Goal: Information Seeking & Learning: Learn about a topic

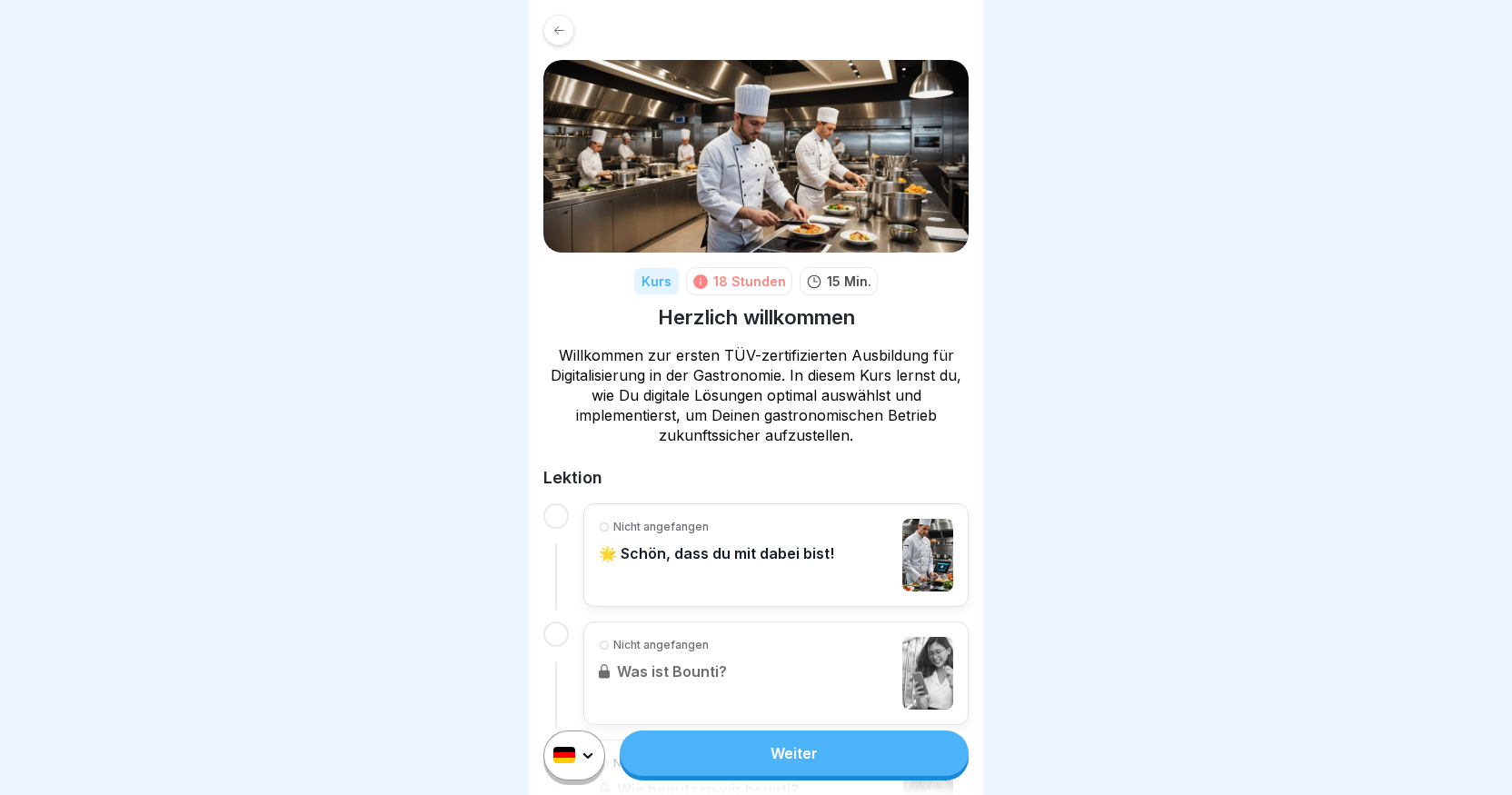
scroll to position [14, 0]
click at [618, 549] on div "Nicht angefangen 🌟 Schön, dass du mit dabei bist!" at bounding box center [717, 556] width 236 height 73
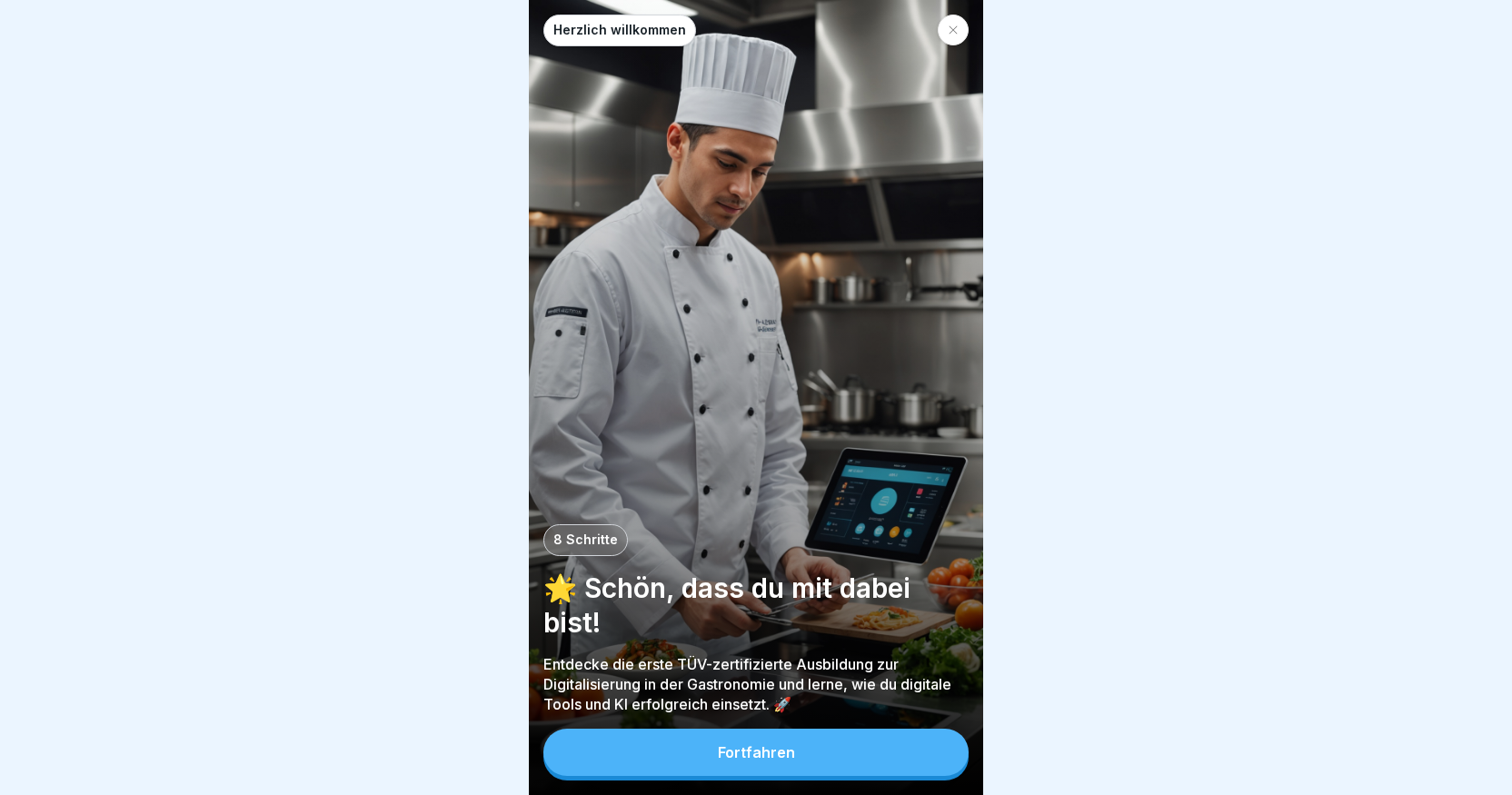
click at [705, 757] on button "Fortfahren" at bounding box center [756, 752] width 426 height 48
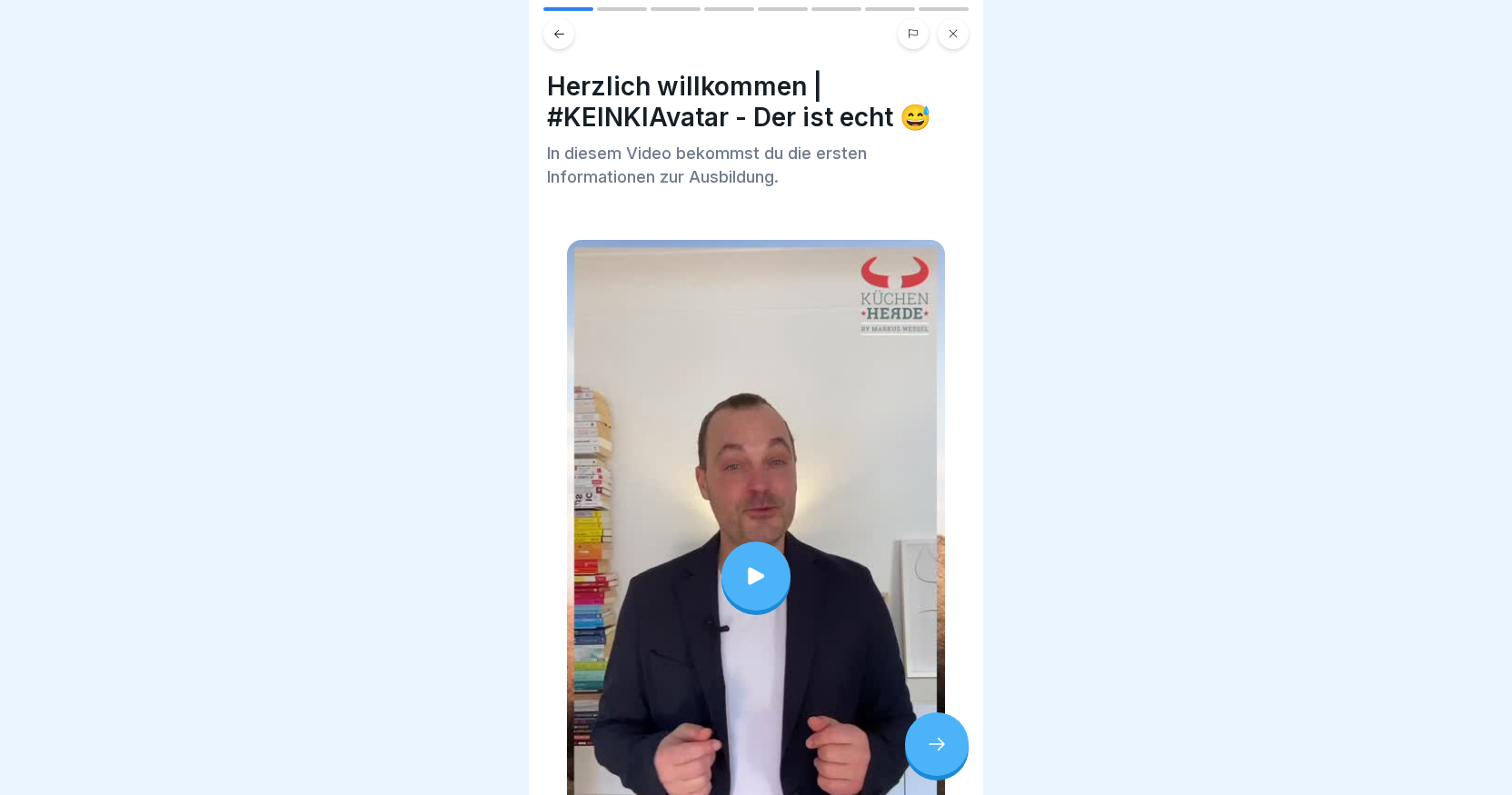
click at [754, 511] on div at bounding box center [756, 575] width 378 height 672
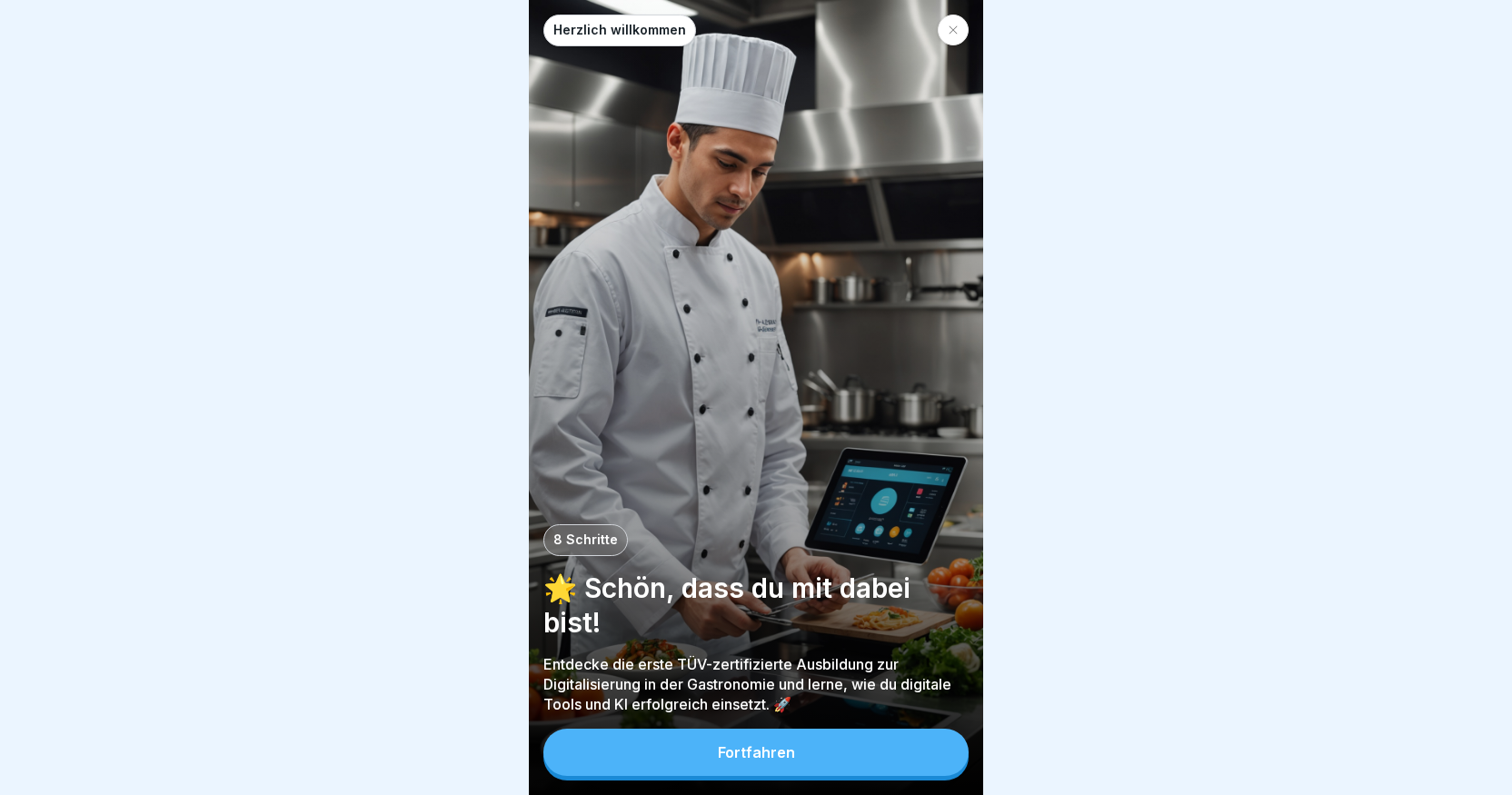
click at [819, 771] on button "Fortfahren" at bounding box center [756, 752] width 426 height 48
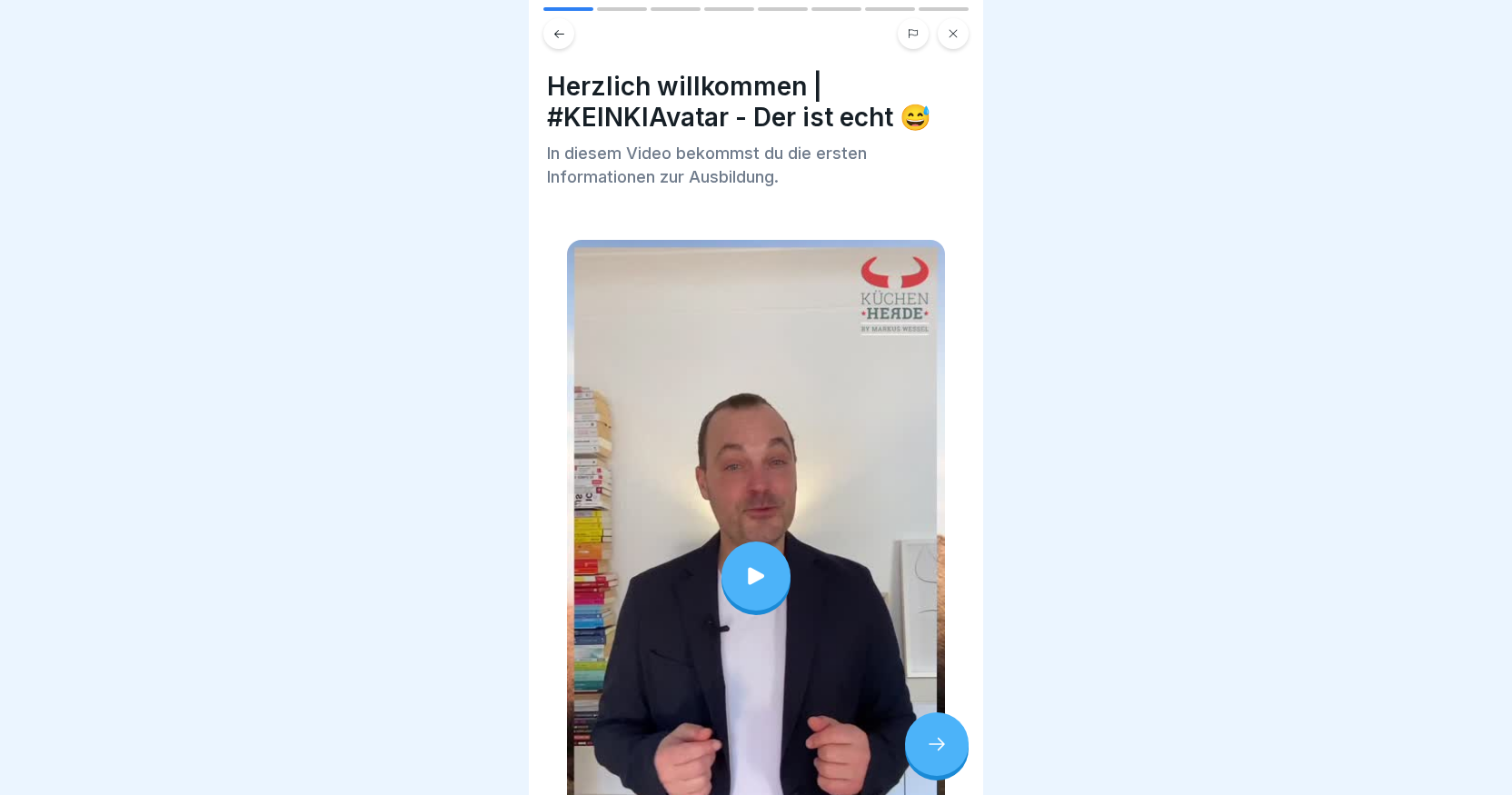
click at [744, 563] on icon at bounding box center [756, 575] width 25 height 25
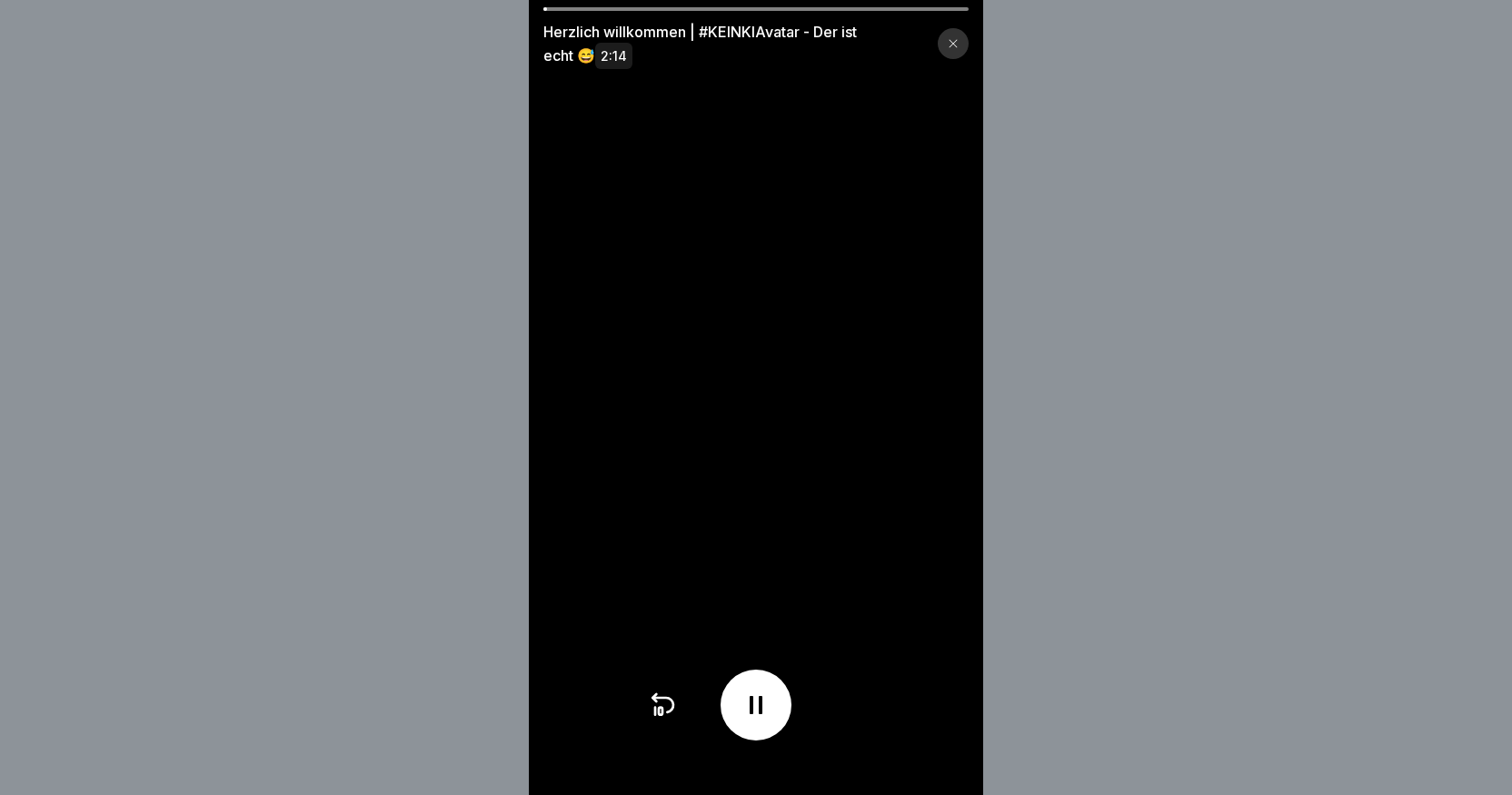
scroll to position [14, 0]
click at [603, 18] on div "Herzlich willkommen | #KEINKIAvatar - Der ist echt 😅 2:14" at bounding box center [756, 37] width 455 height 60
click at [613, 4] on video at bounding box center [756, 398] width 455 height 795
click at [614, 12] on div "Herzlich willkommen | #KEINKIAvatar - Der ist echt 😅 2:14" at bounding box center [756, 37] width 455 height 60
click at [613, 10] on div at bounding box center [756, 9] width 426 height 4
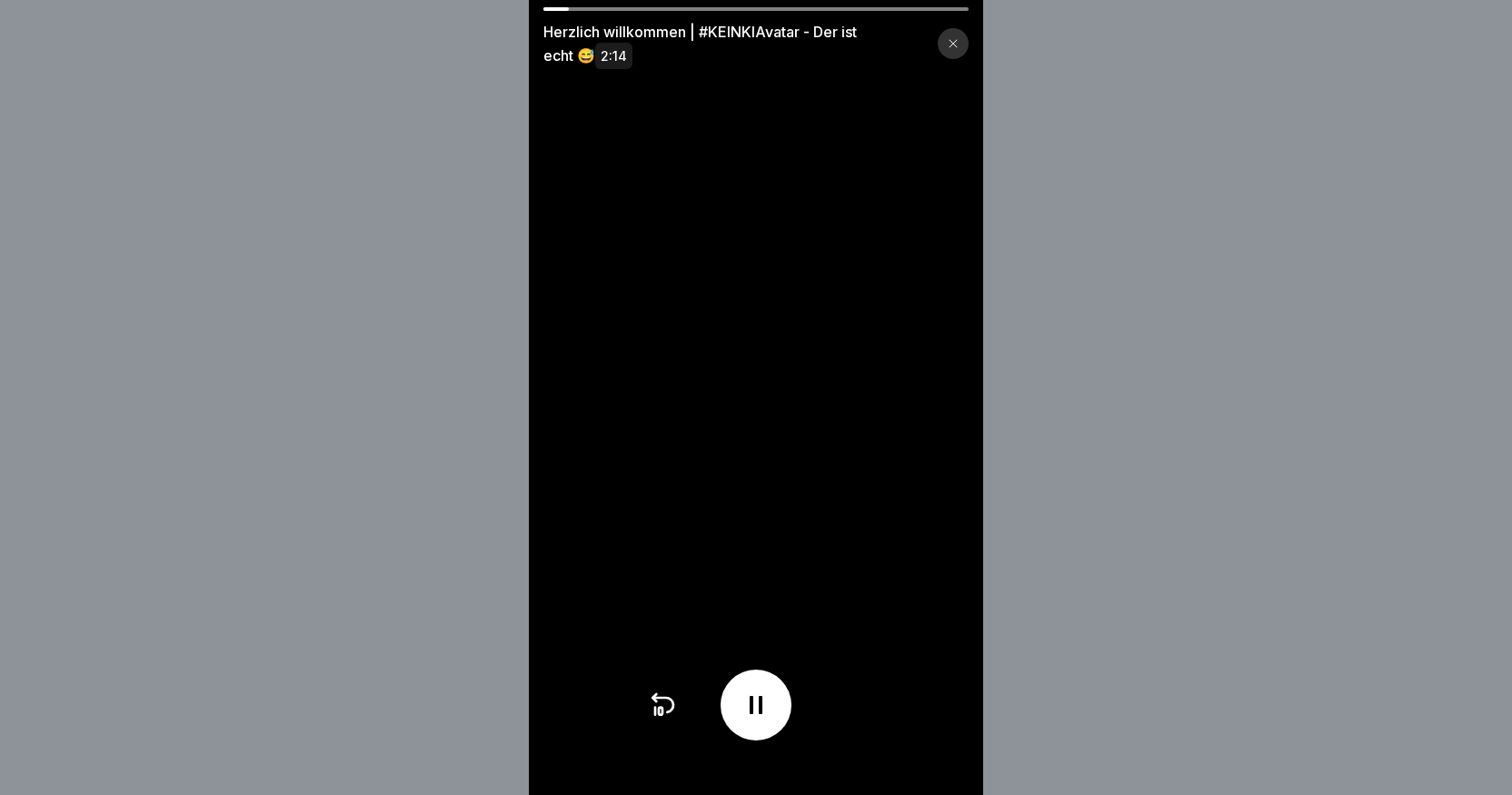
drag, startPoint x: 572, startPoint y: 11, endPoint x: 608, endPoint y: 8, distance: 36.1
click at [608, 8] on div "Herzlich willkommen | #KEINKIAvatar - Der ist echt 😅 2:14" at bounding box center [756, 37] width 455 height 60
click at [610, 11] on div "Herzlich willkommen | #KEINKIAvatar - Der ist echt 😅 2:14" at bounding box center [756, 37] width 455 height 60
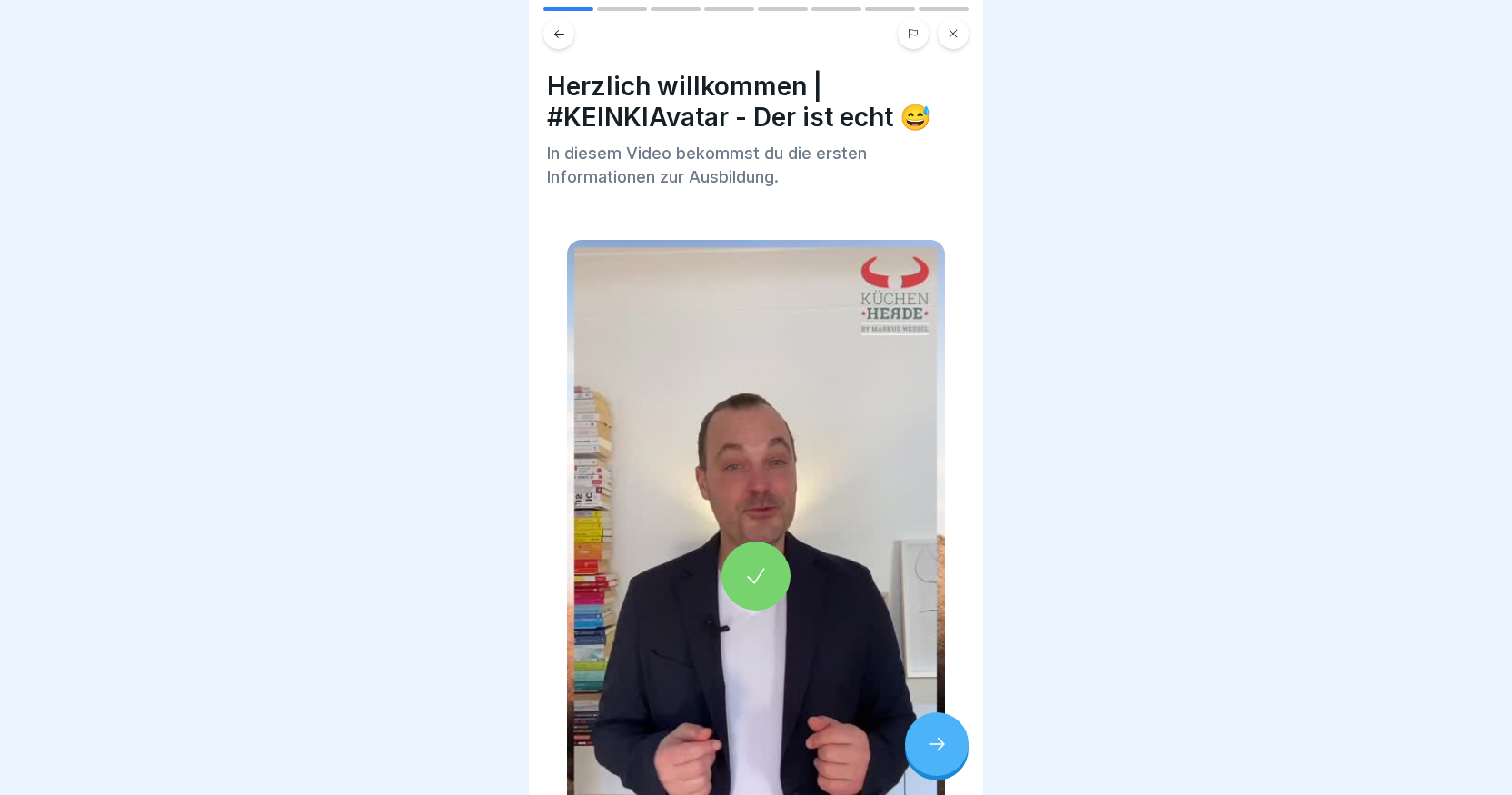
click at [926, 755] on icon at bounding box center [937, 744] width 22 height 22
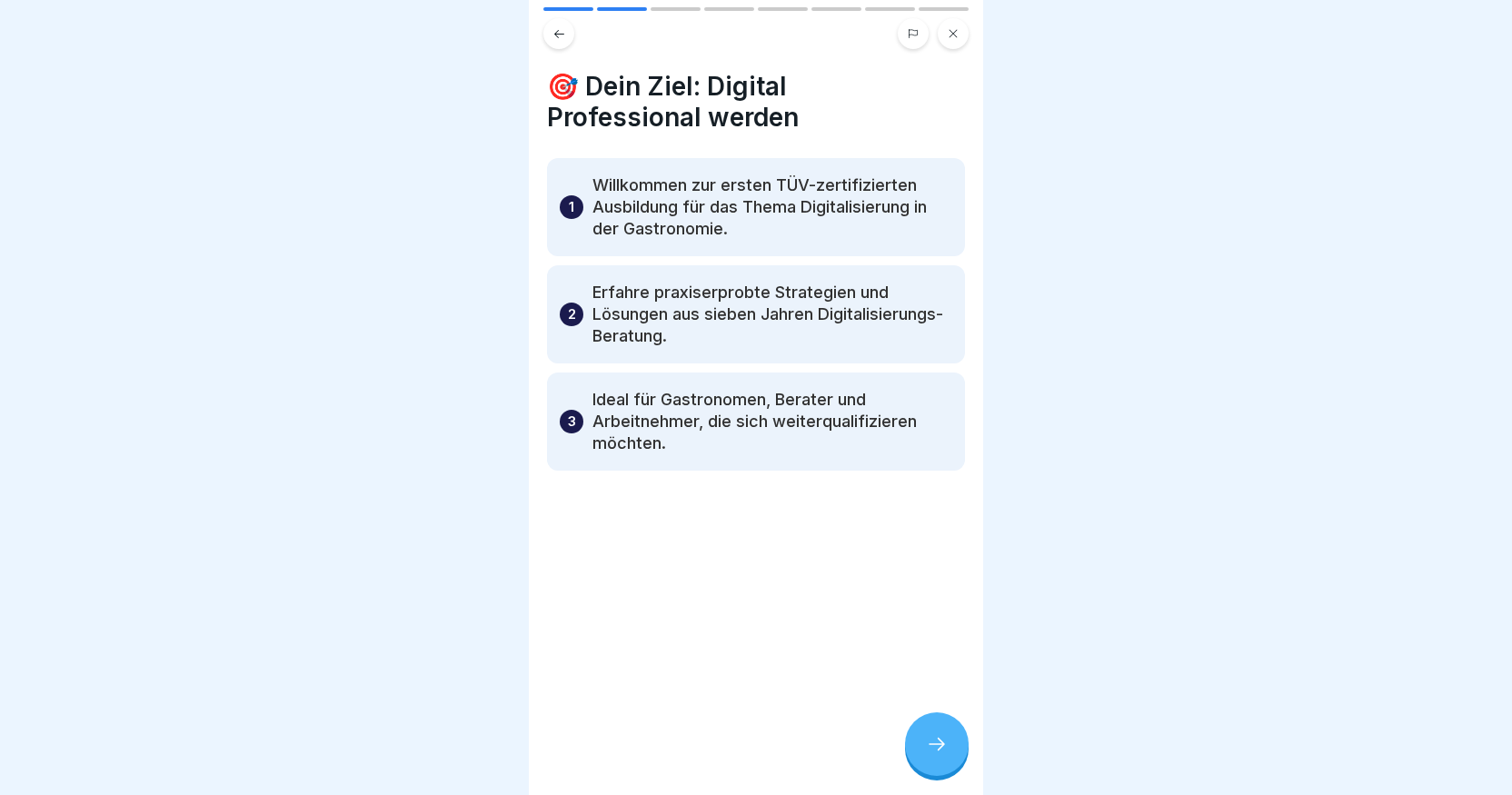
click at [946, 755] on icon at bounding box center [937, 744] width 22 height 22
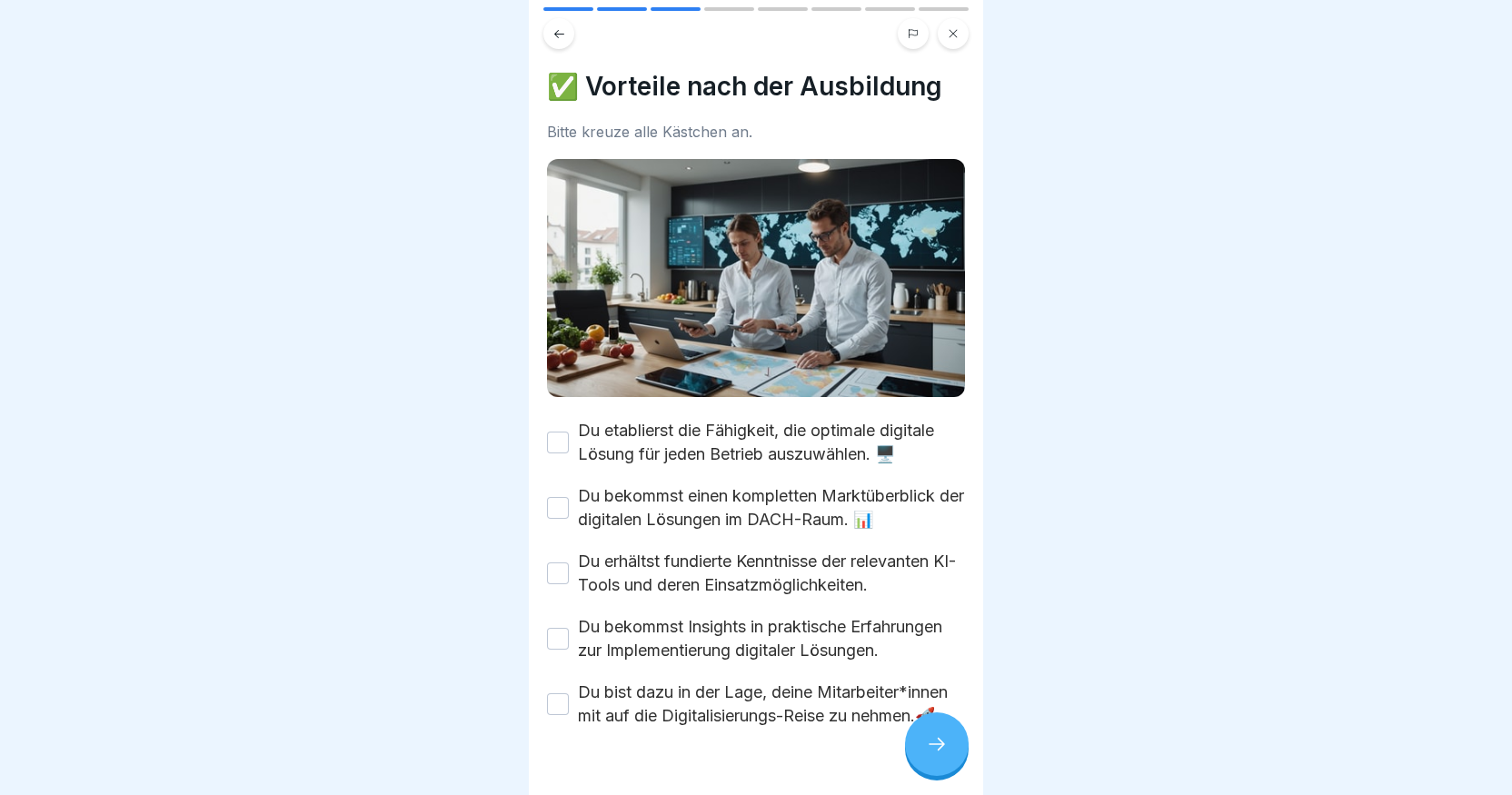
click at [563, 434] on button "Du etablierst die Fähigkeit, die optimale digitale Lösung für jeden Betrieb aus…" at bounding box center [558, 441] width 22 height 22
click at [560, 506] on button "Du bekommst einen kompletten Marktüberblick der digitalen Lösungen im DACH-Raum…" at bounding box center [558, 507] width 22 height 22
click at [555, 568] on button "Du erhältst fundierte Kenntnisse der relevanten KI-Tools und deren Einsatzmögli…" at bounding box center [558, 572] width 22 height 22
click at [560, 645] on button "Du bekommst Insights in praktische Erfahrungen zur Implementierung digitaler Lö…" at bounding box center [558, 638] width 22 height 22
click at [563, 715] on button "Du bist dazu in der Lage, deine Mitarbeiter*innen mit auf die Digitalisierungs-…" at bounding box center [558, 703] width 22 height 22
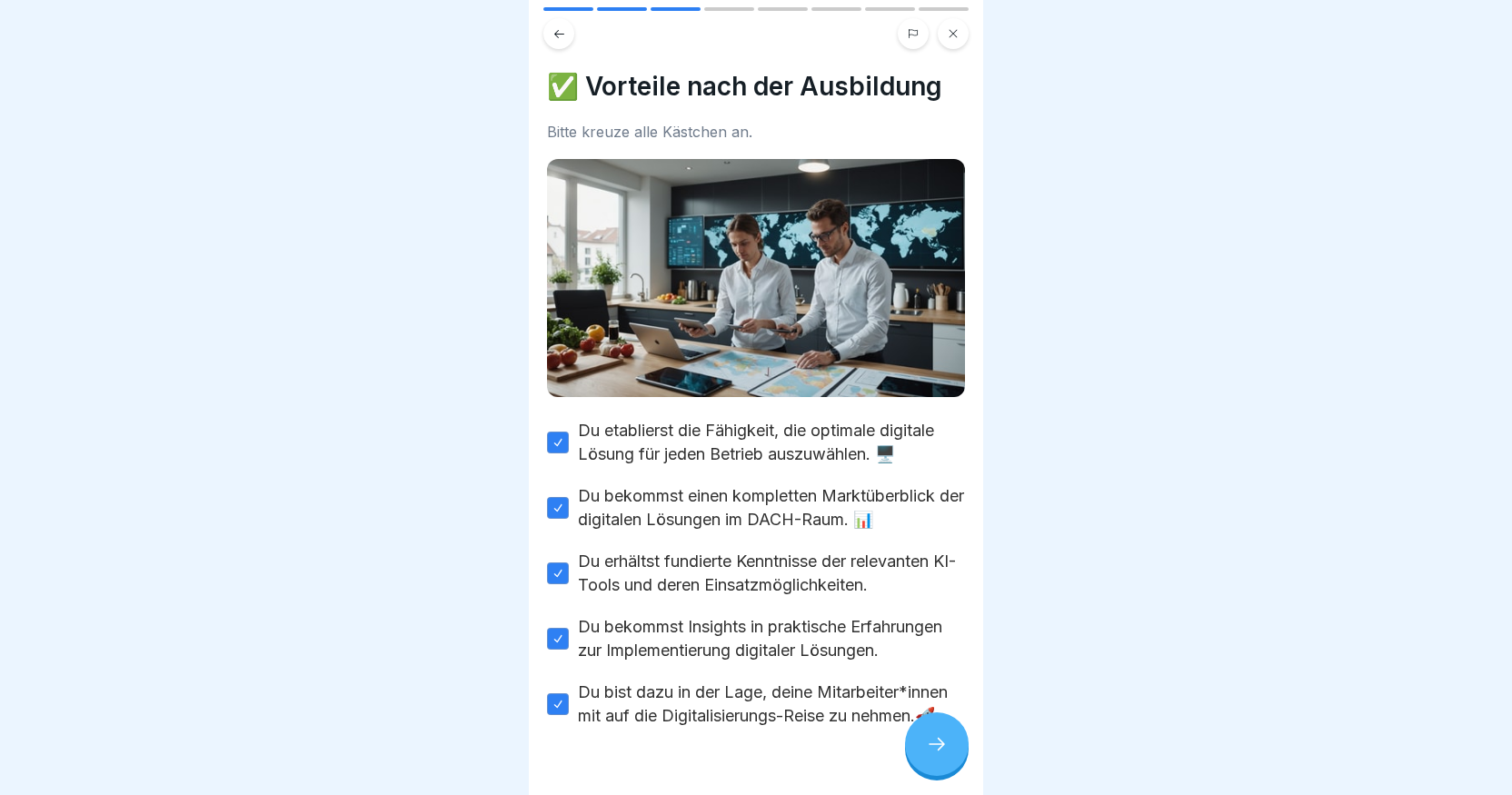
click at [923, 760] on div at bounding box center [937, 744] width 64 height 64
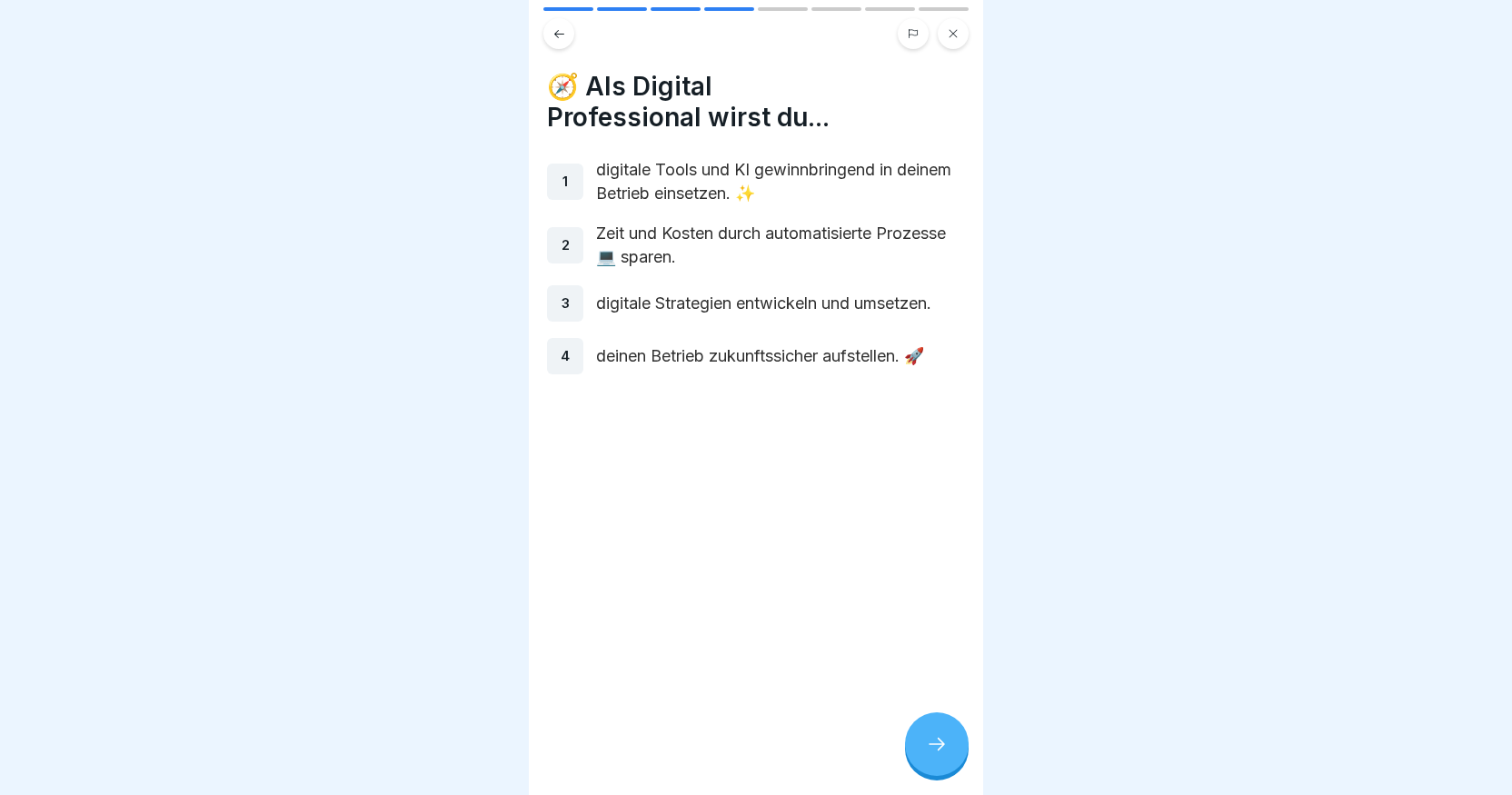
click at [562, 179] on p "1" at bounding box center [565, 181] width 6 height 16
click at [924, 747] on div at bounding box center [937, 744] width 64 height 64
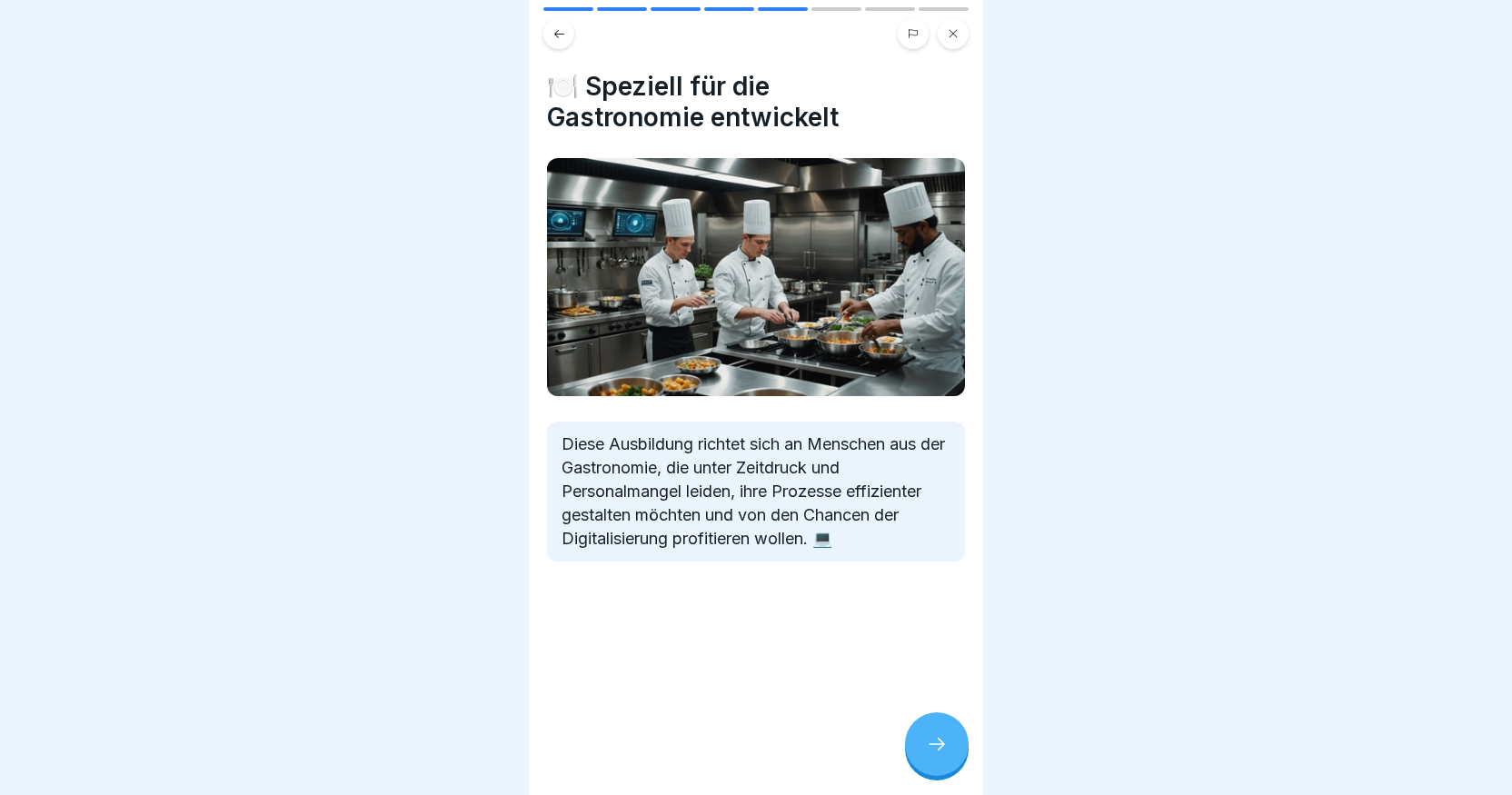
click at [923, 754] on div at bounding box center [937, 744] width 64 height 64
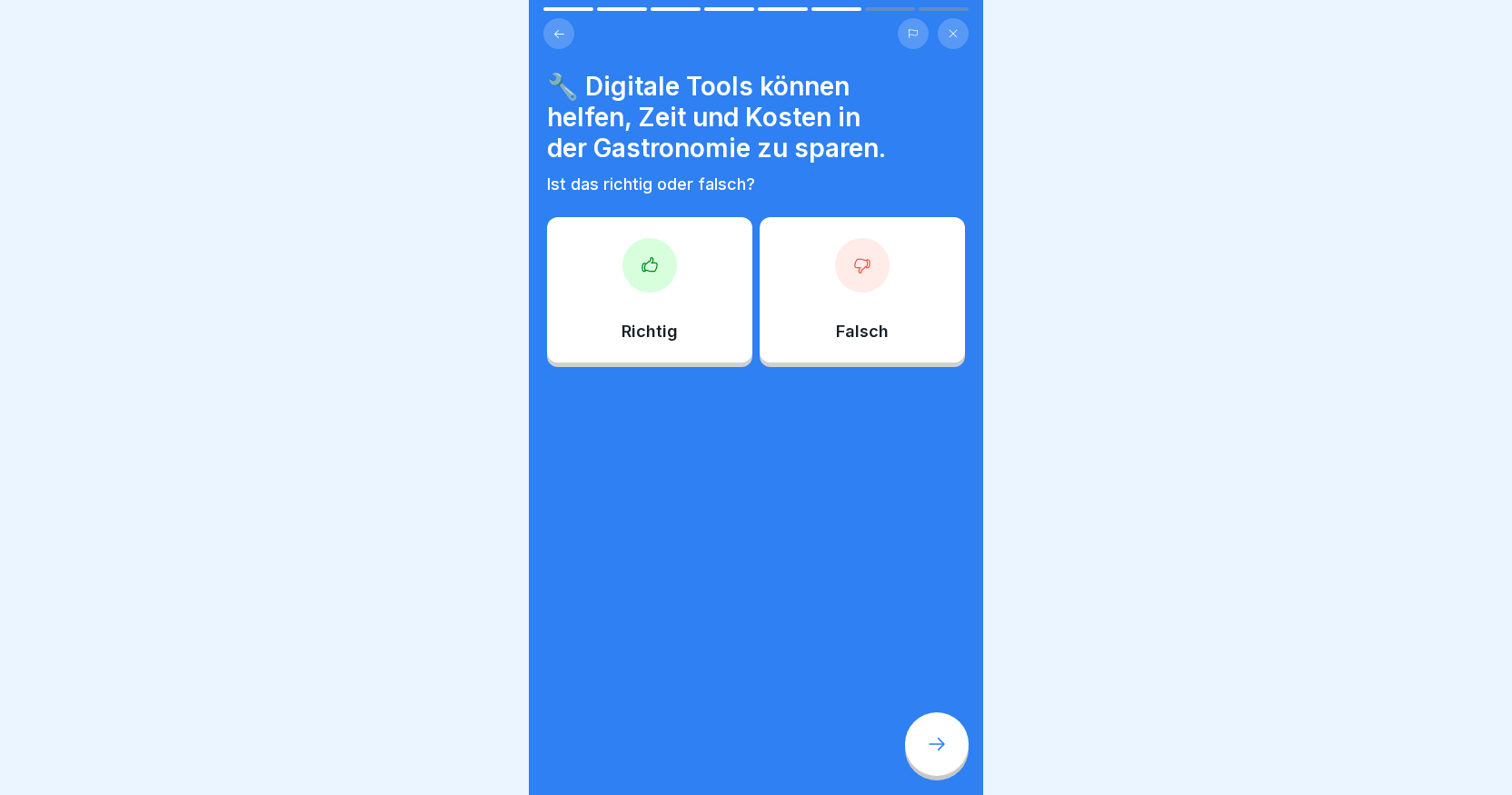
click at [643, 264] on icon at bounding box center [650, 264] width 15 height 14
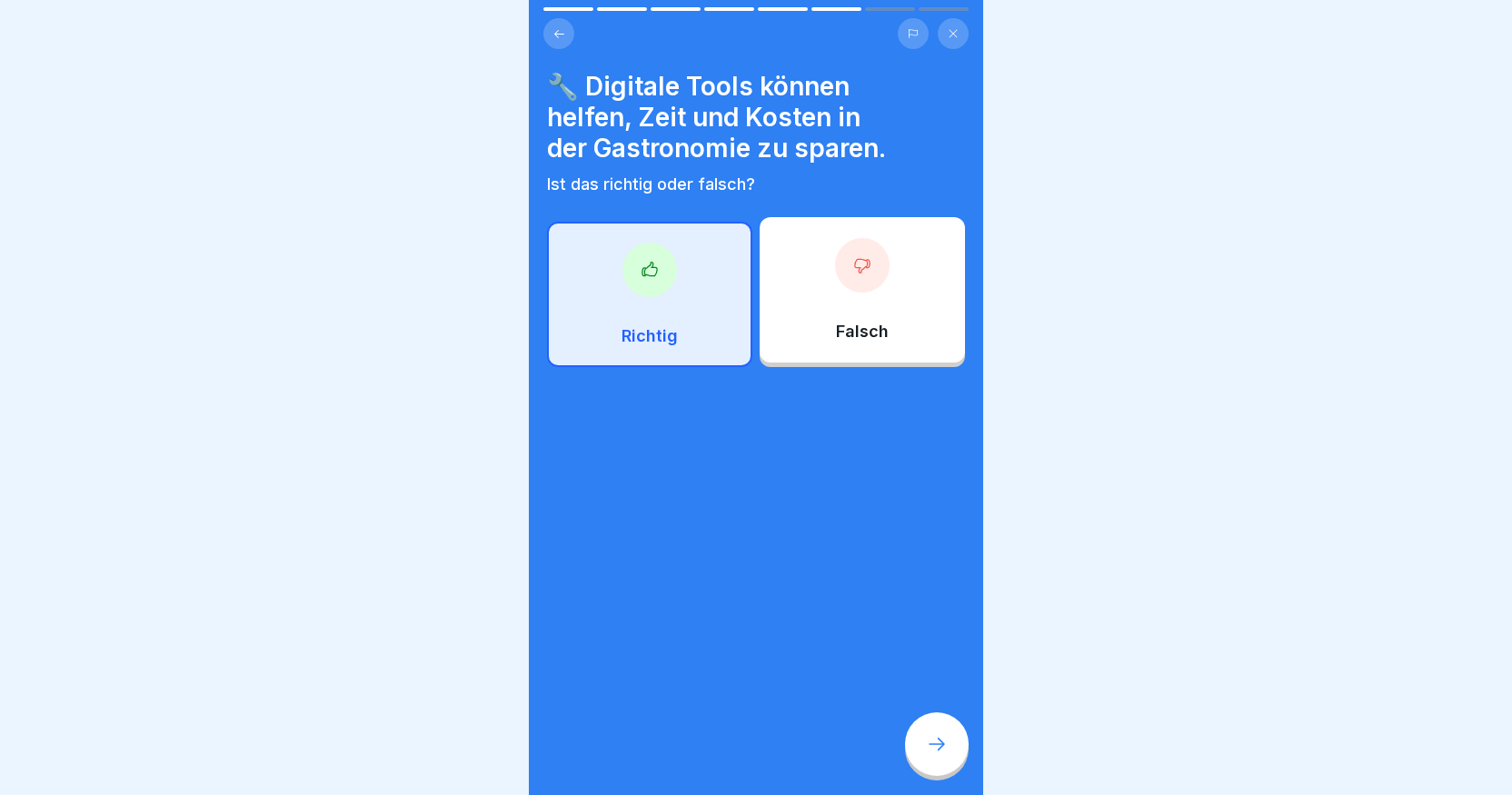
click at [960, 763] on div at bounding box center [937, 744] width 64 height 64
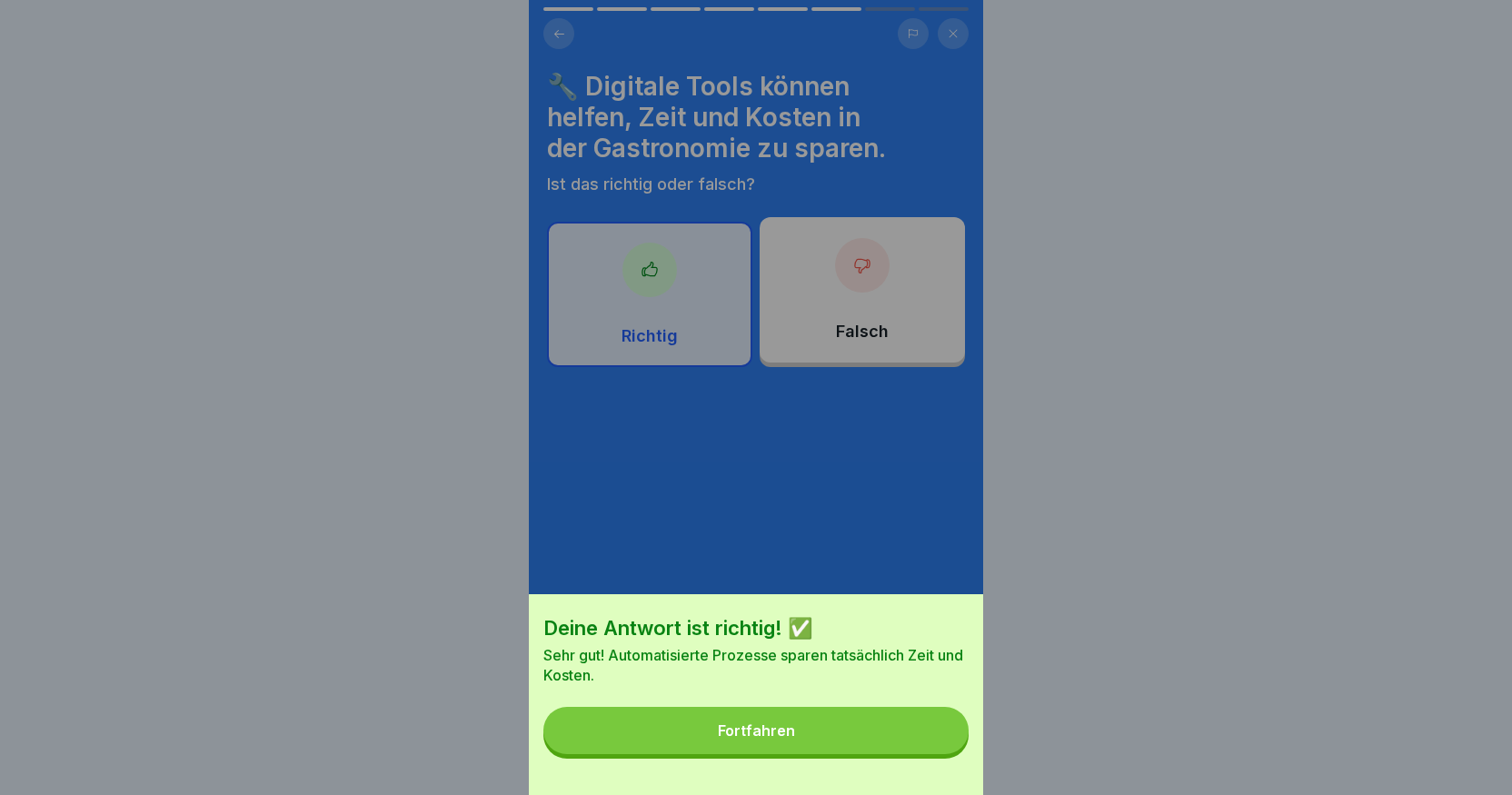
click at [884, 746] on button "Fortfahren" at bounding box center [756, 730] width 426 height 48
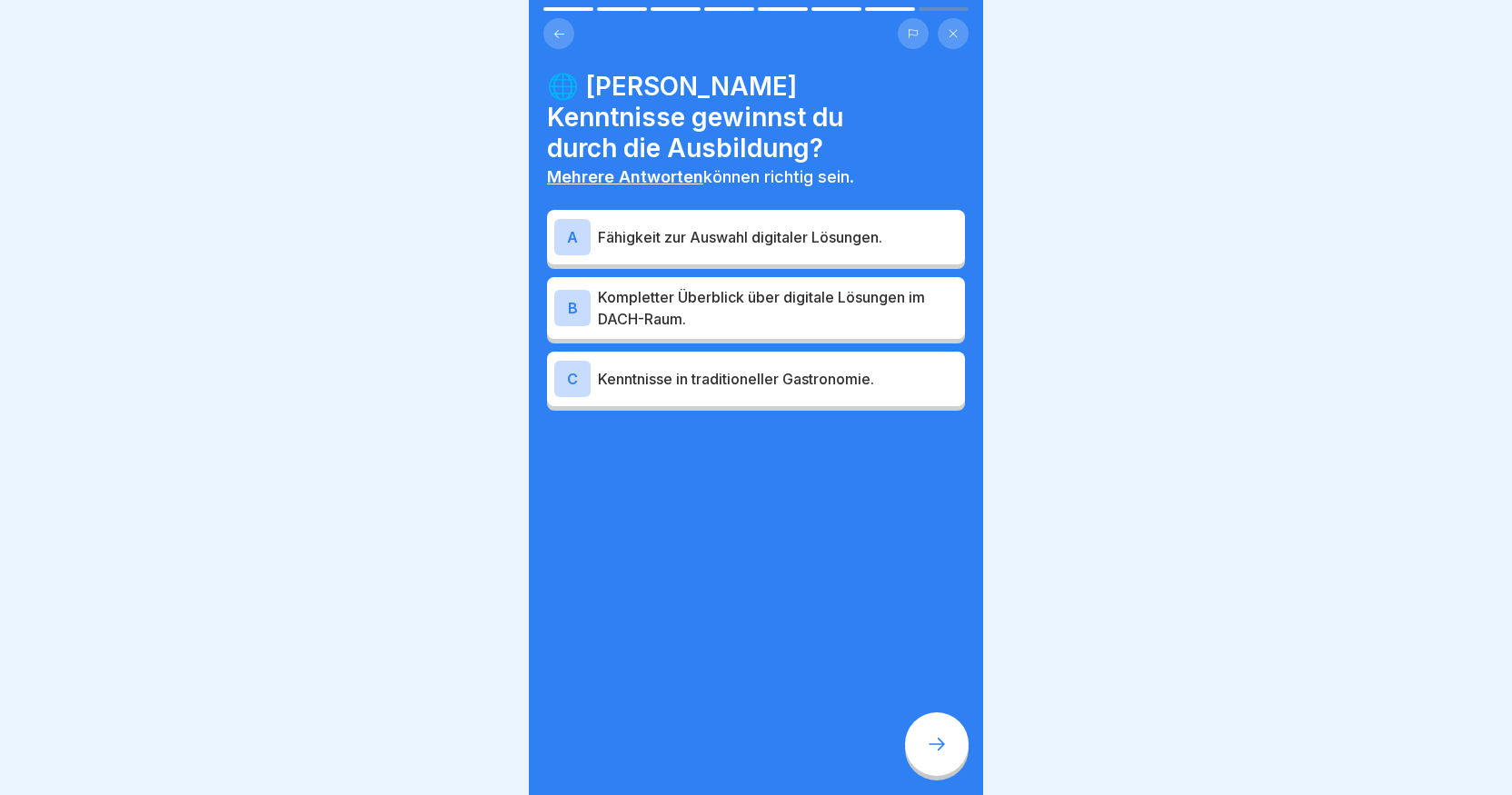
click at [596, 219] on div "A Fähigkeit zur Auswahl digitaler Lösungen." at bounding box center [755, 237] width 403 height 36
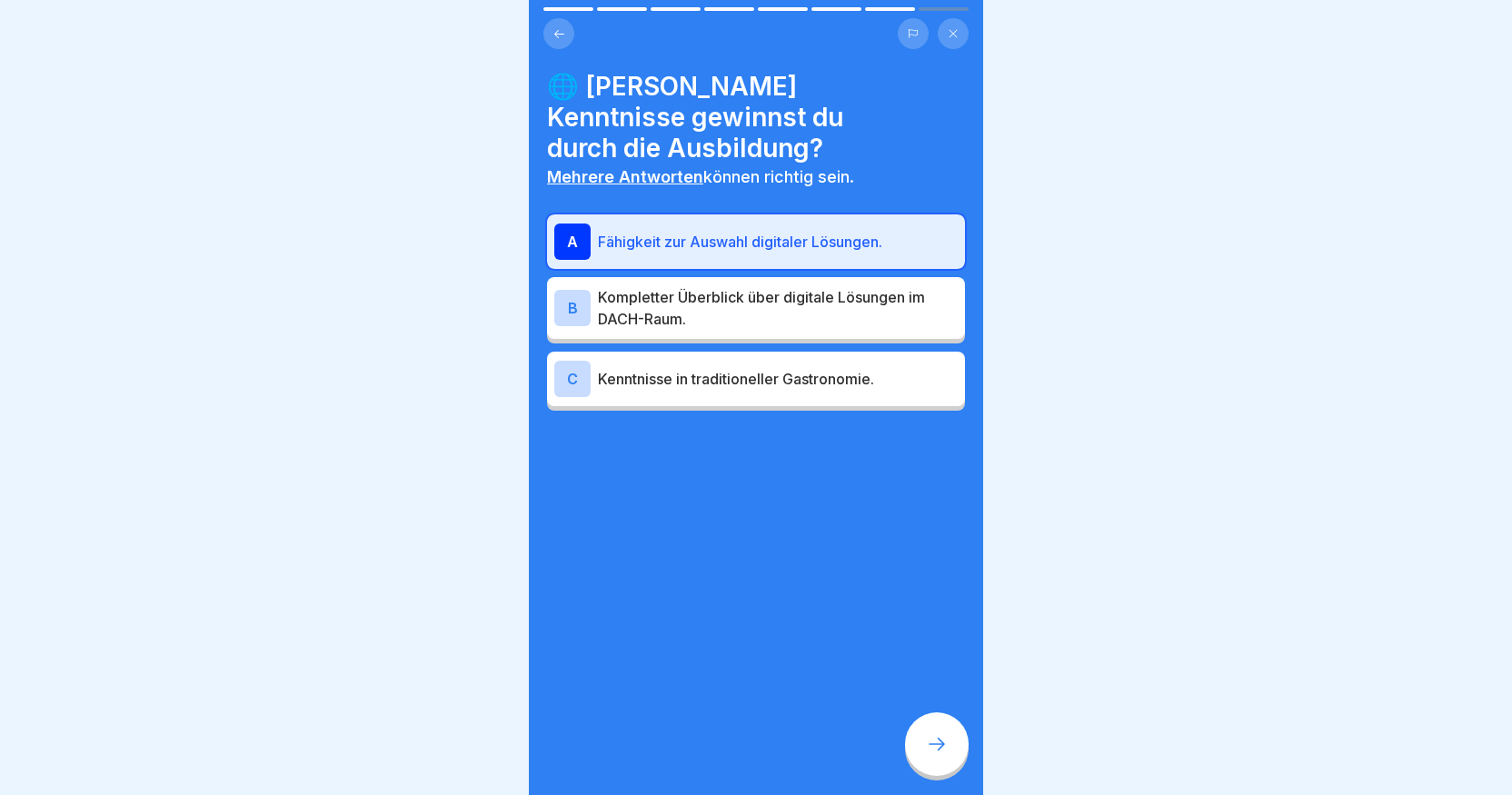
click at [624, 286] on p "Kompletter Überblick über digitale Lösungen im DACH-Raum." at bounding box center [778, 308] width 360 height 44
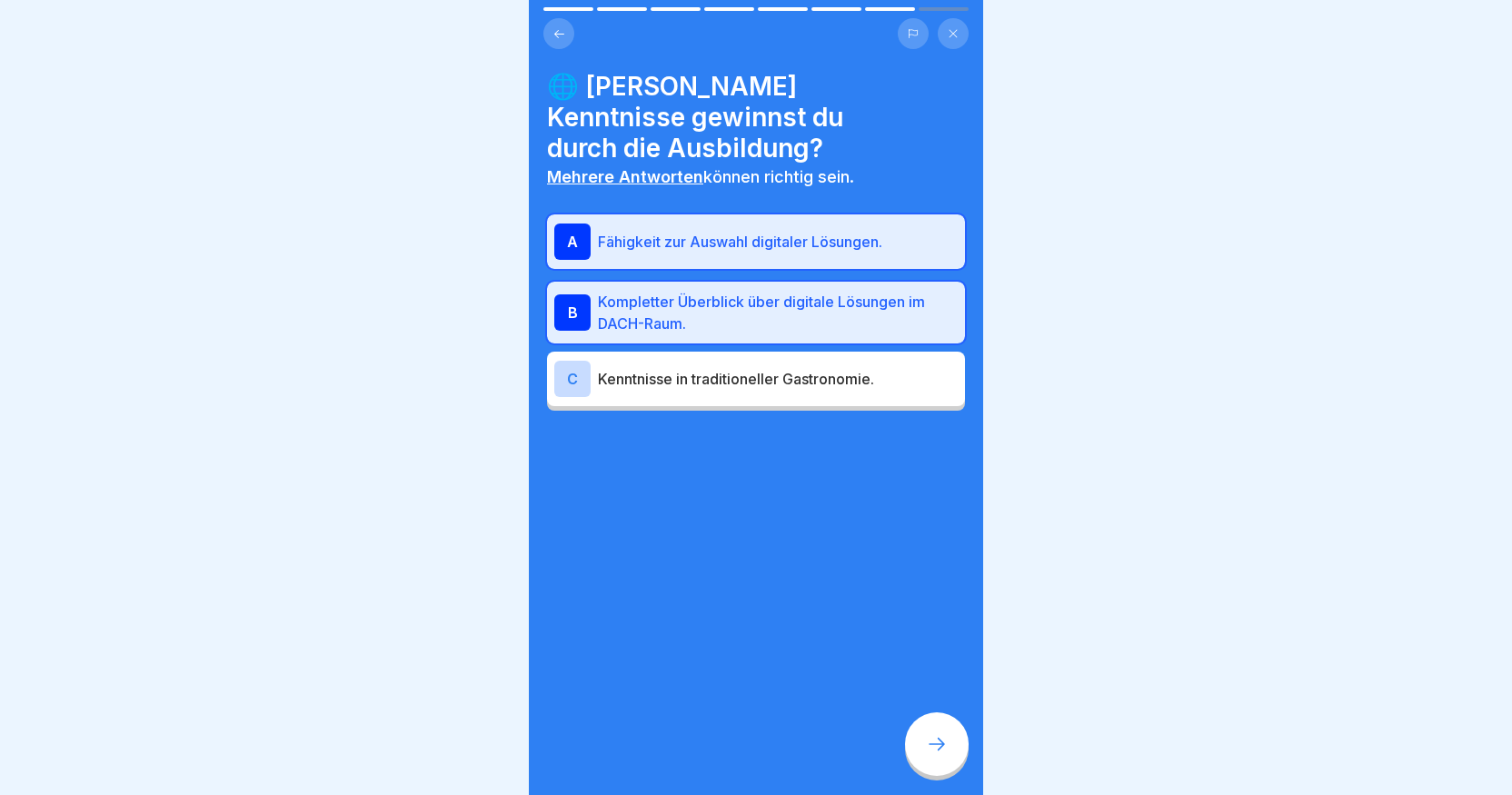
click at [854, 693] on div "🌐 [PERSON_NAME] Kenntnisse gewinnst du durch die Ausbildung? Mehrere Antworten …" at bounding box center [756, 398] width 455 height 795
click at [942, 755] on icon at bounding box center [937, 744] width 22 height 22
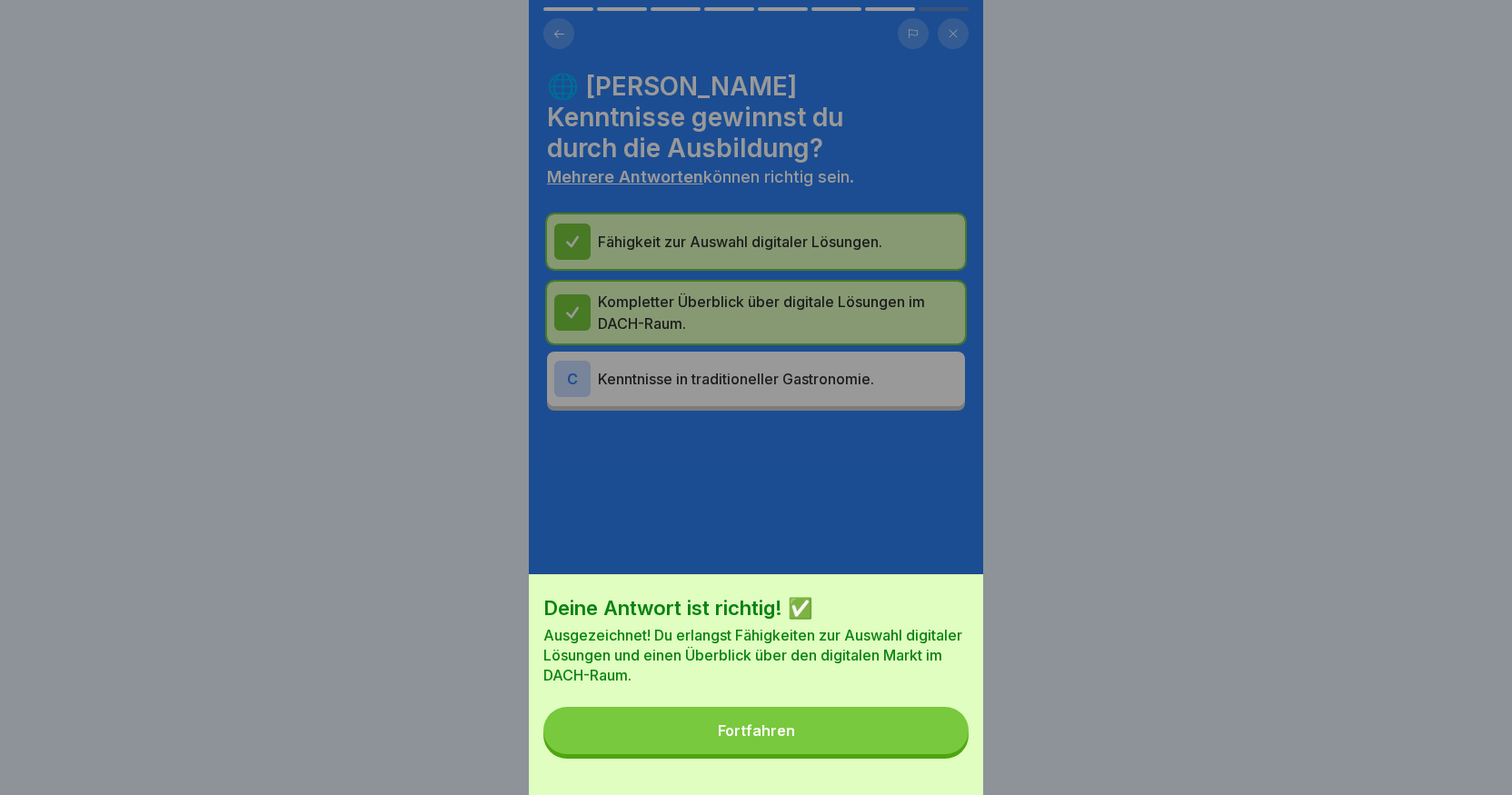
click at [891, 741] on button "Fortfahren" at bounding box center [756, 730] width 426 height 48
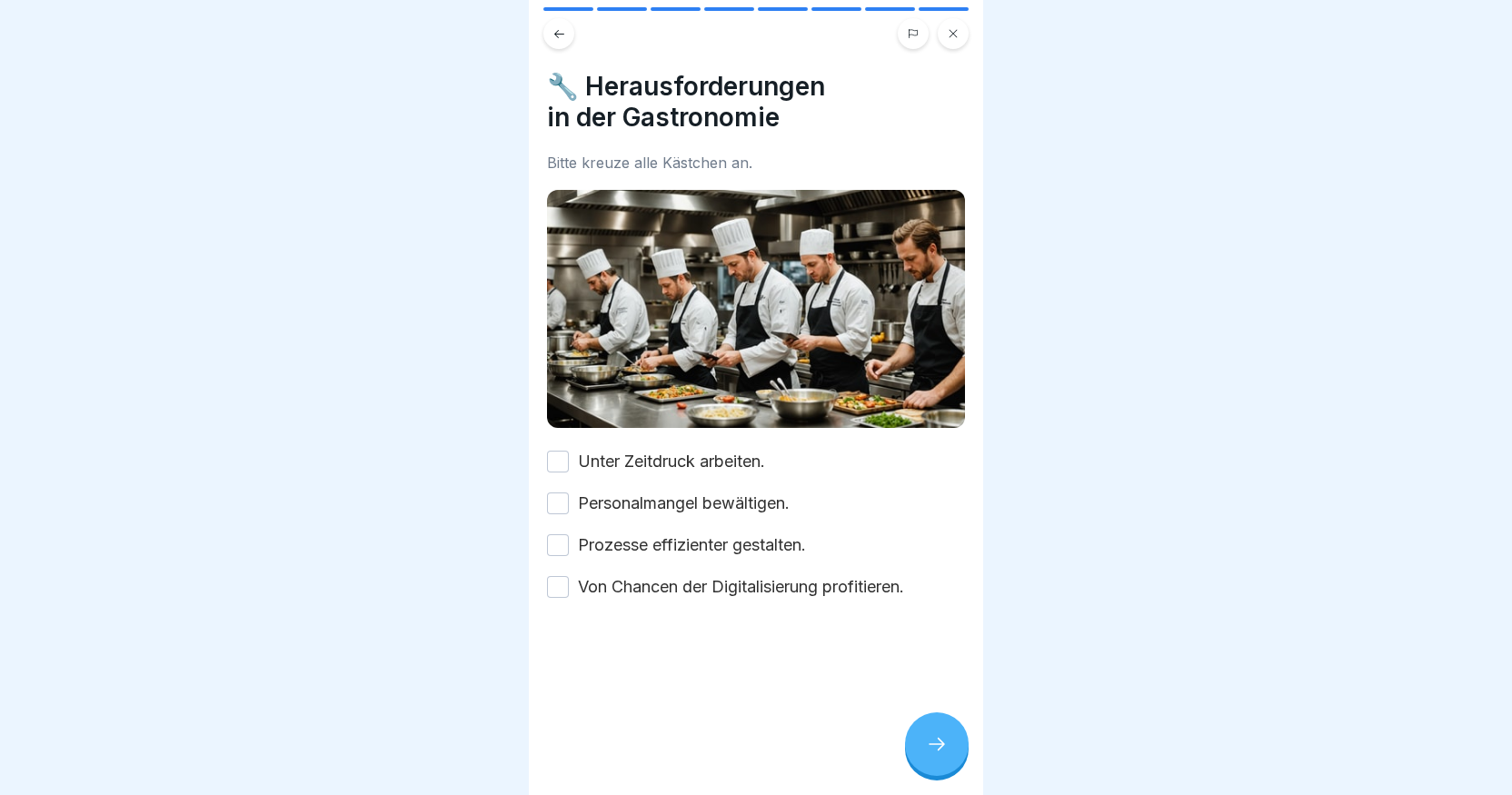
click at [663, 455] on label "Unter Zeitdruck arbeiten." at bounding box center [672, 461] width 187 height 23
click at [569, 455] on button "Unter Zeitdruck arbeiten." at bounding box center [558, 461] width 22 height 22
click at [675, 500] on label "Personalmangel bewältigen." at bounding box center [684, 502] width 211 height 23
click at [569, 500] on button "Personalmangel bewältigen." at bounding box center [558, 502] width 22 height 22
click at [665, 535] on label "Prozesse effizienter gestalten." at bounding box center [692, 544] width 228 height 23
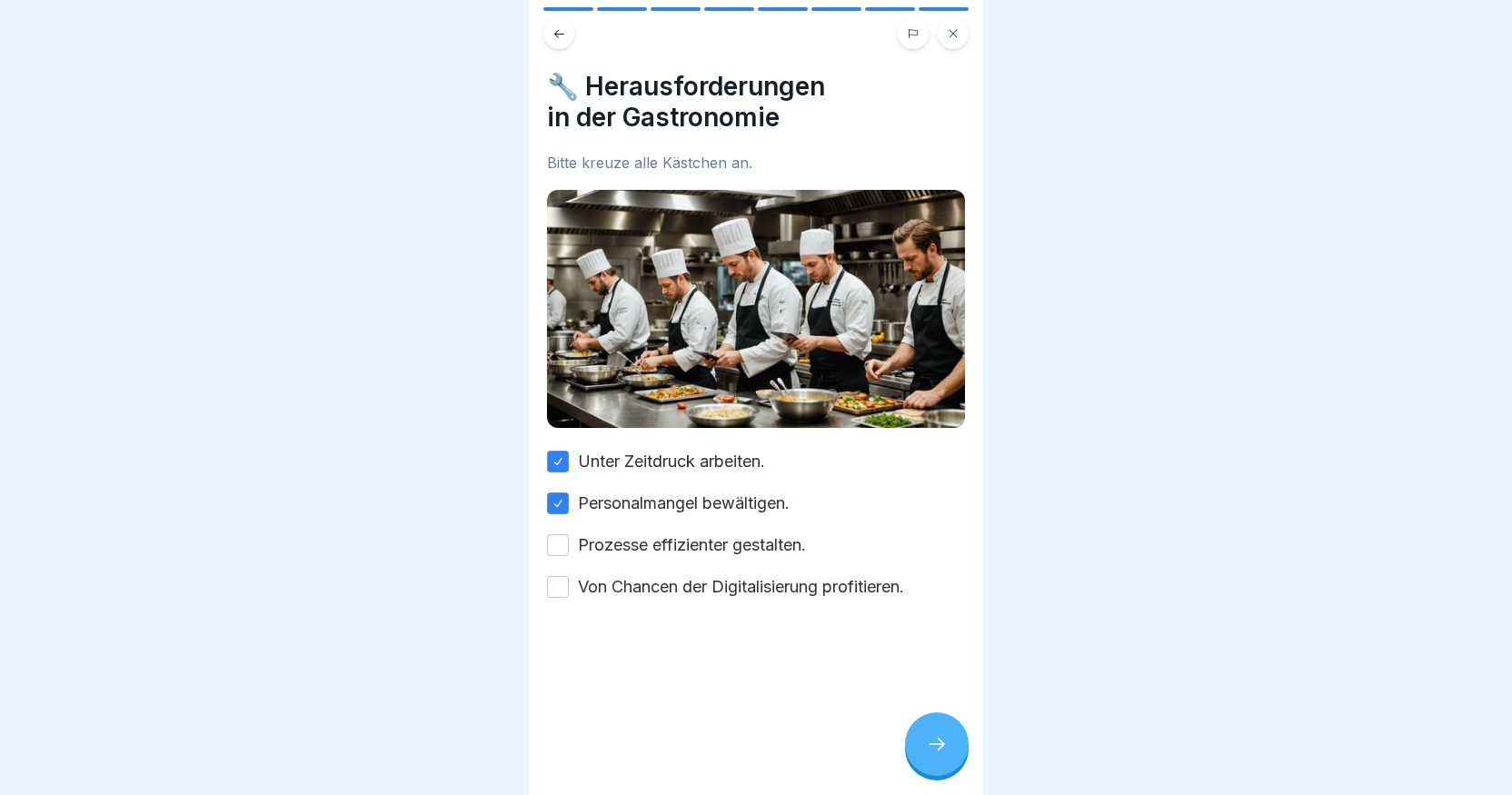
click at [569, 535] on button "Prozesse effizienter gestalten." at bounding box center [558, 544] width 22 height 22
click at [662, 580] on label "Von Chancen der Digitalisierung profitieren." at bounding box center [741, 586] width 327 height 23
click at [569, 580] on button "Von Chancen der Digitalisierung profitieren." at bounding box center [558, 586] width 22 height 22
click at [909, 766] on div at bounding box center [937, 744] width 64 height 64
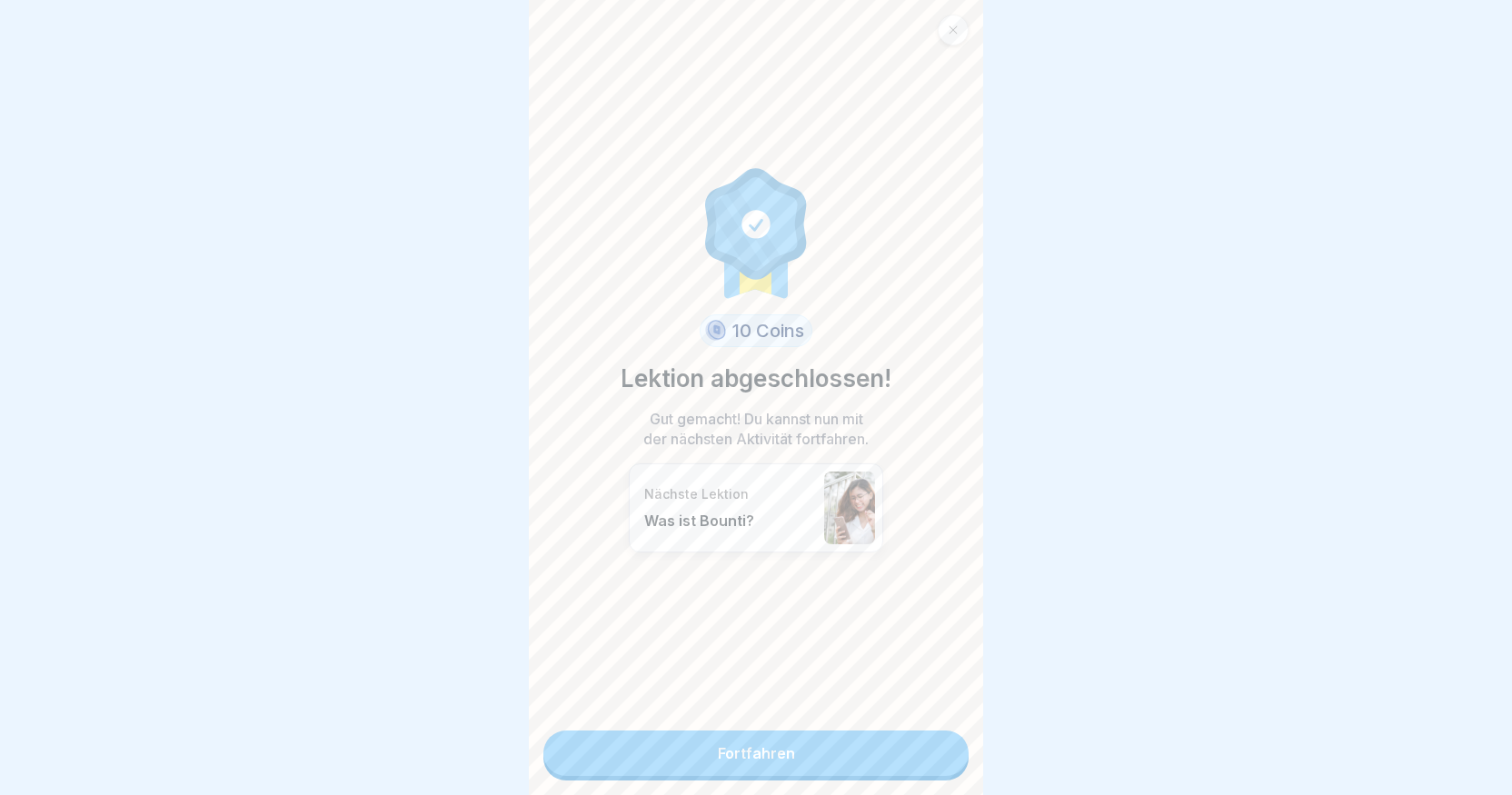
click at [895, 759] on link "Fortfahren" at bounding box center [756, 753] width 426 height 46
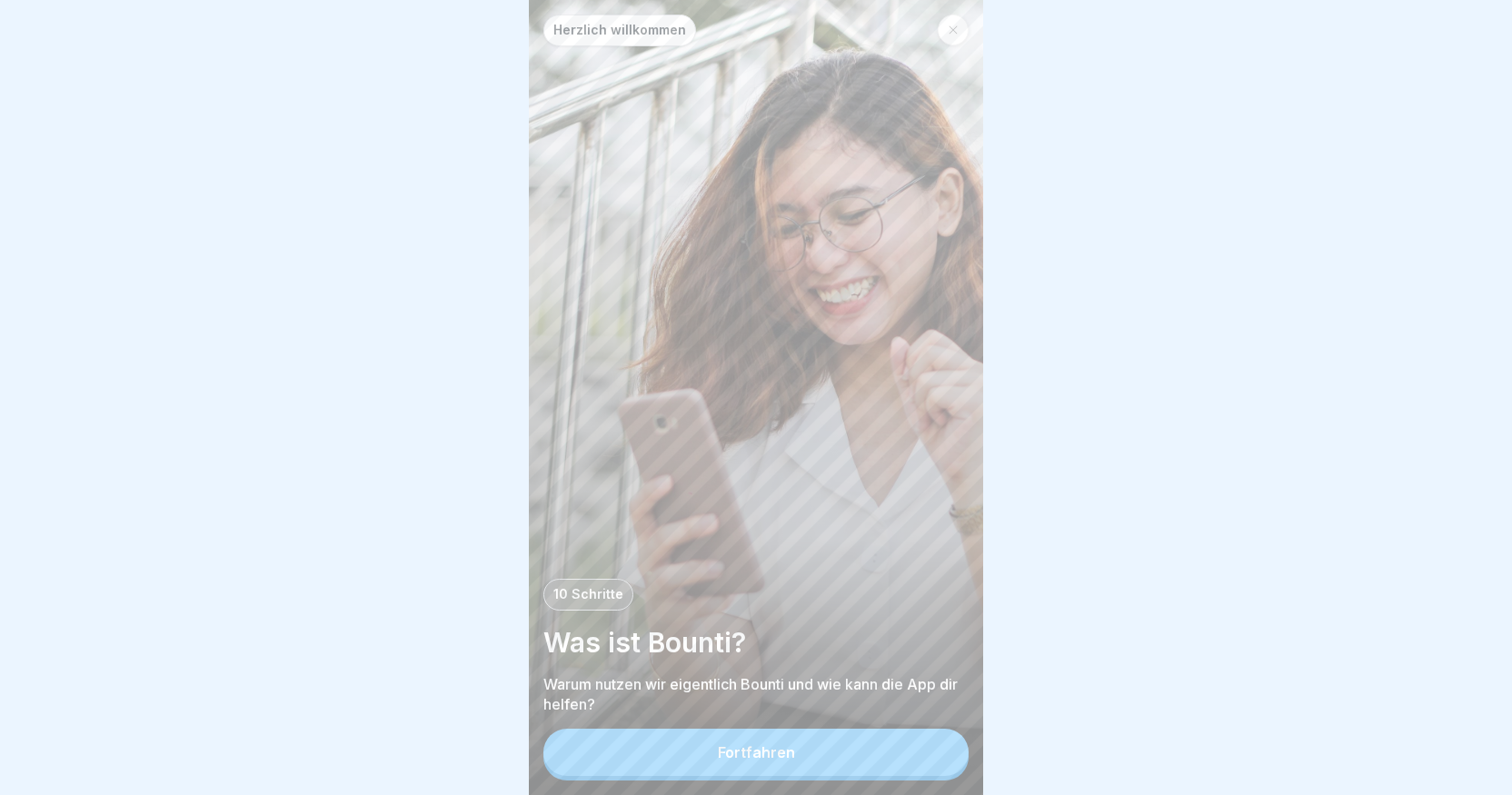
click at [744, 758] on button "Fortfahren" at bounding box center [756, 752] width 426 height 48
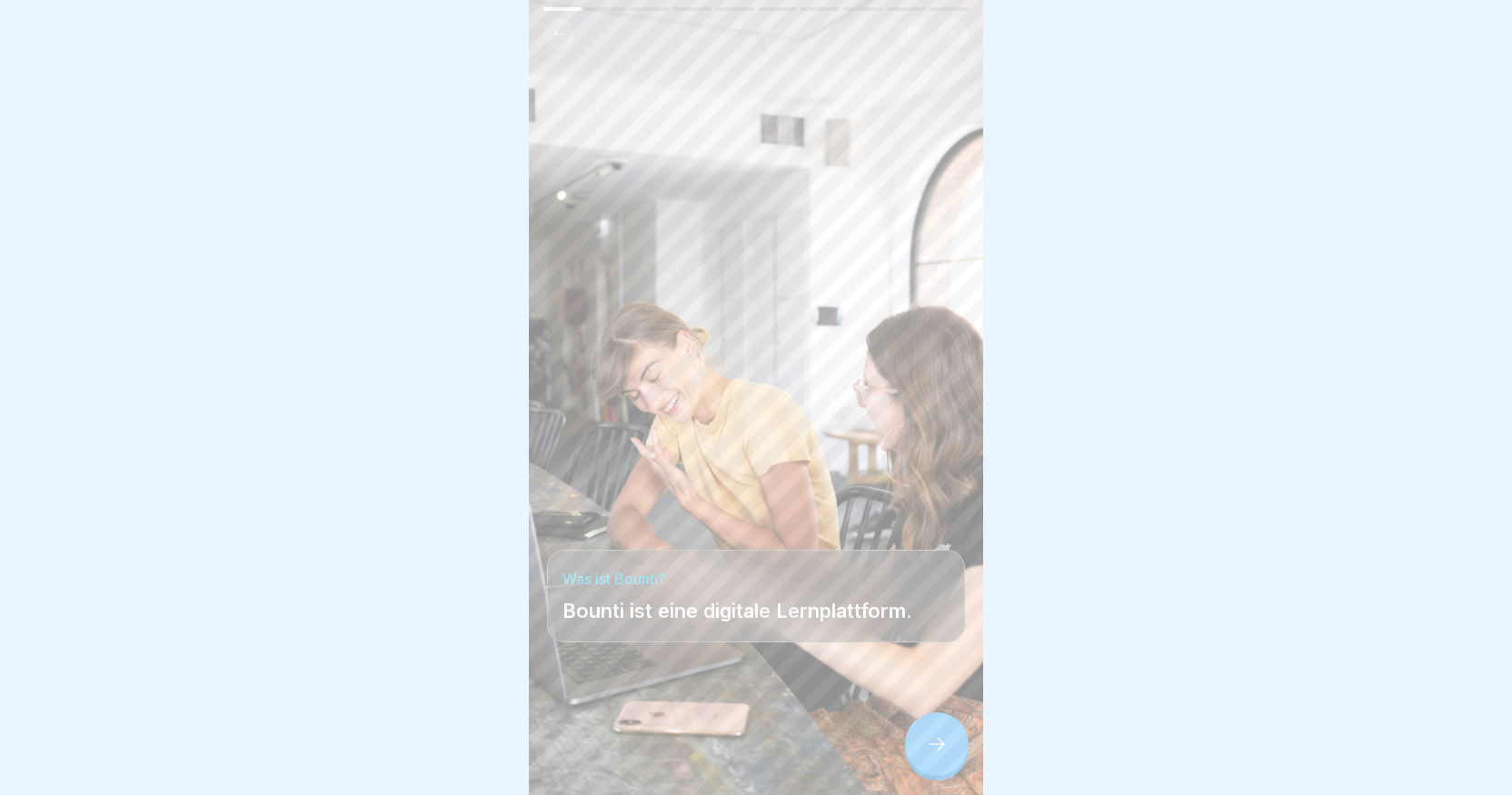
click at [940, 755] on icon at bounding box center [937, 744] width 22 height 22
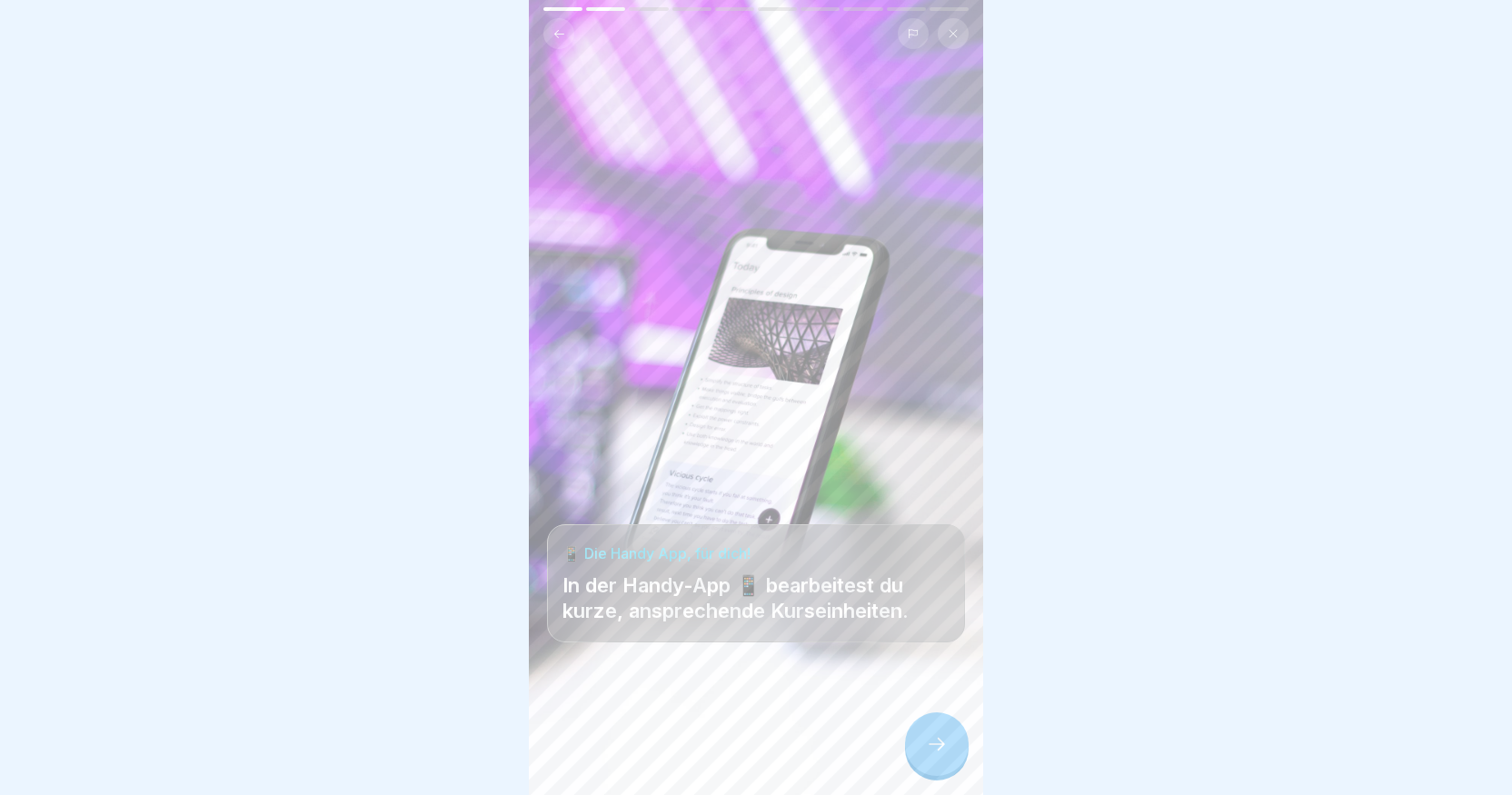
click at [940, 755] on icon at bounding box center [937, 744] width 22 height 22
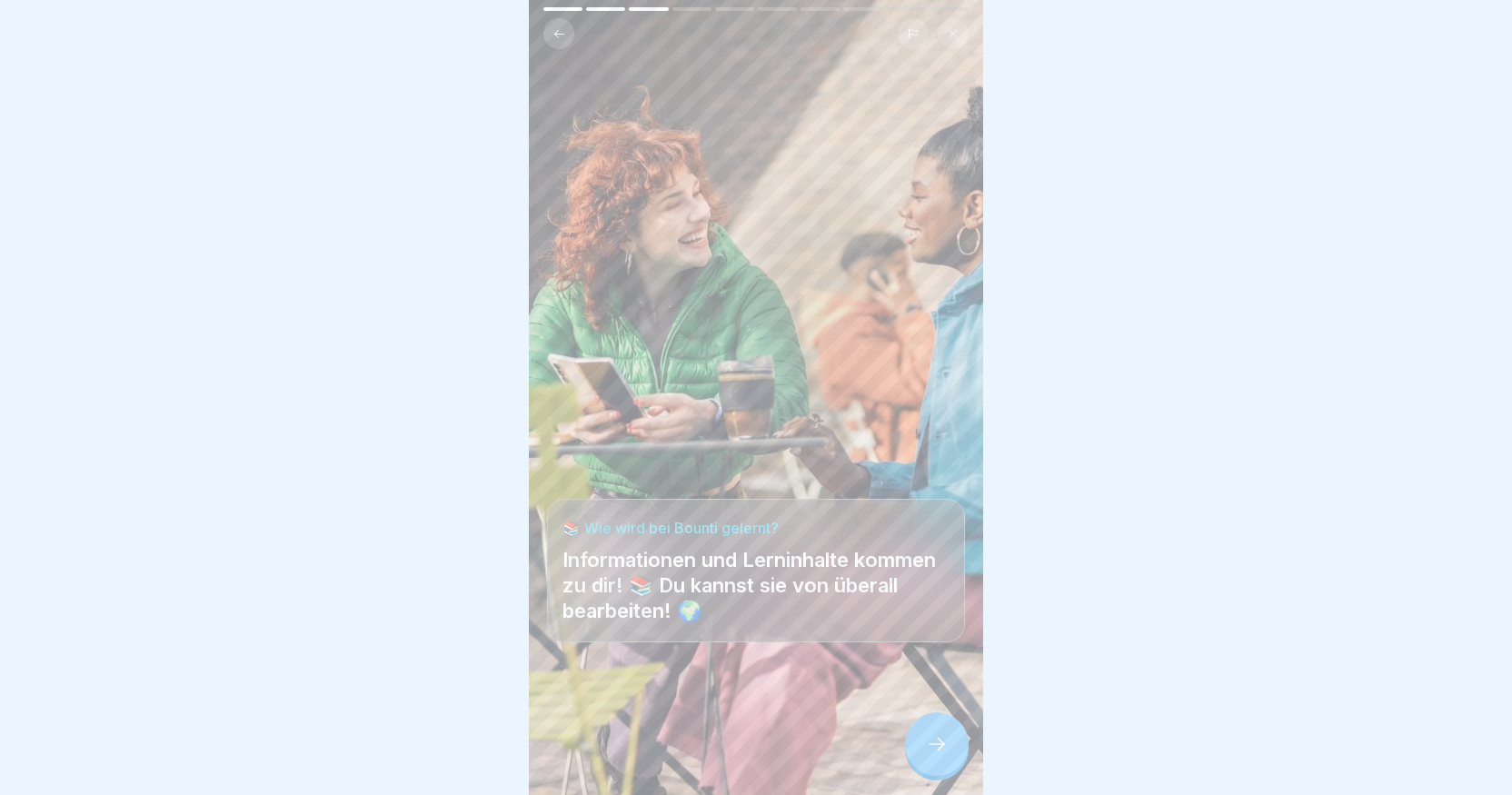
click at [940, 755] on icon at bounding box center [937, 744] width 22 height 22
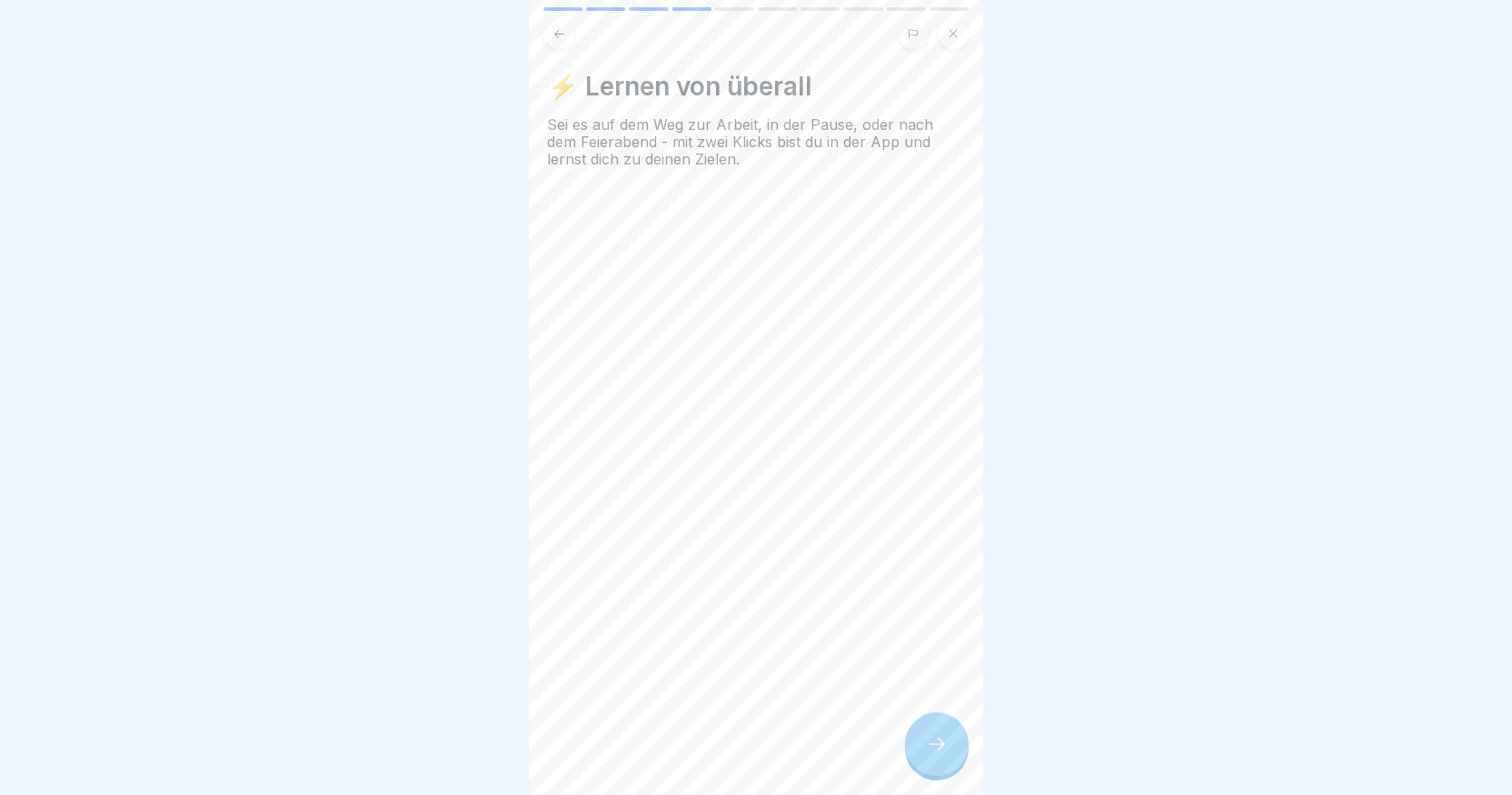
click at [940, 755] on icon at bounding box center [937, 744] width 22 height 22
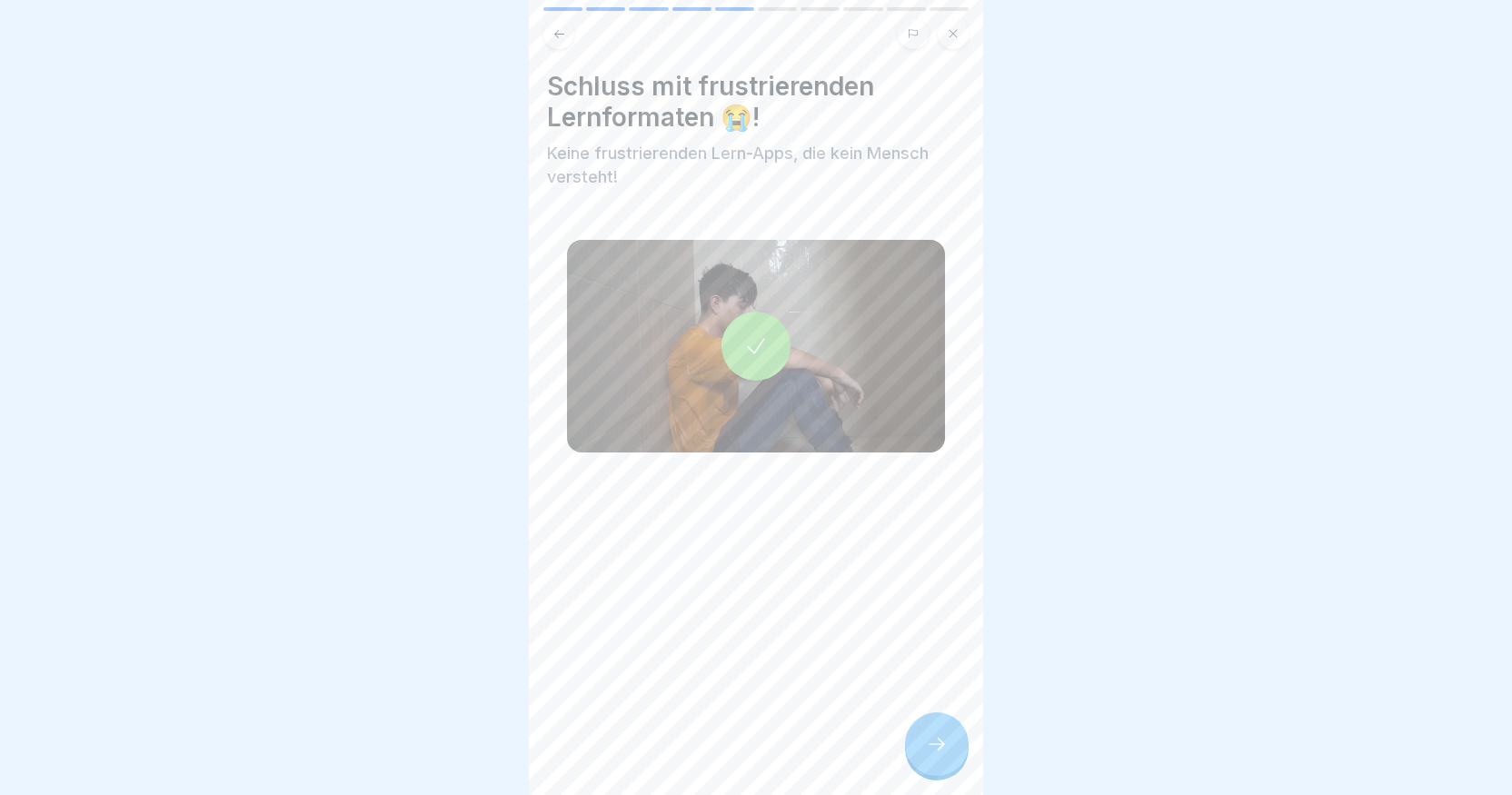
click at [940, 755] on icon at bounding box center [937, 744] width 22 height 22
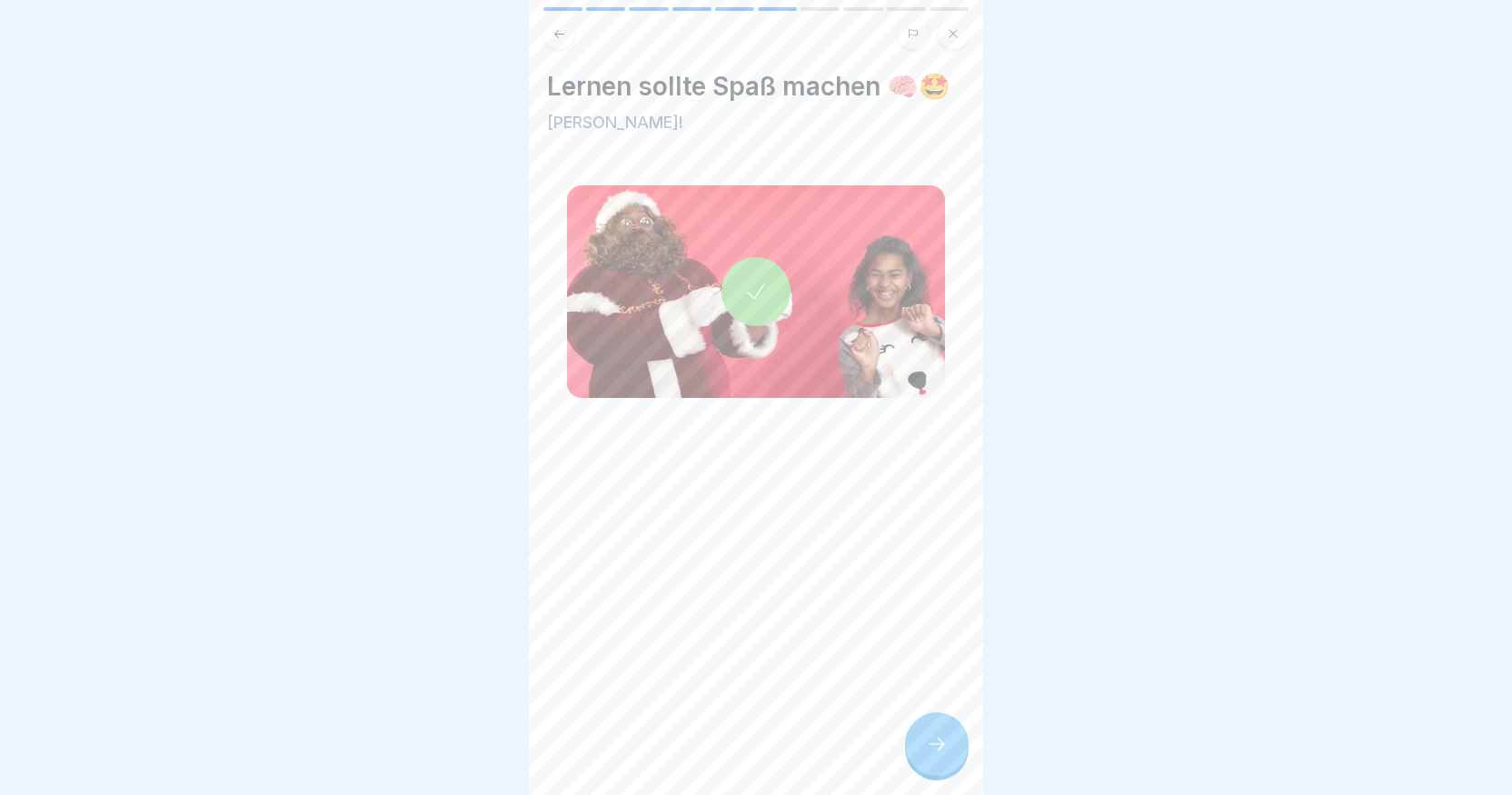
click at [940, 755] on icon at bounding box center [937, 744] width 22 height 22
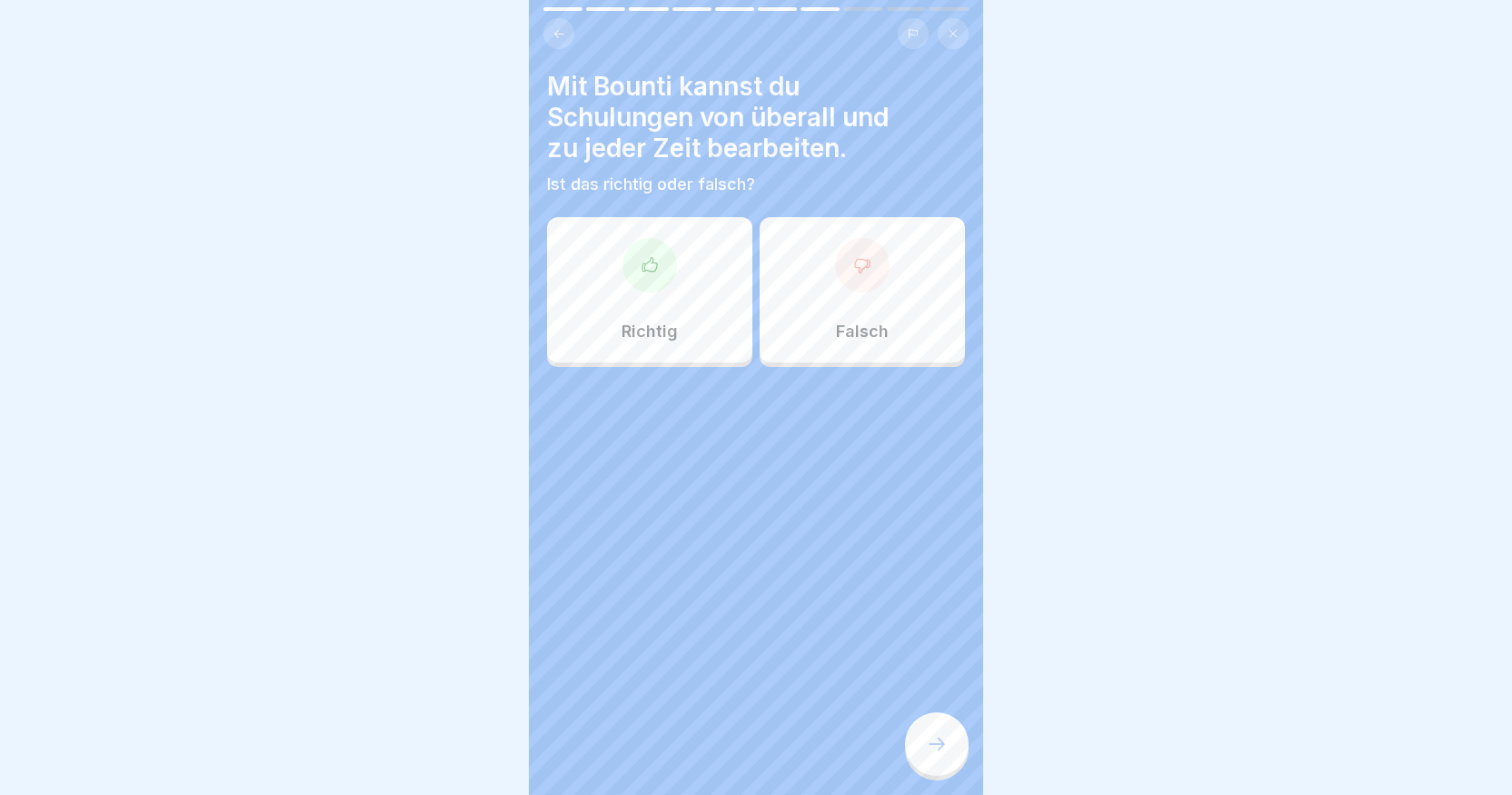
click at [626, 293] on div "Richtig" at bounding box center [650, 289] width 206 height 145
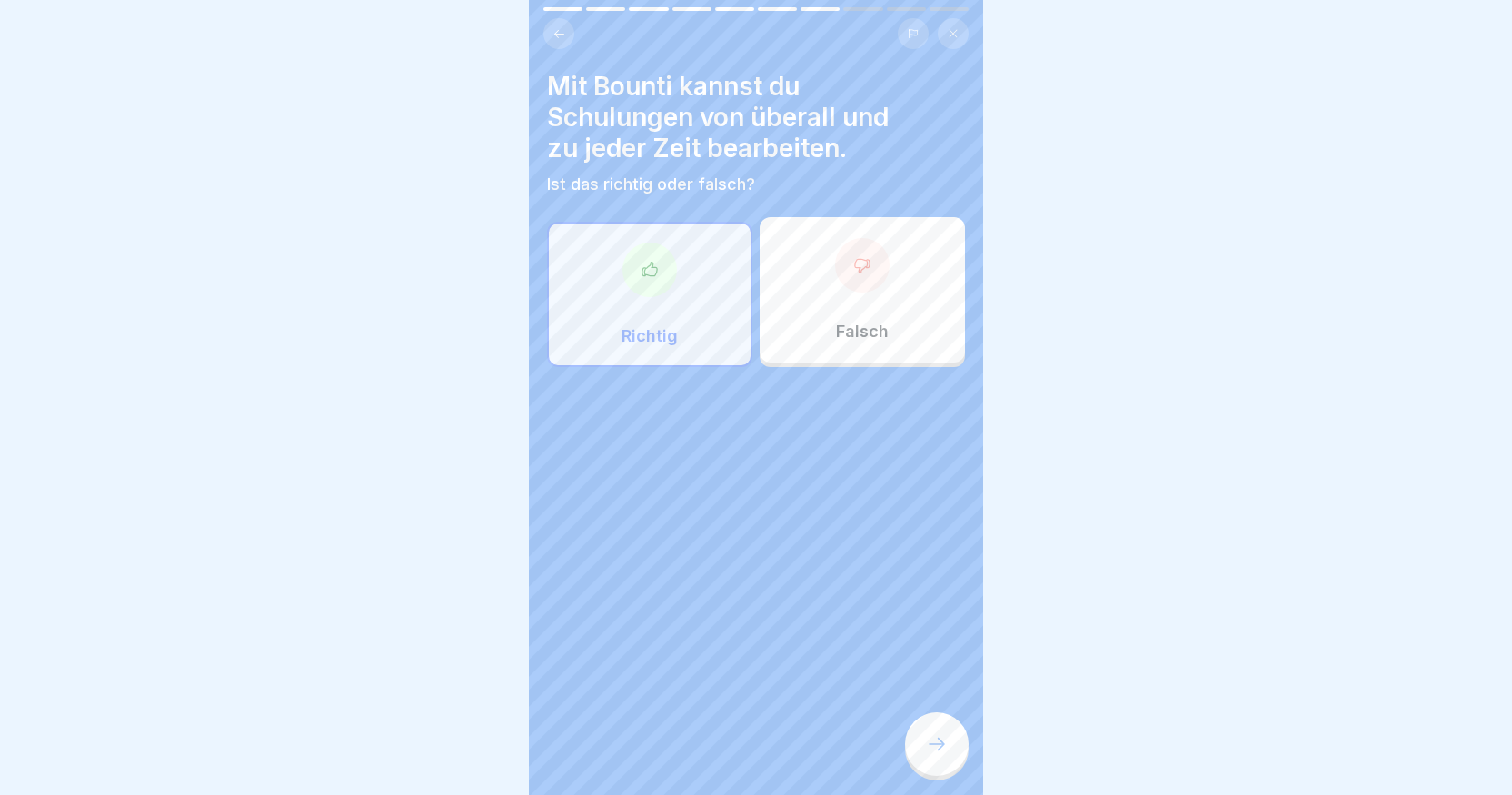
click at [922, 756] on div at bounding box center [937, 744] width 64 height 64
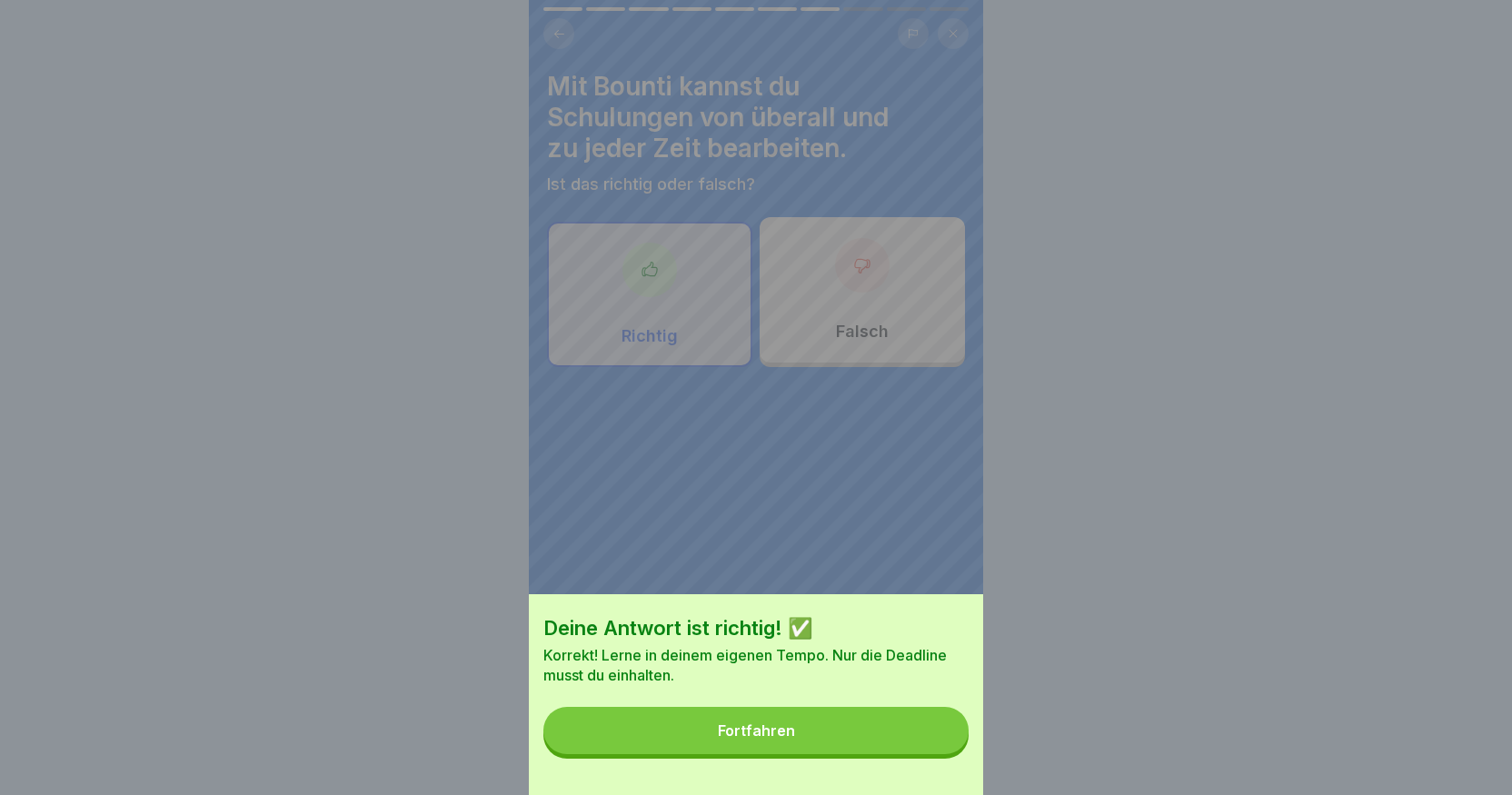
click at [918, 751] on button "Fortfahren" at bounding box center [756, 730] width 426 height 48
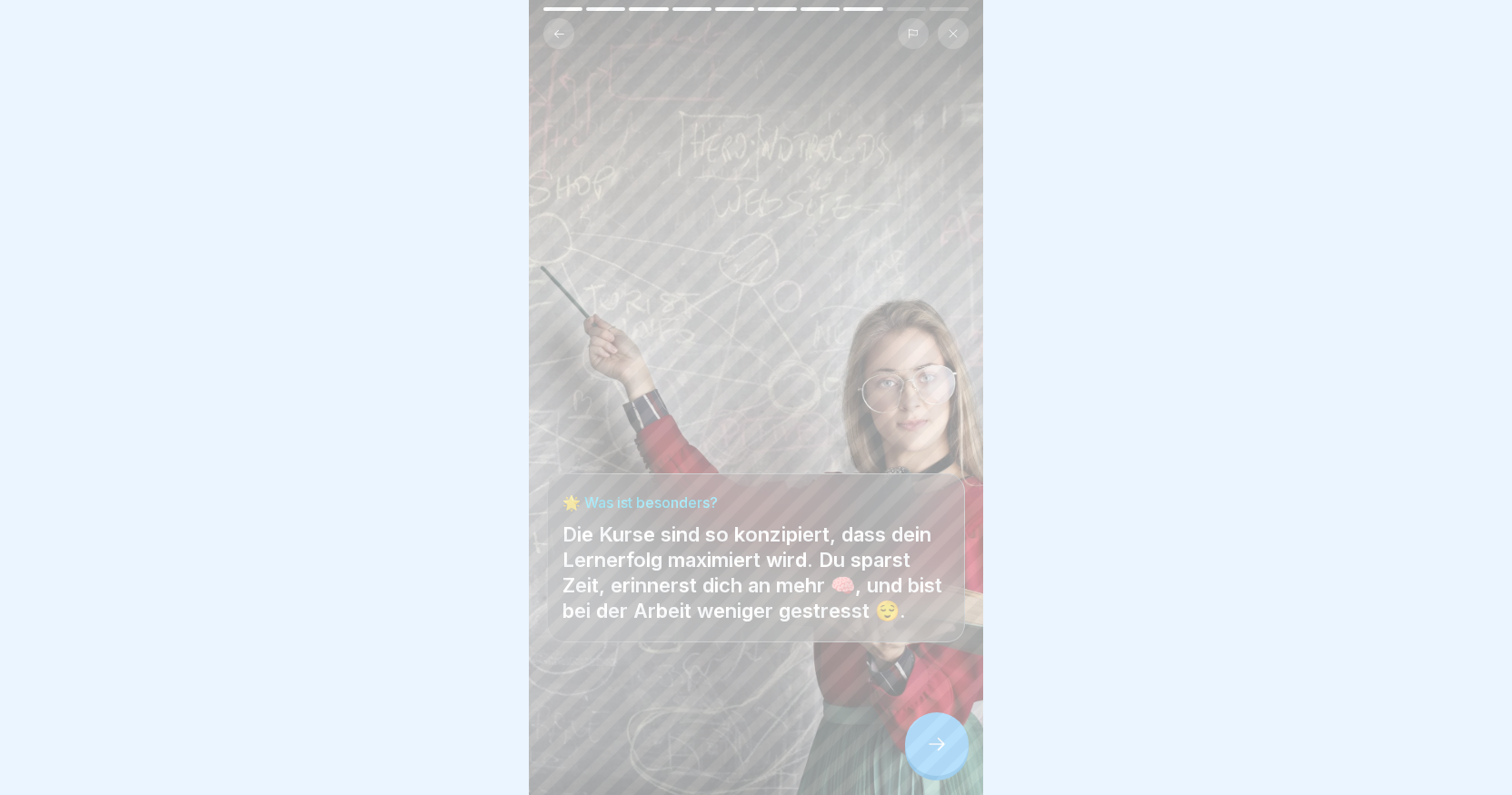
click at [930, 754] on icon at bounding box center [937, 744] width 22 height 22
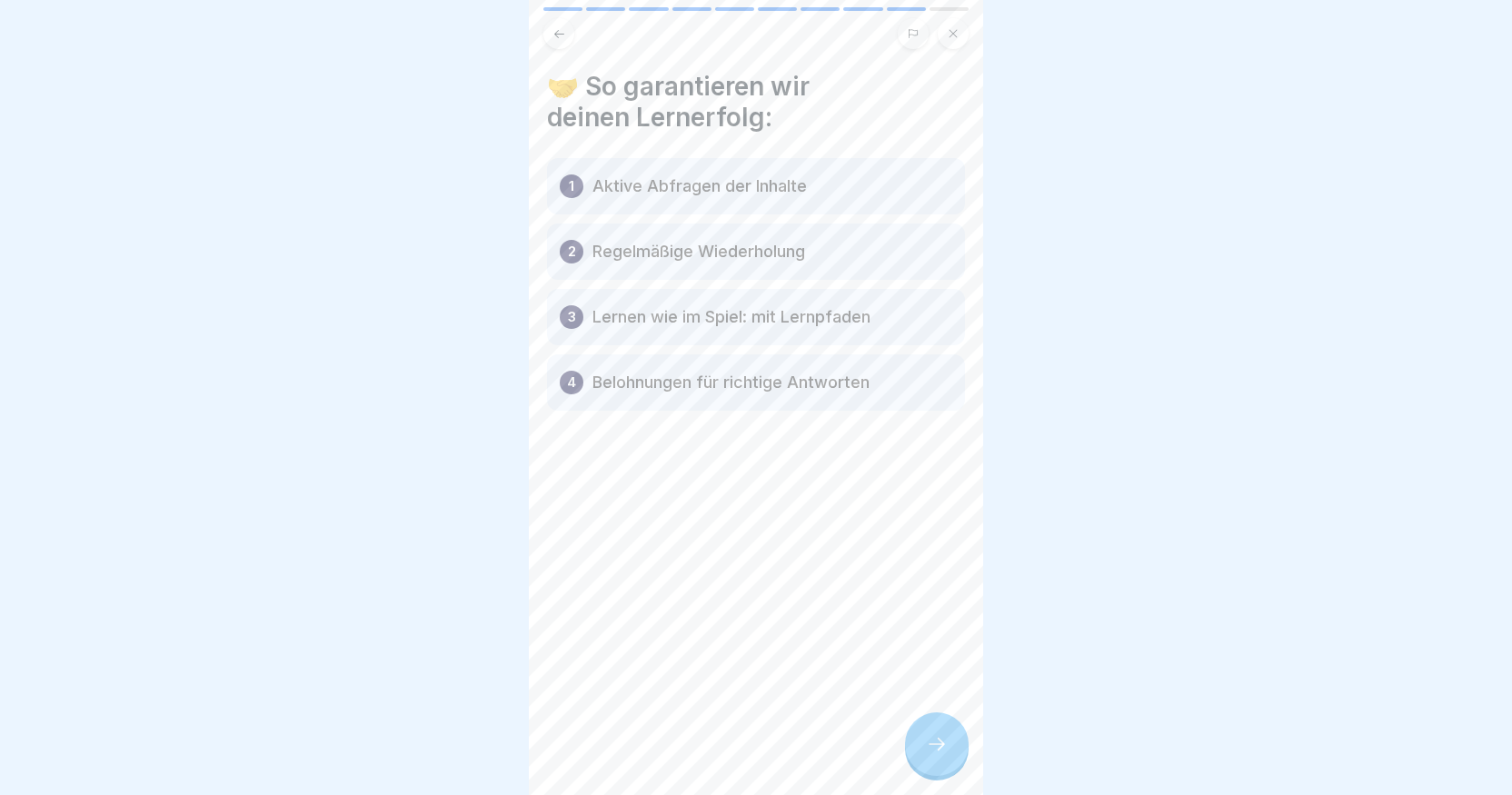
click at [930, 754] on icon at bounding box center [937, 744] width 22 height 22
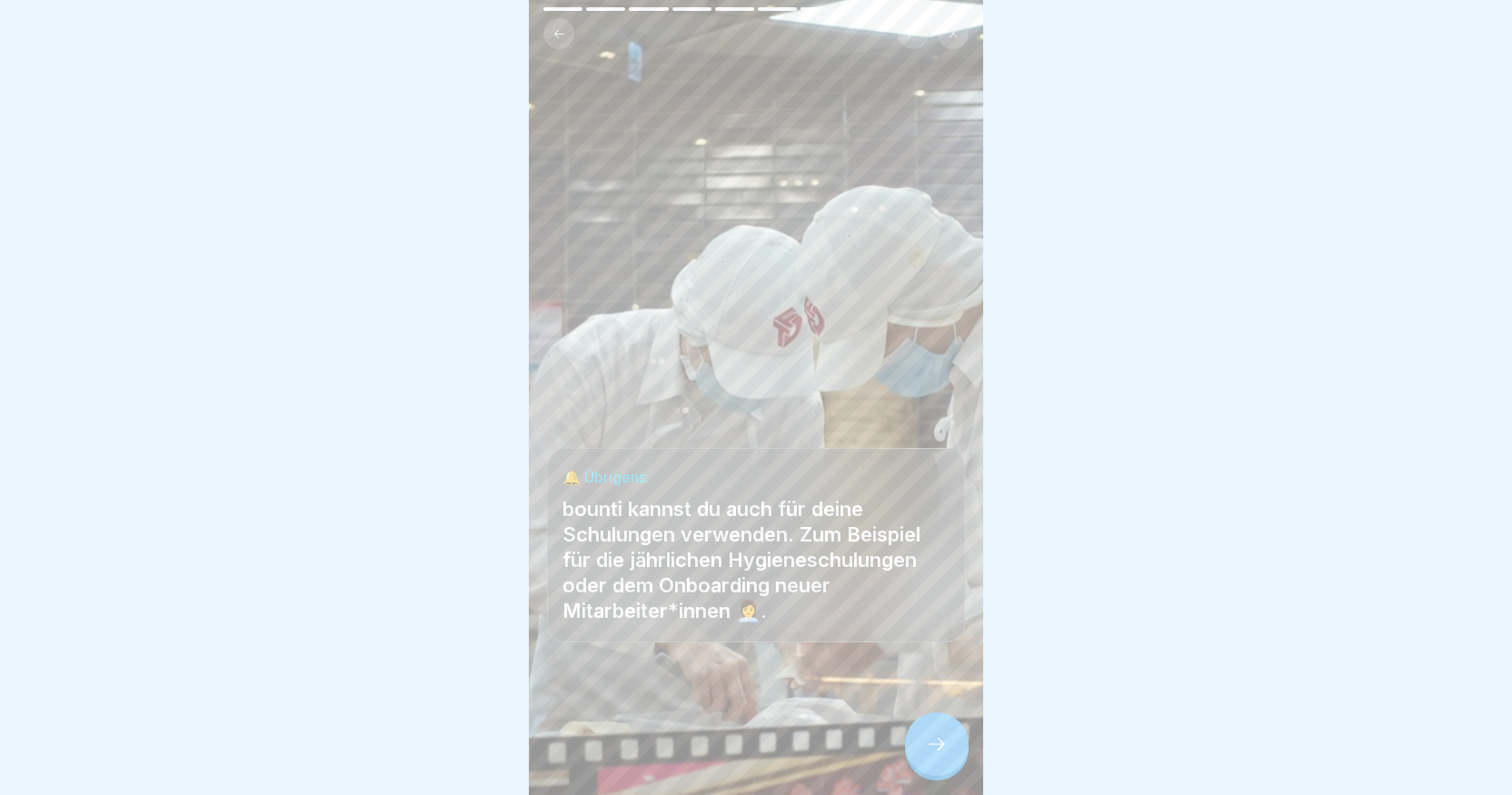
click at [930, 754] on icon at bounding box center [937, 744] width 22 height 22
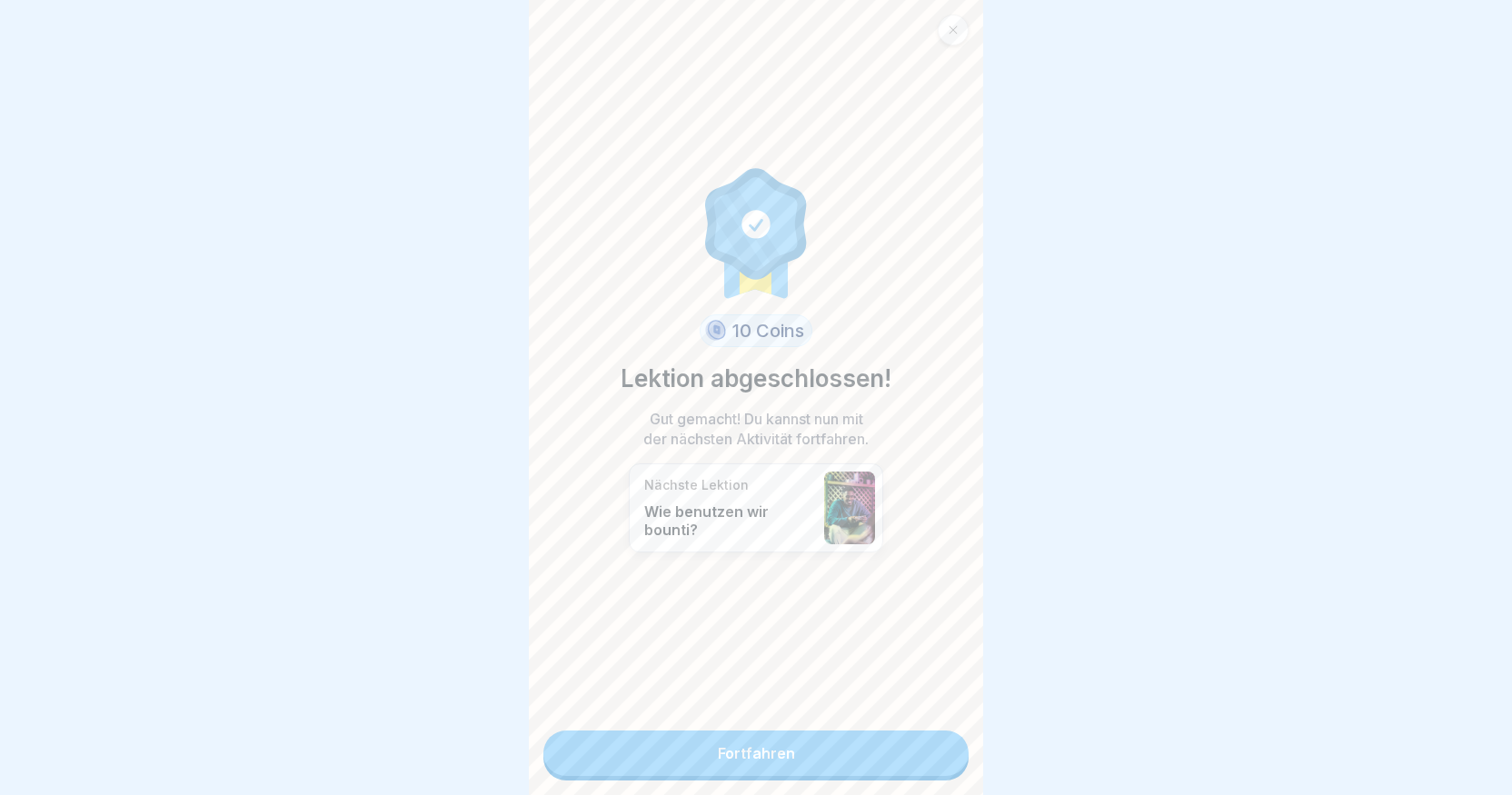
click at [820, 755] on link "Fortfahren" at bounding box center [756, 753] width 426 height 46
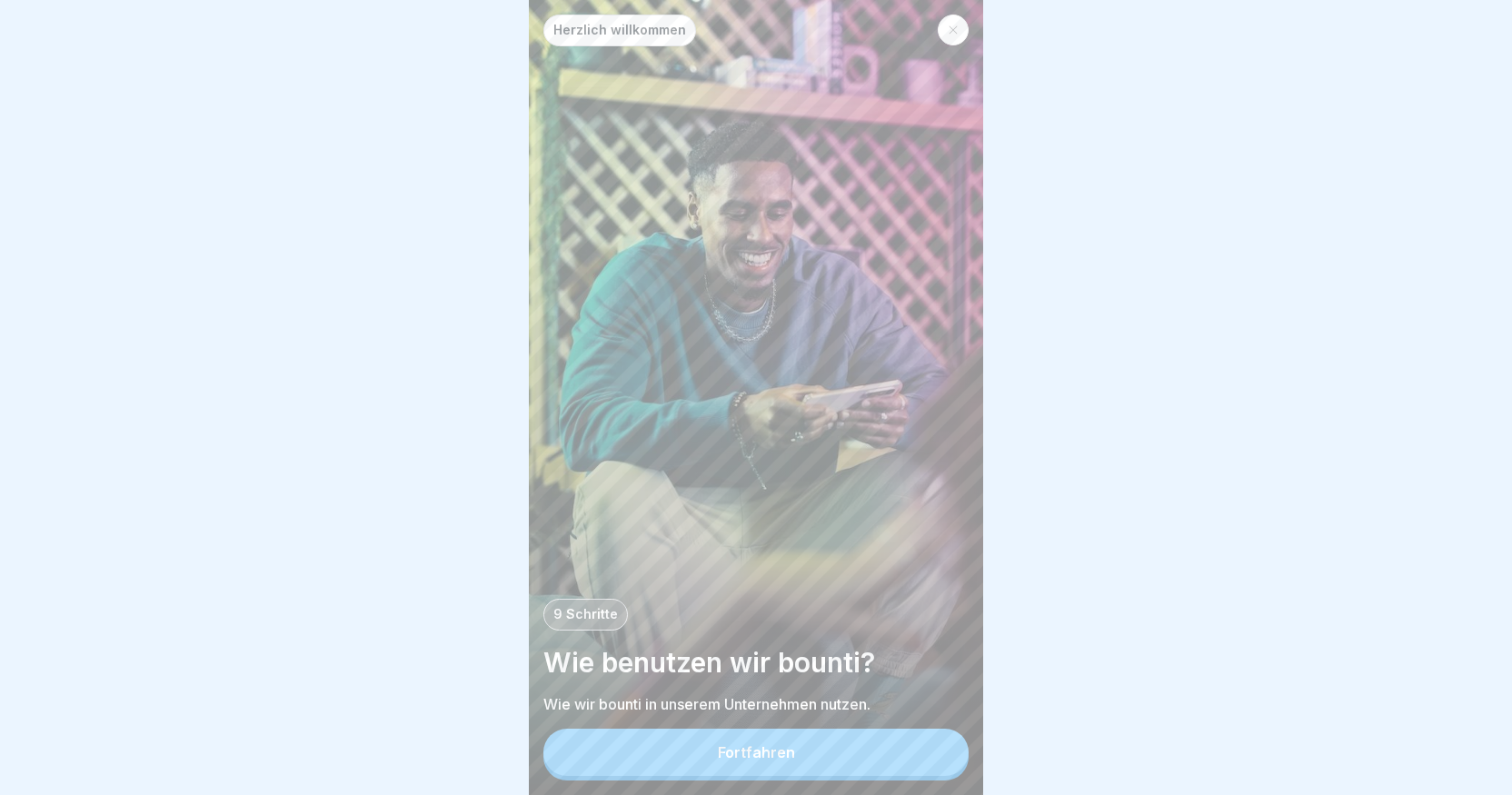
click at [820, 755] on button "Fortfahren" at bounding box center [756, 752] width 426 height 48
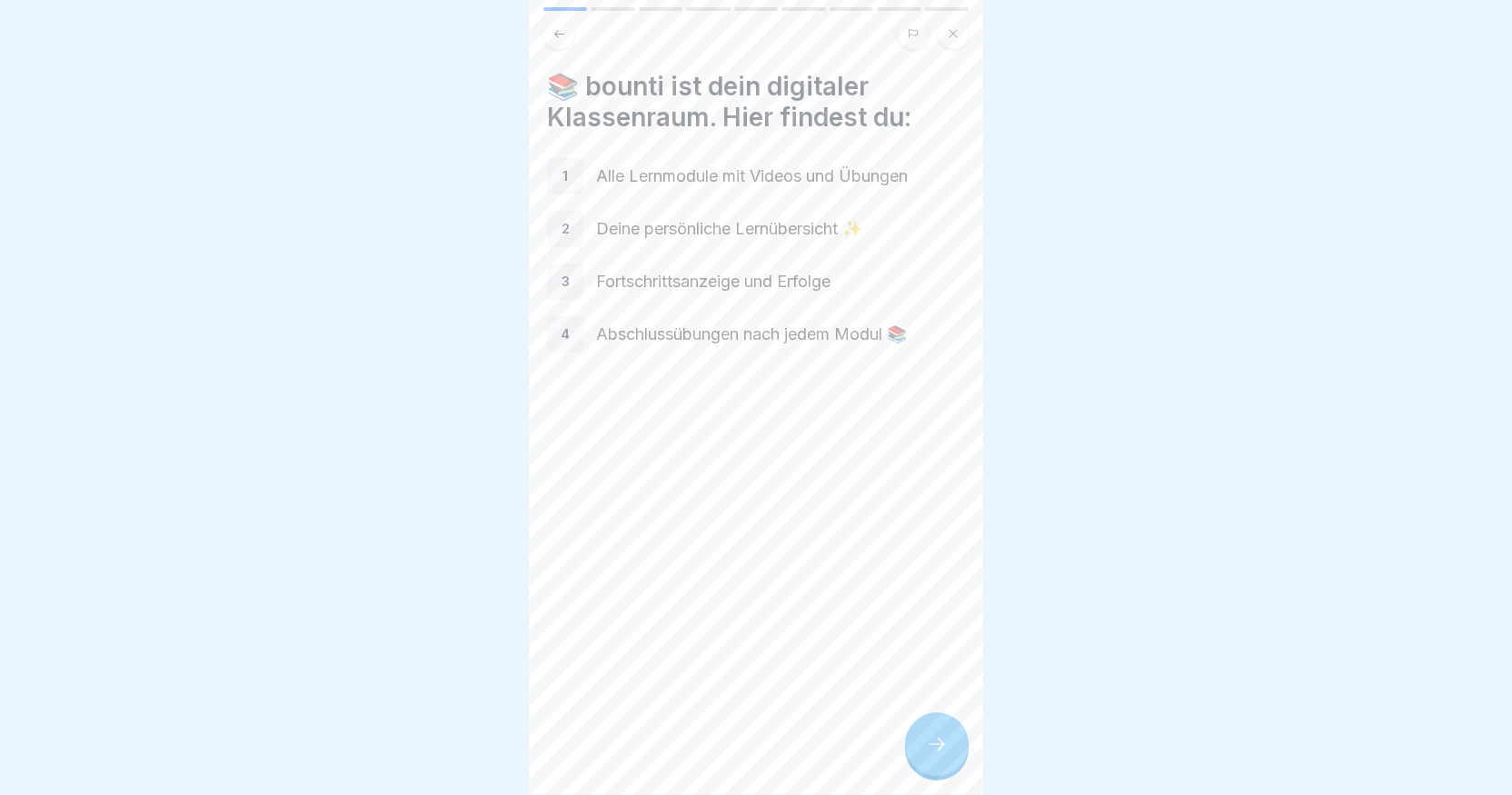
click at [928, 753] on icon at bounding box center [937, 744] width 22 height 22
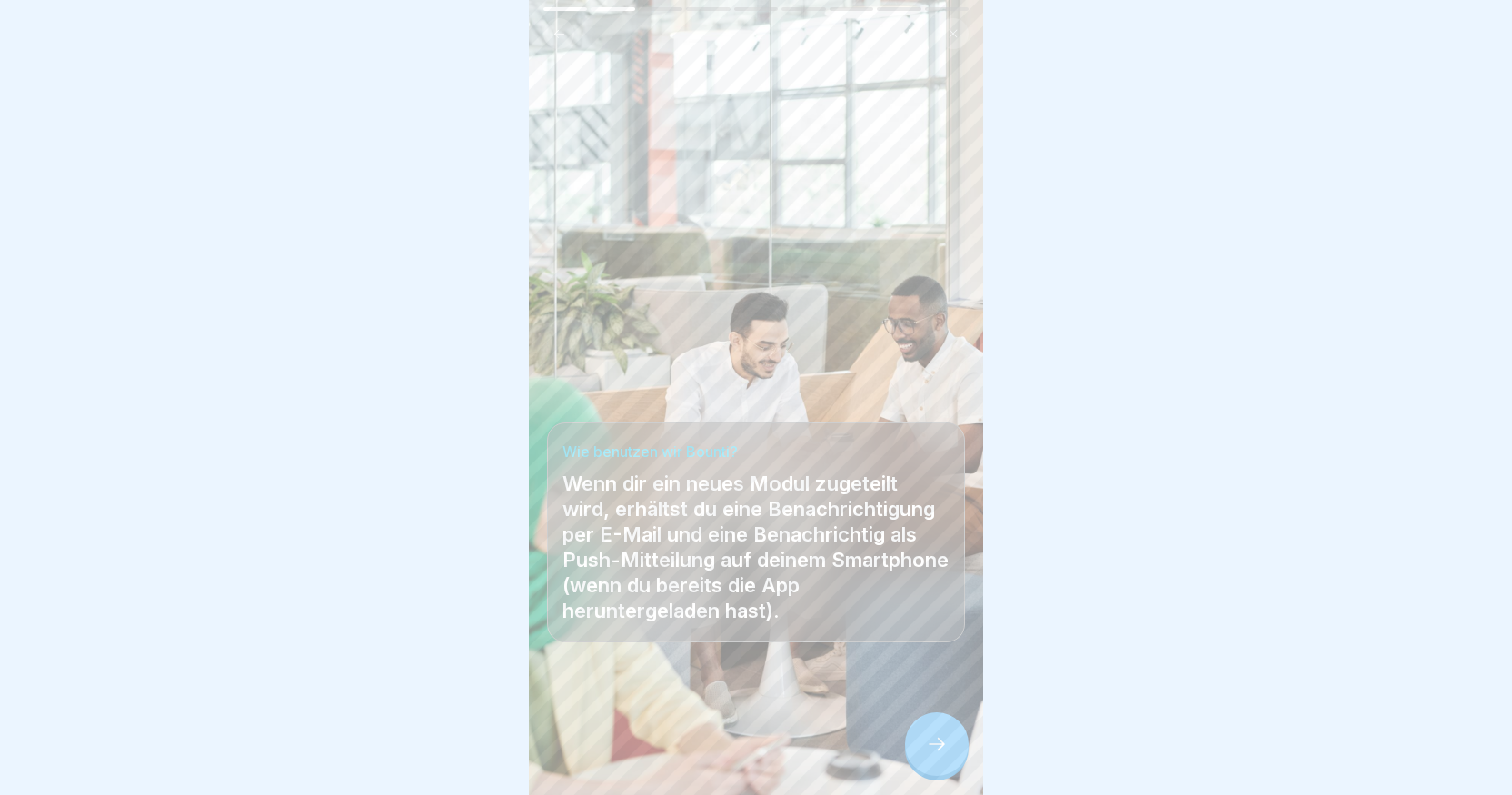
click at [928, 753] on icon at bounding box center [937, 744] width 22 height 22
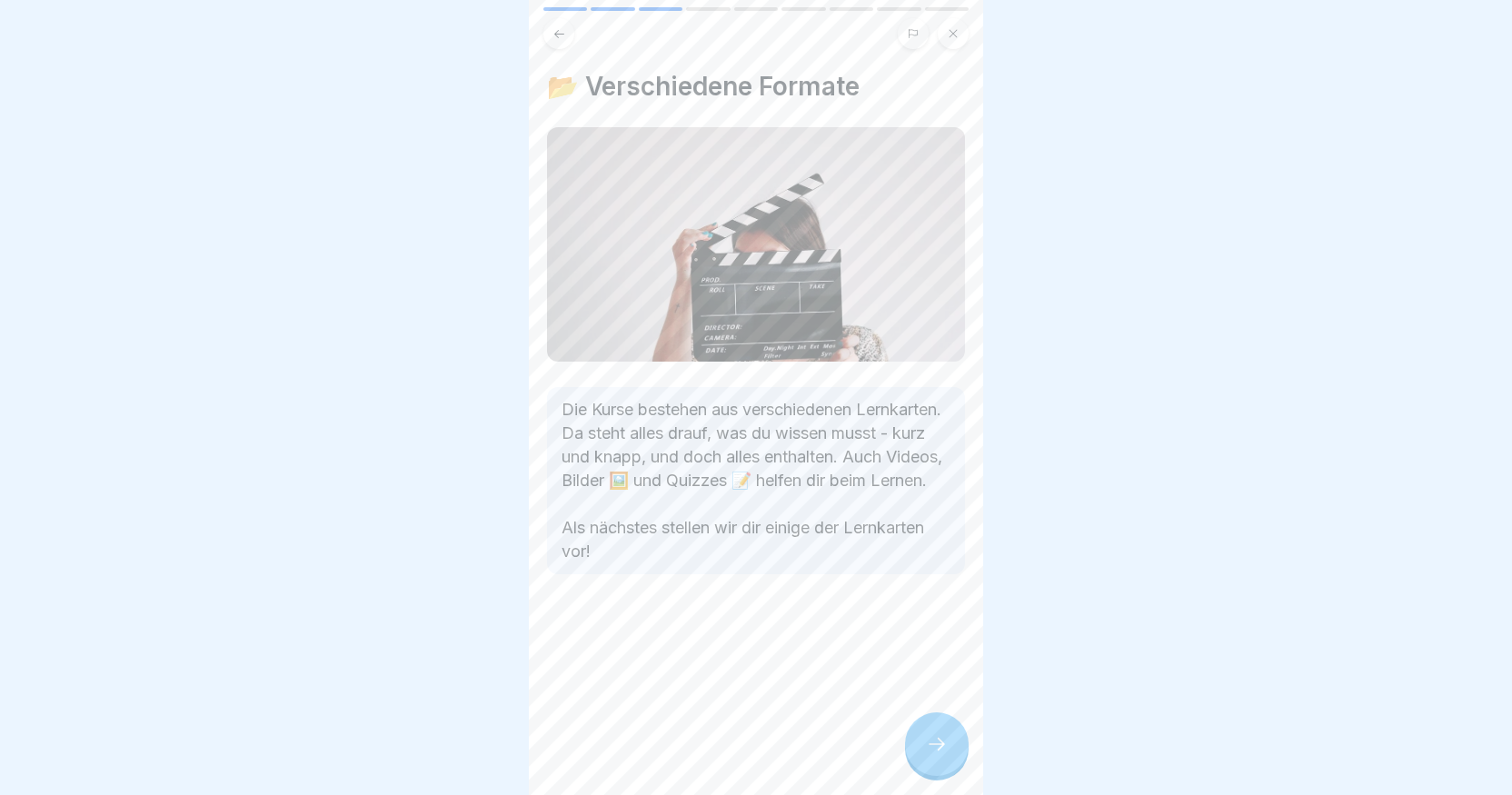
click at [928, 753] on icon at bounding box center [937, 744] width 22 height 22
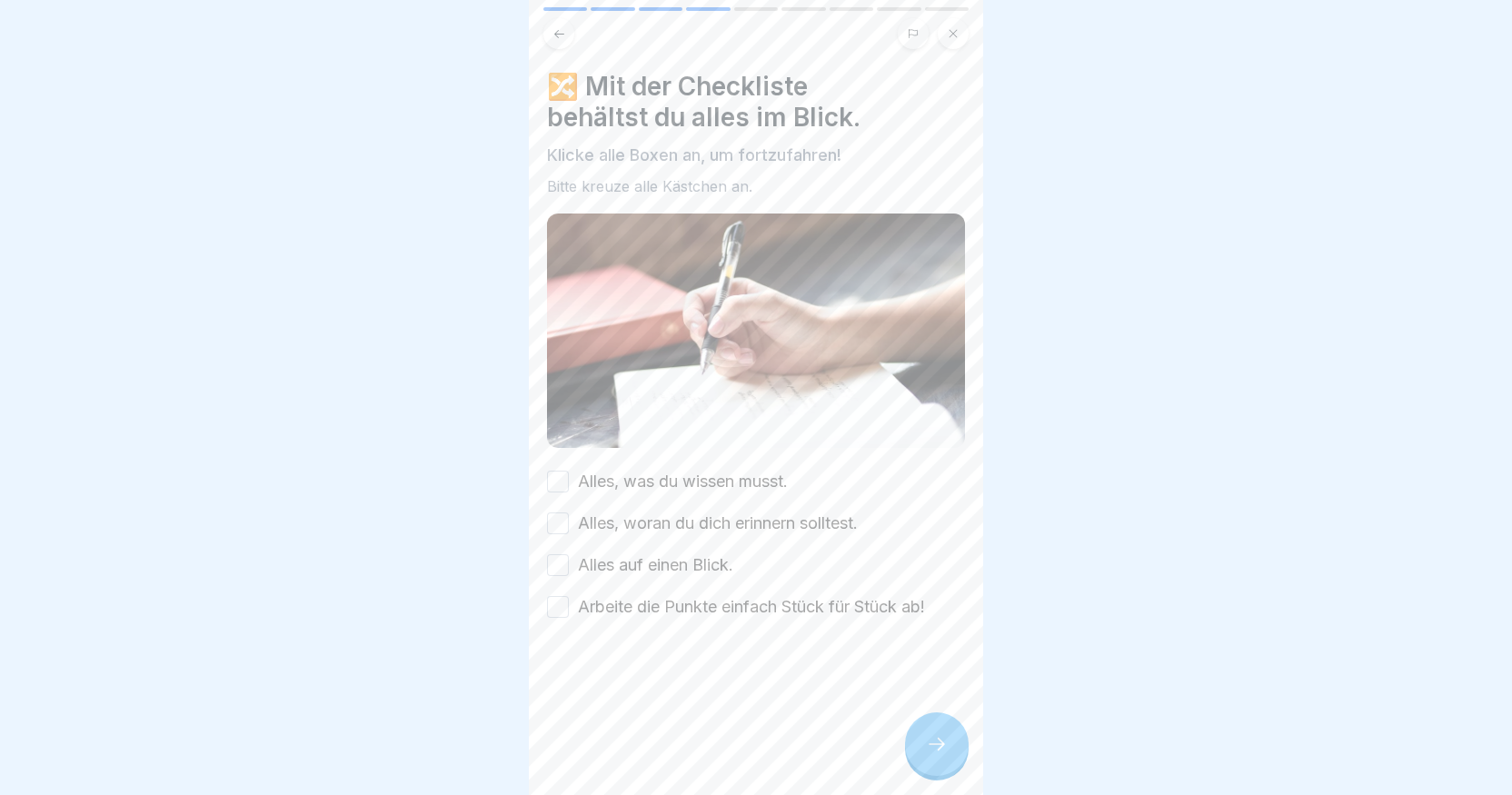
click at [716, 480] on label "Alles, was du wissen musst." at bounding box center [683, 481] width 210 height 23
click at [569, 480] on button "Alles, was du wissen musst." at bounding box center [558, 481] width 22 height 22
click at [697, 512] on label "Alles, woran du dich erinnern solltest." at bounding box center [718, 523] width 280 height 23
click at [569, 513] on button "Alles, woran du dich erinnern solltest." at bounding box center [558, 523] width 22 height 22
click at [679, 571] on div "Alles, was du wissen musst. Alles, woran du dich erinnern solltest. Alles auf e…" at bounding box center [756, 543] width 418 height 149
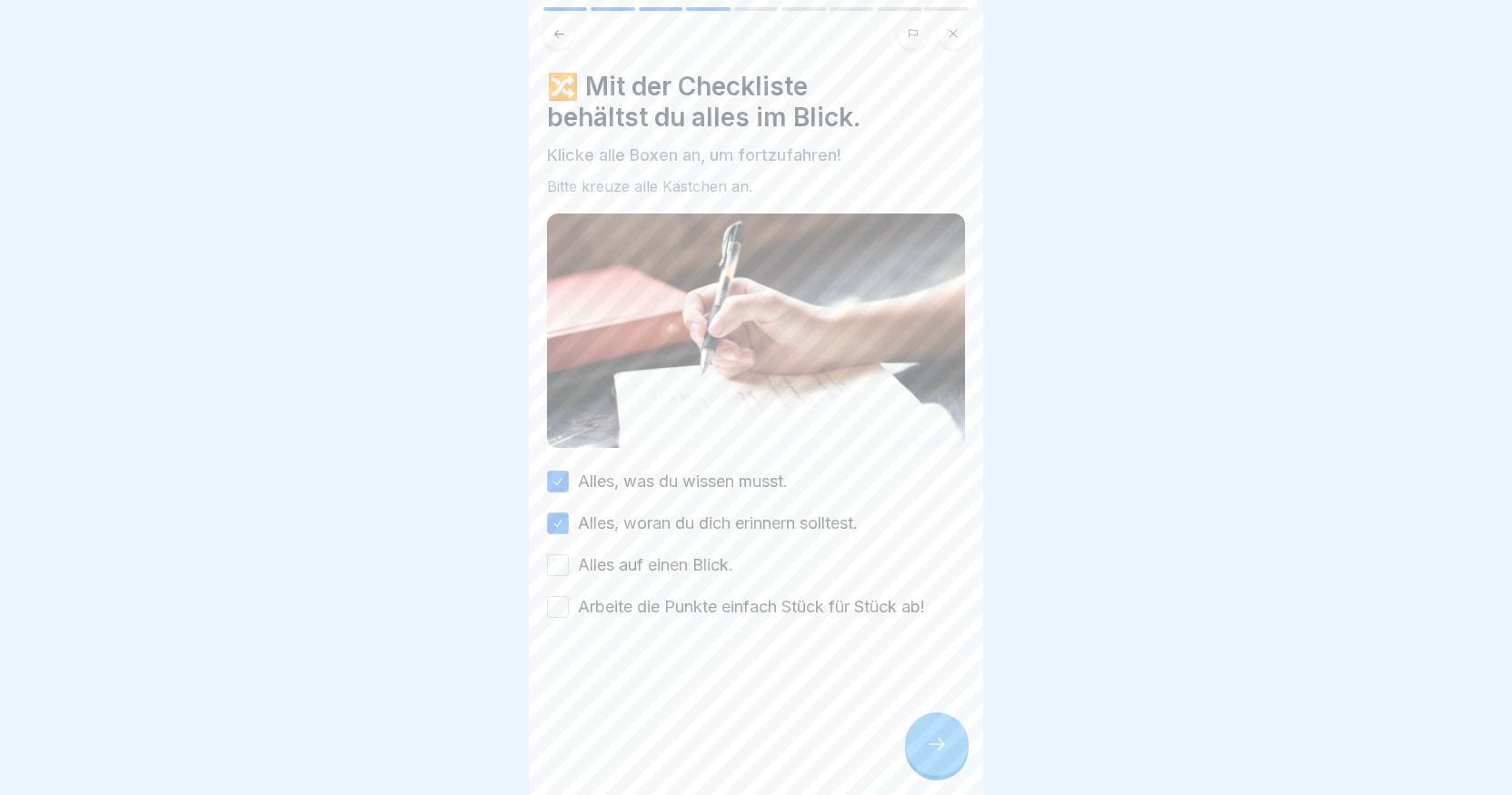
click at [685, 554] on label "Alles auf einen Blick." at bounding box center [656, 565] width 155 height 23
click at [569, 554] on button "Alles auf einen Blick." at bounding box center [558, 564] width 22 height 22
click at [676, 595] on label "Arbeite die Punkte einfach Stück für Stück ab!" at bounding box center [751, 606] width 347 height 23
click at [569, 596] on button "Arbeite die Punkte einfach Stück für Stück ab!" at bounding box center [558, 606] width 22 height 22
click at [944, 755] on icon at bounding box center [937, 744] width 22 height 22
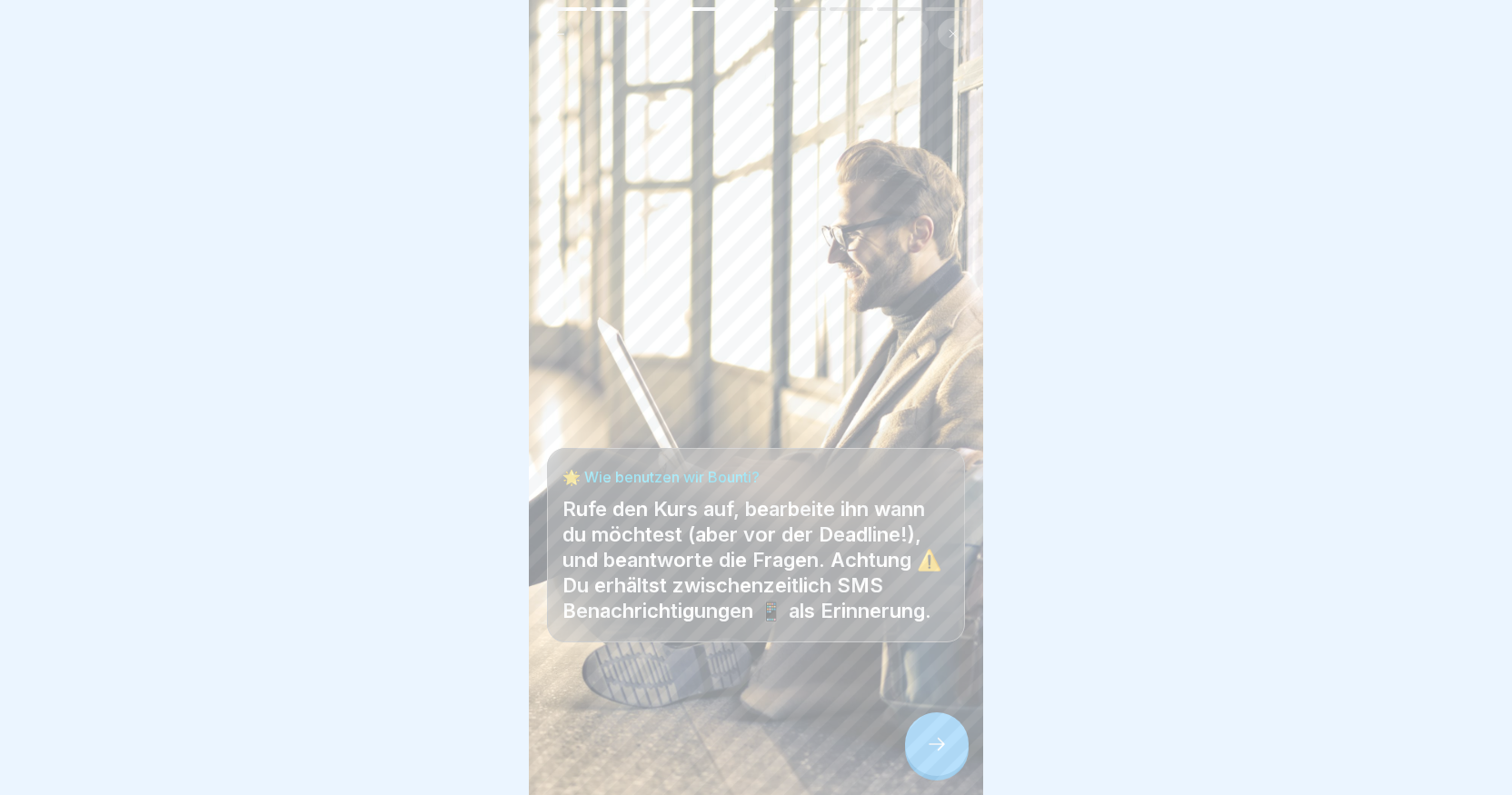
click at [944, 755] on icon at bounding box center [937, 744] width 22 height 22
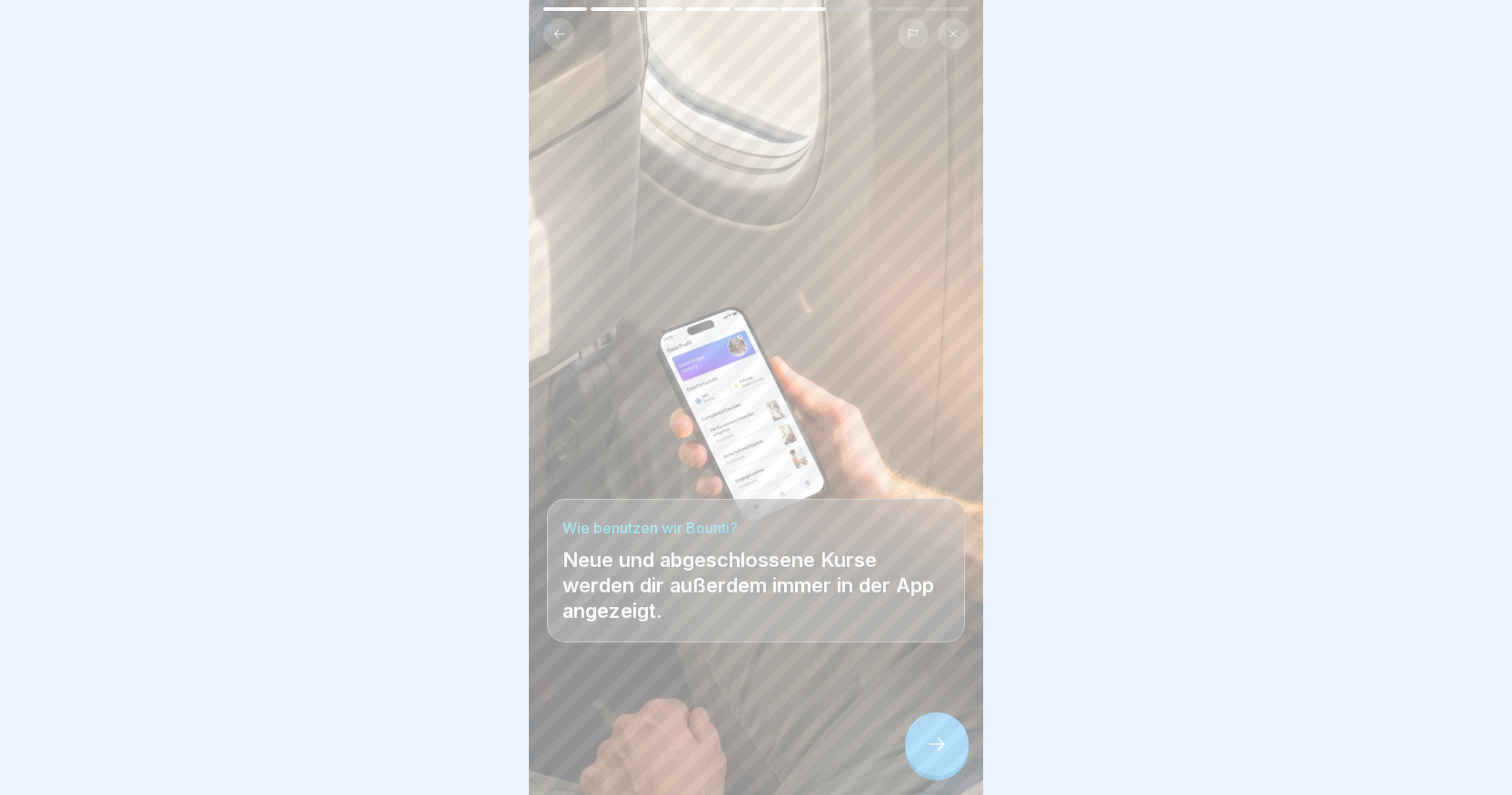
click at [944, 755] on icon at bounding box center [937, 744] width 22 height 22
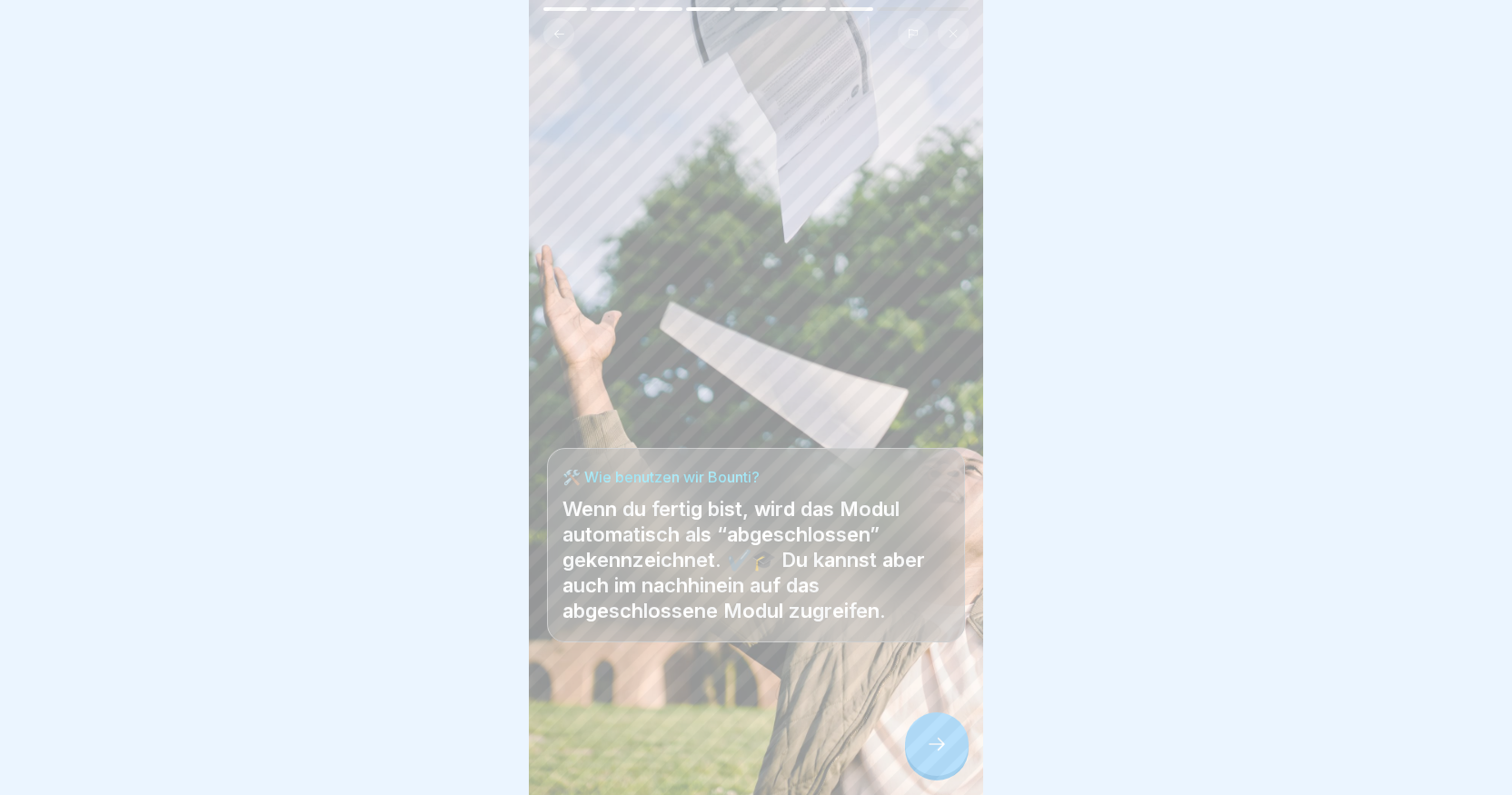
click at [944, 755] on icon at bounding box center [937, 744] width 22 height 22
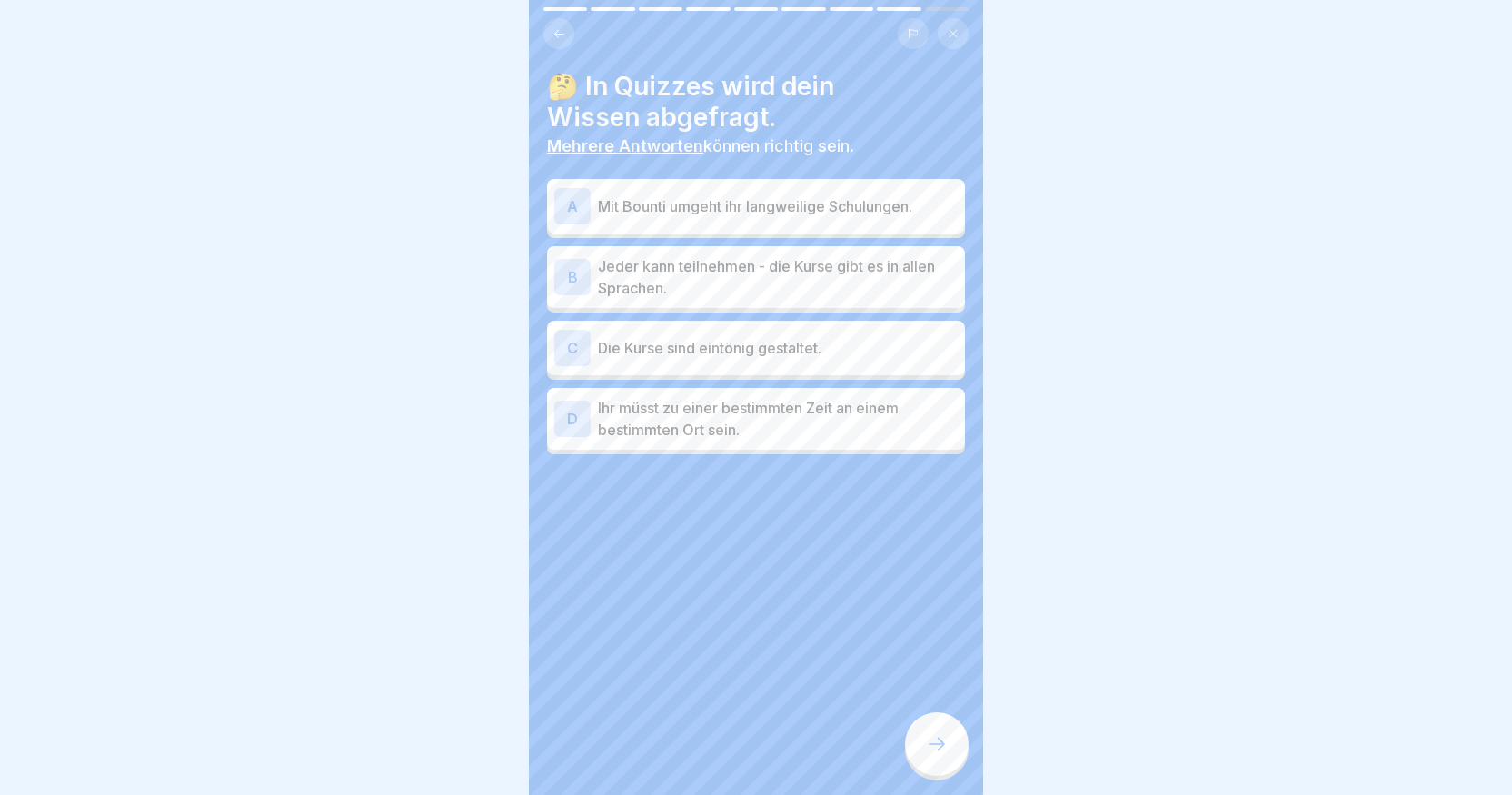
click at [827, 212] on p "Mit Bounti umgeht ihr langweilige Schulungen." at bounding box center [778, 206] width 360 height 22
click at [810, 273] on p "Jeder kann teilnehmen - die Kurse gibt es in allen Sprachen." at bounding box center [778, 277] width 360 height 44
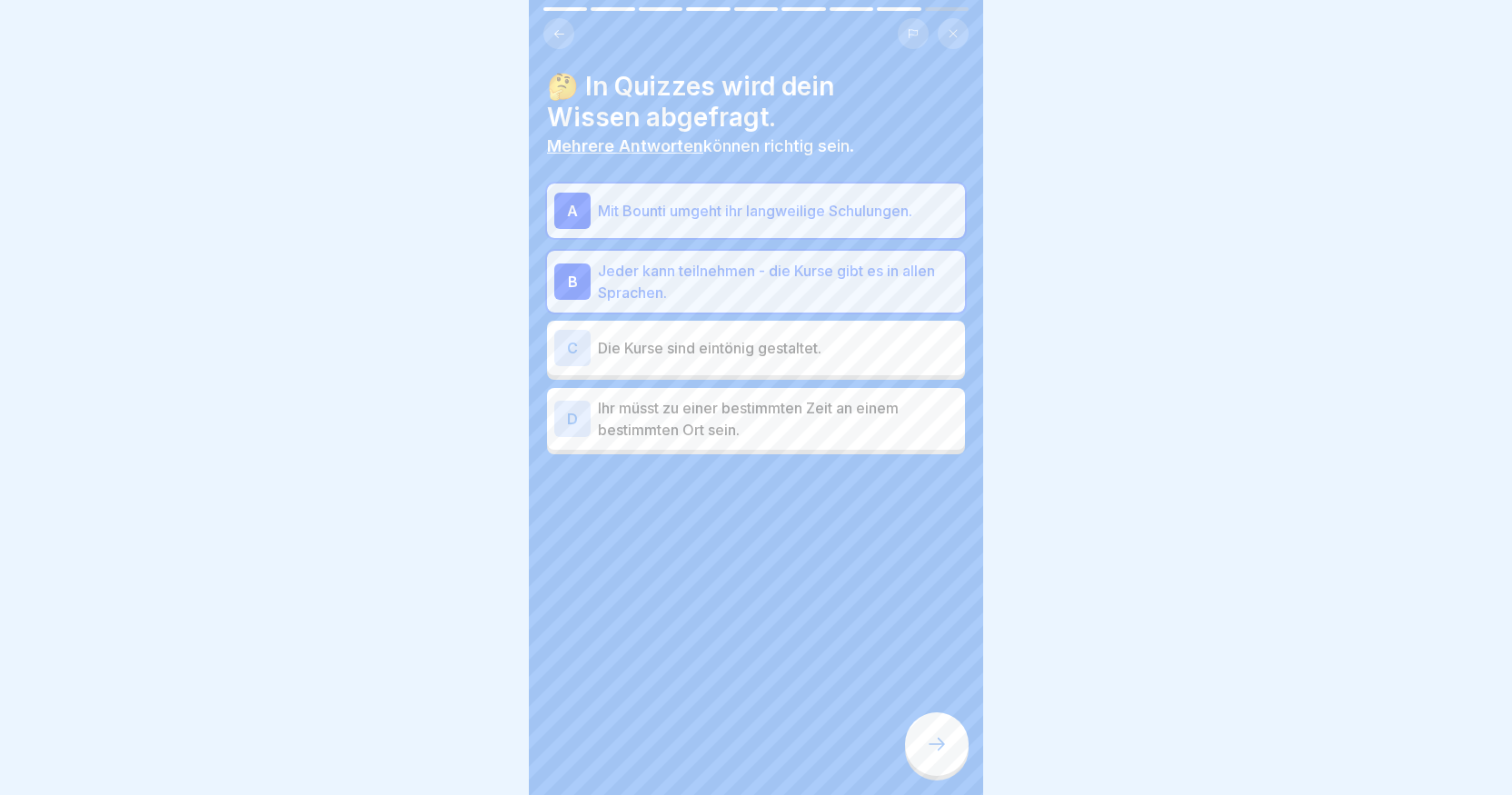
click at [956, 759] on div at bounding box center [937, 744] width 64 height 64
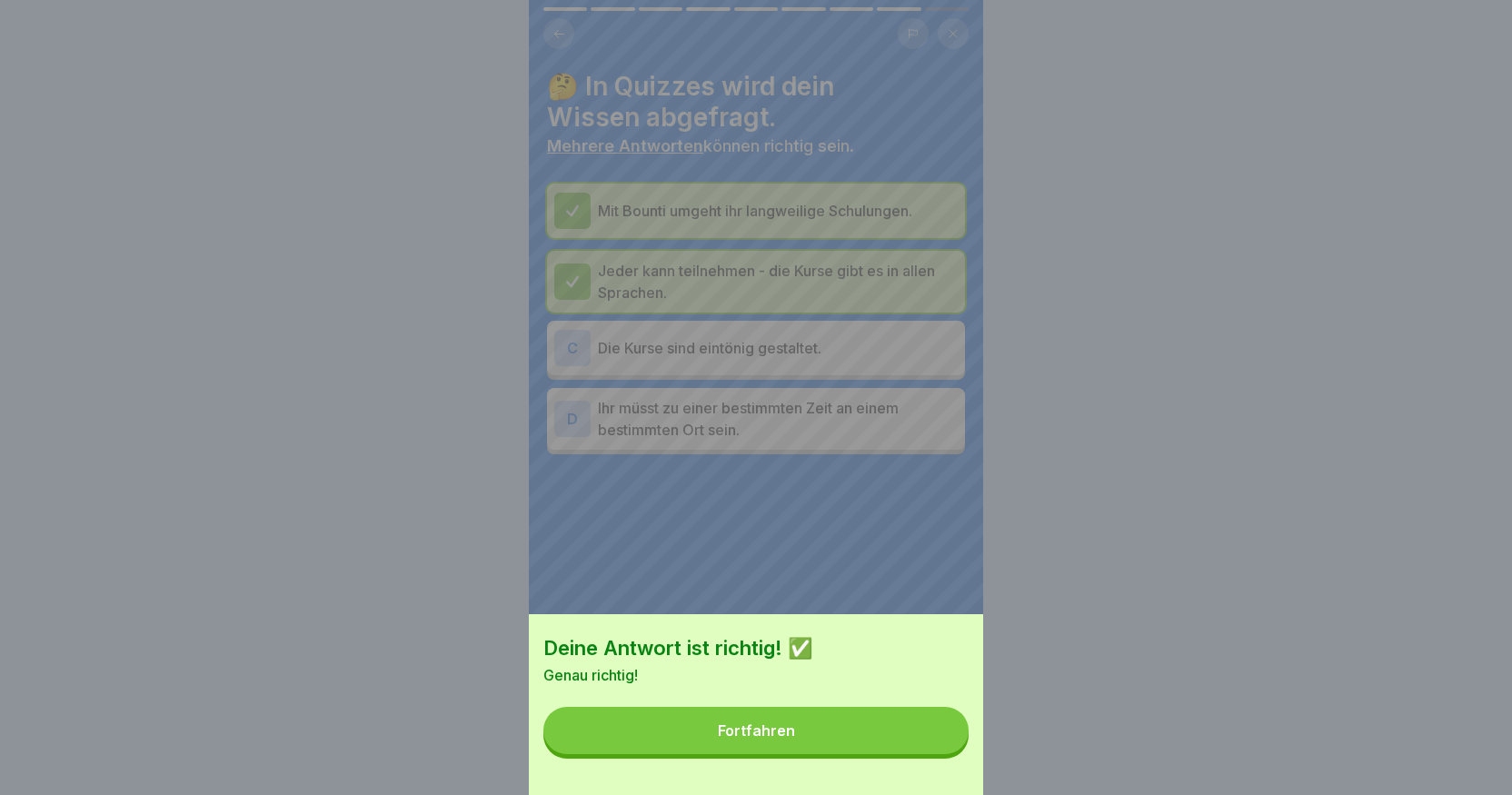
click at [854, 754] on button "Fortfahren" at bounding box center [756, 730] width 426 height 48
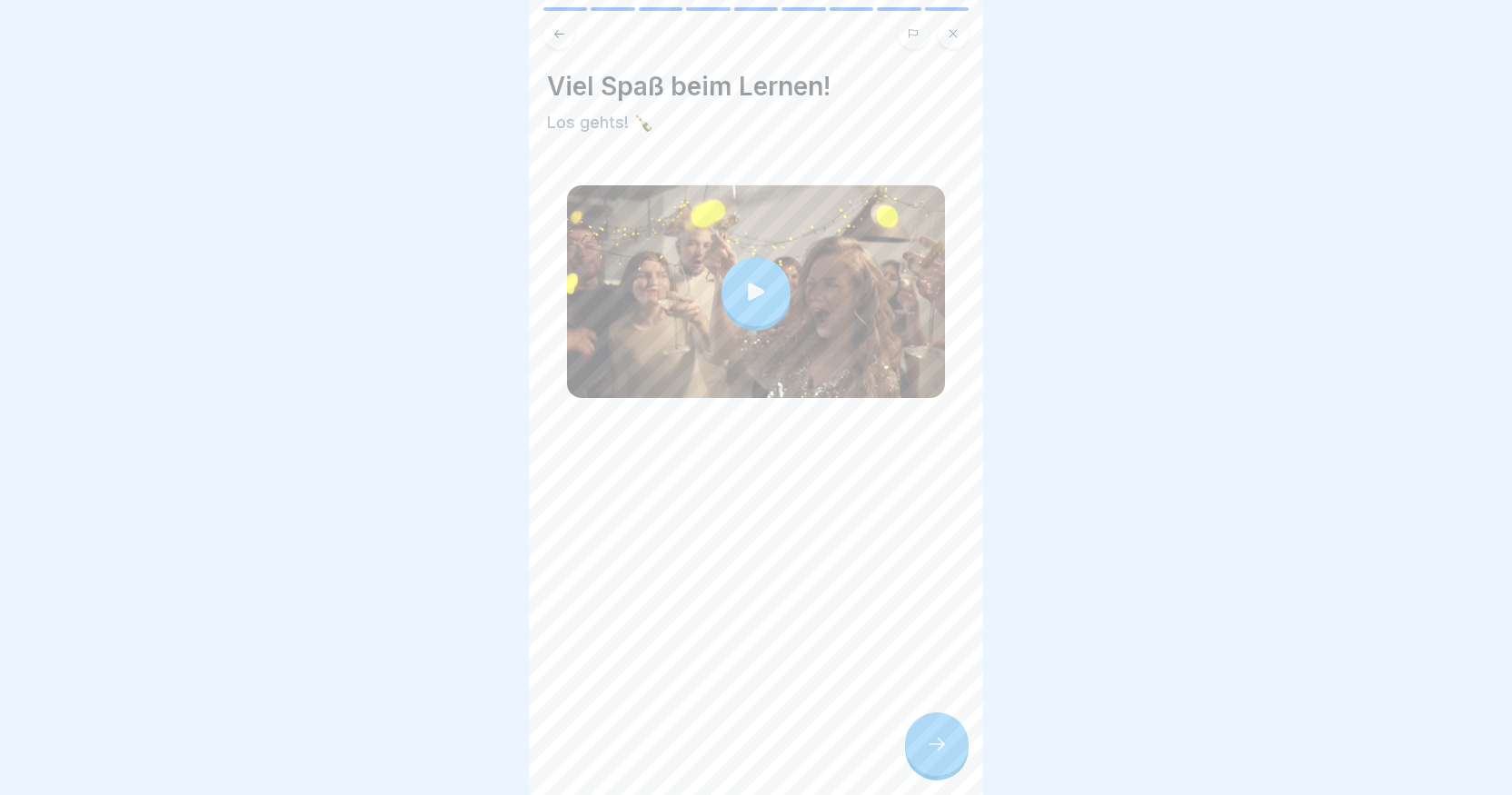
click at [945, 755] on icon at bounding box center [937, 744] width 22 height 22
click at [935, 630] on div "Viel Spaß beim Lernen! Los gehts! 🍾" at bounding box center [756, 398] width 455 height 795
click at [960, 754] on div at bounding box center [937, 744] width 64 height 64
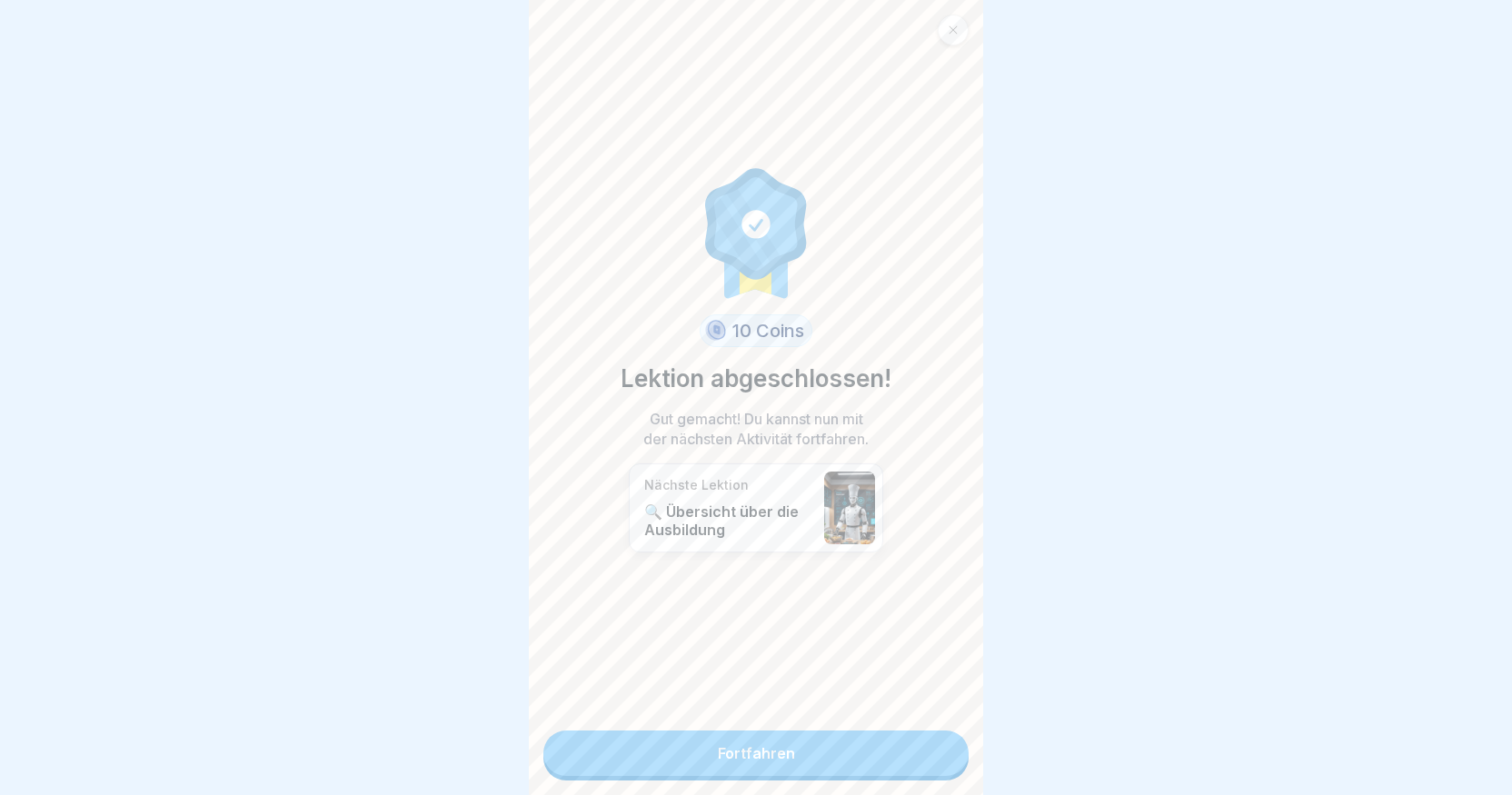
click at [753, 736] on link "Fortfahren" at bounding box center [756, 753] width 426 height 46
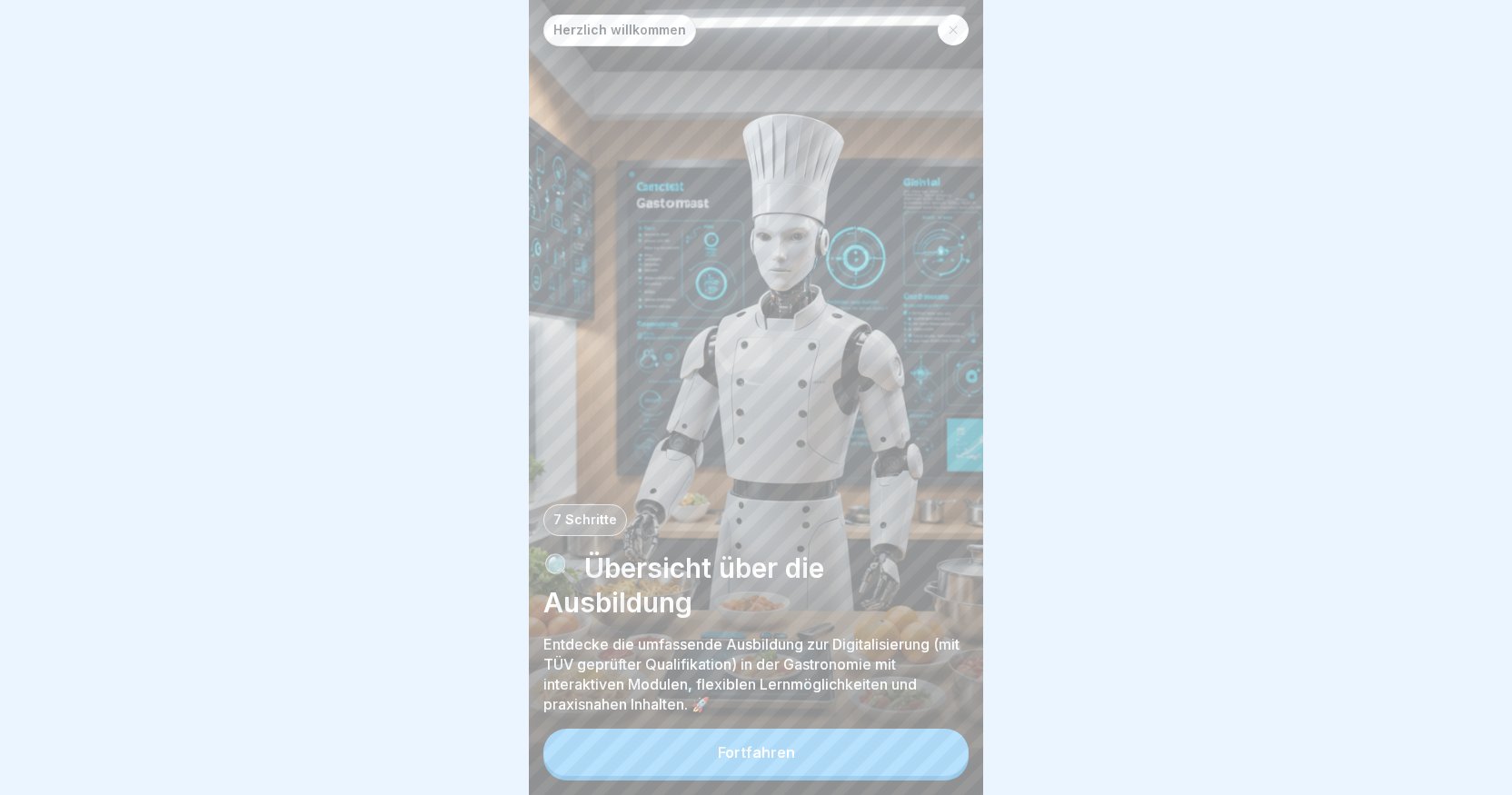
click at [747, 760] on div "Fortfahren" at bounding box center [756, 751] width 78 height 16
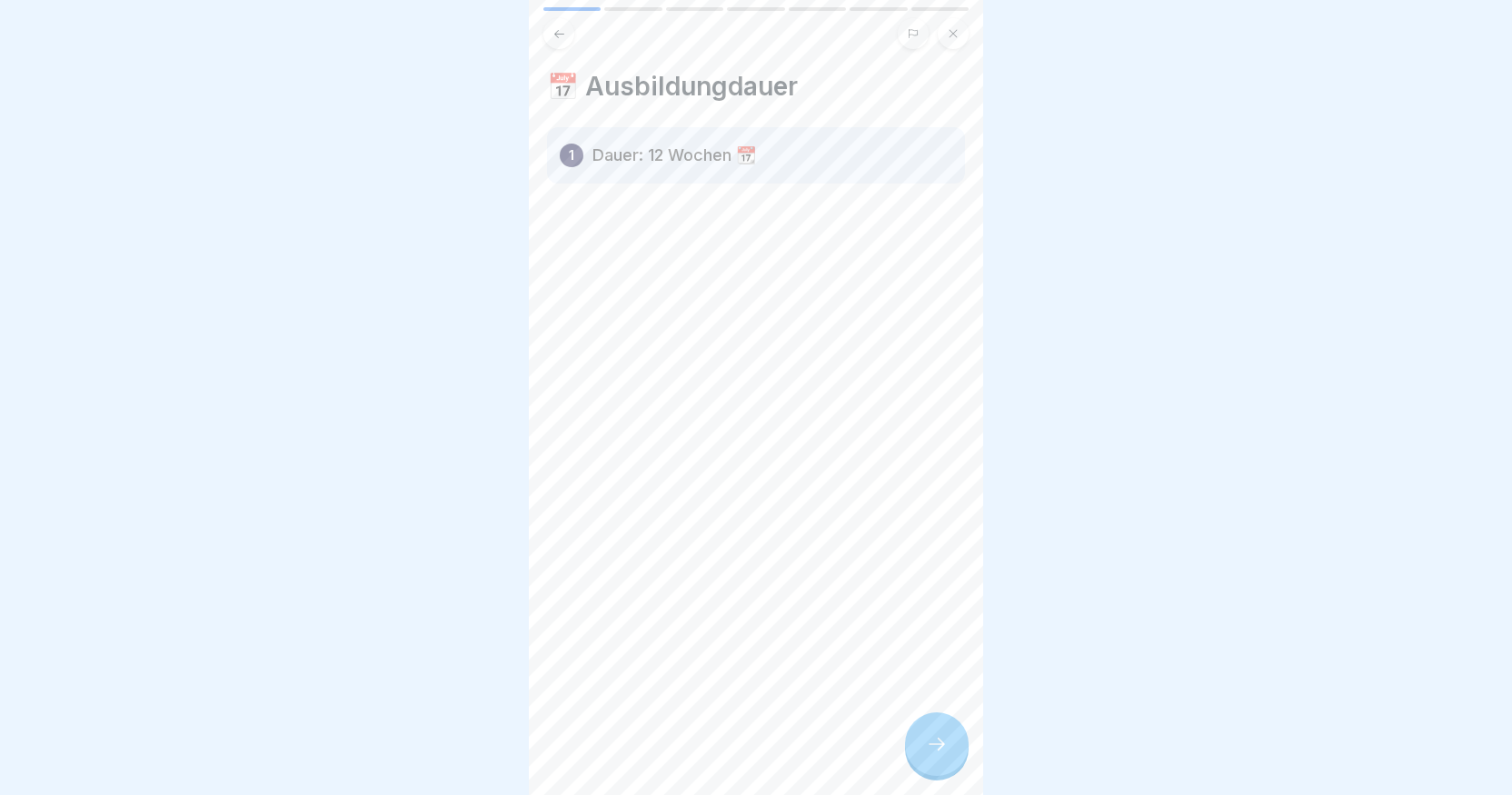
click at [952, 764] on div at bounding box center [937, 744] width 64 height 64
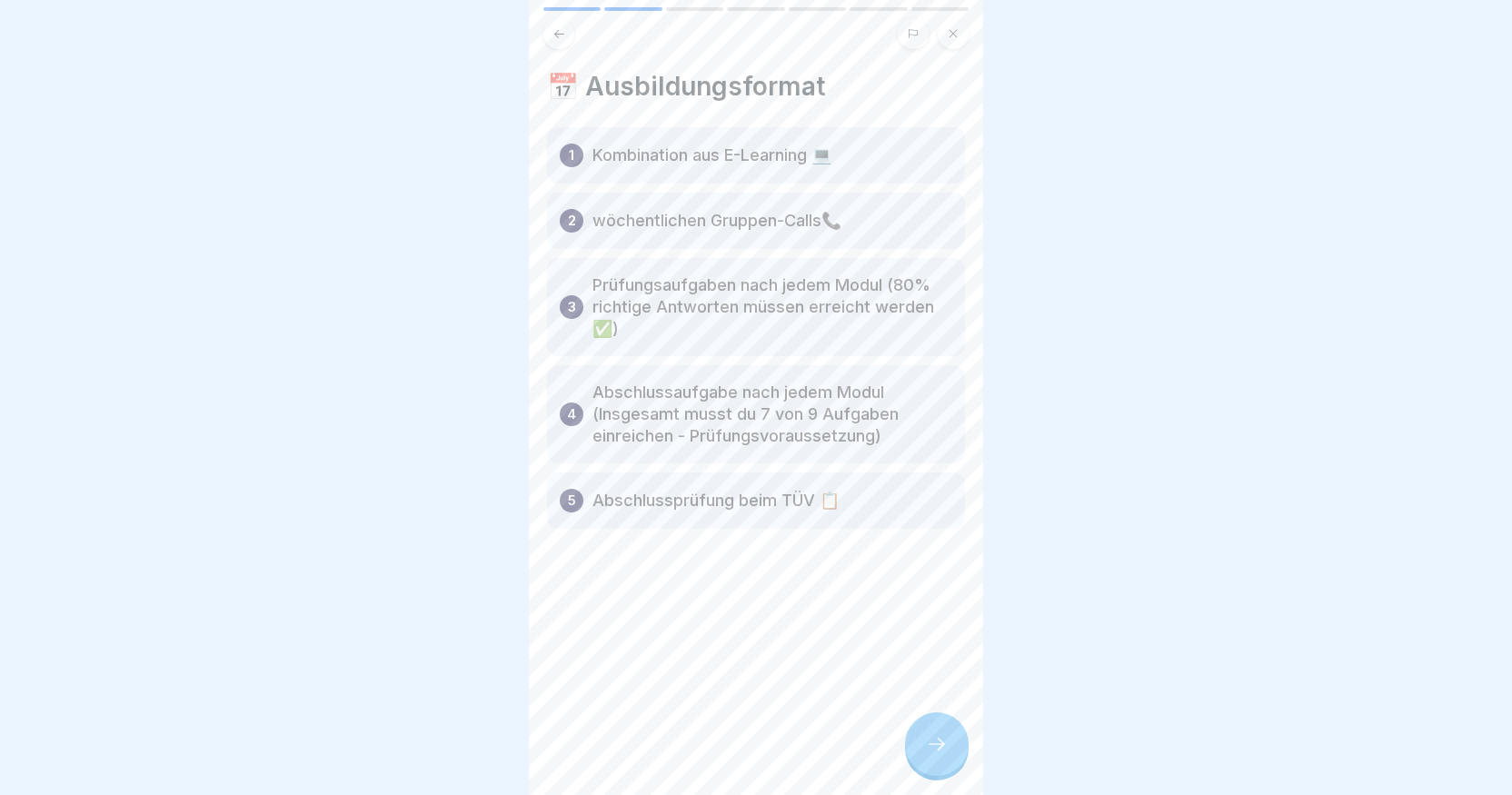
click at [948, 753] on div at bounding box center [937, 744] width 64 height 64
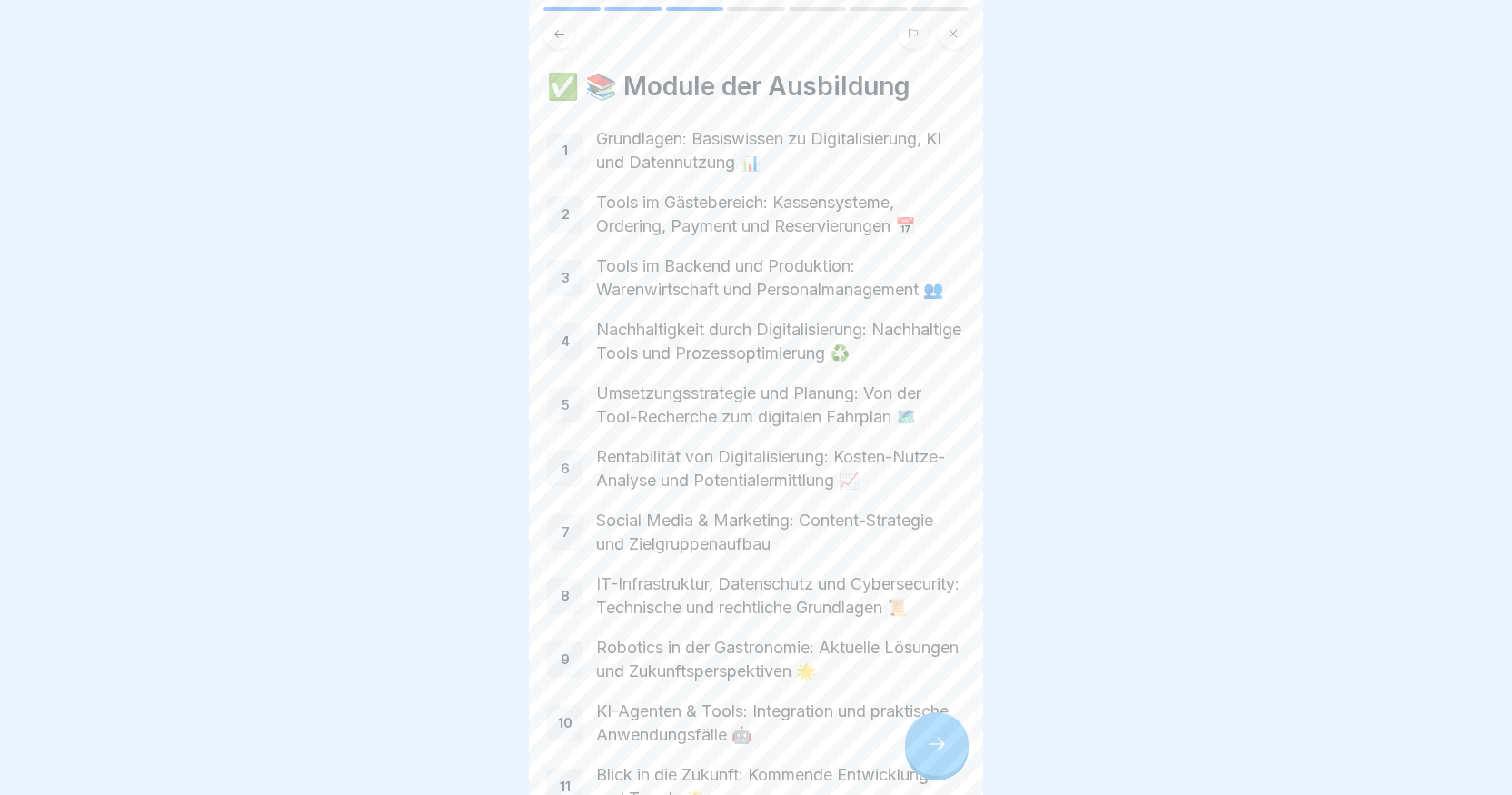
click at [554, 9] on div at bounding box center [572, 9] width 57 height 4
click at [551, 34] on button at bounding box center [559, 33] width 31 height 31
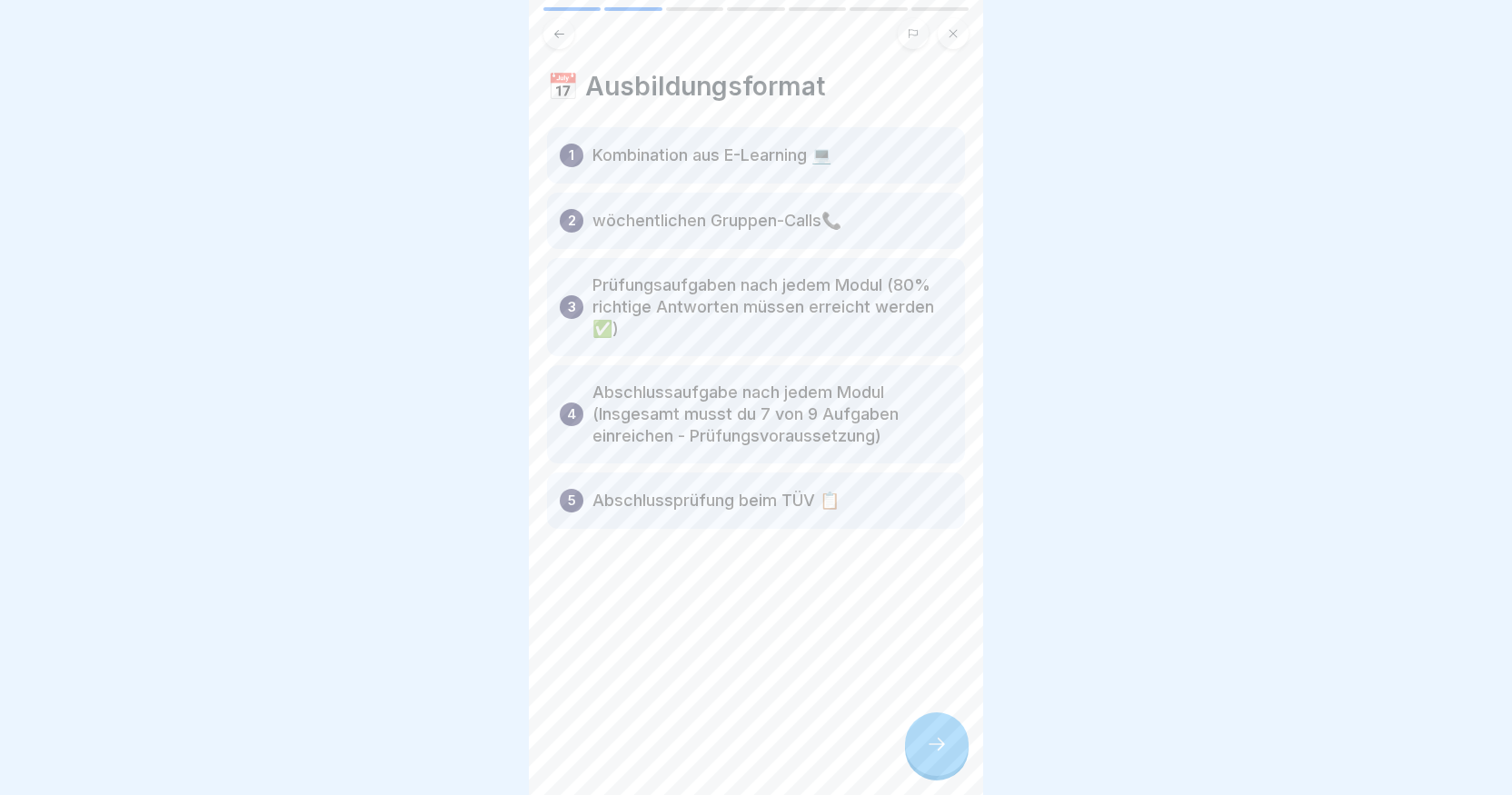
click at [414, 141] on div at bounding box center [756, 398] width 1512 height 795
click at [697, 7] on div "📅 Ausbildungsformat 1 Kombination aus E-Learning 💻 2 wöchentlichen Gruppen-Call…" at bounding box center [756, 398] width 455 height 795
click at [945, 755] on icon at bounding box center [937, 744] width 22 height 22
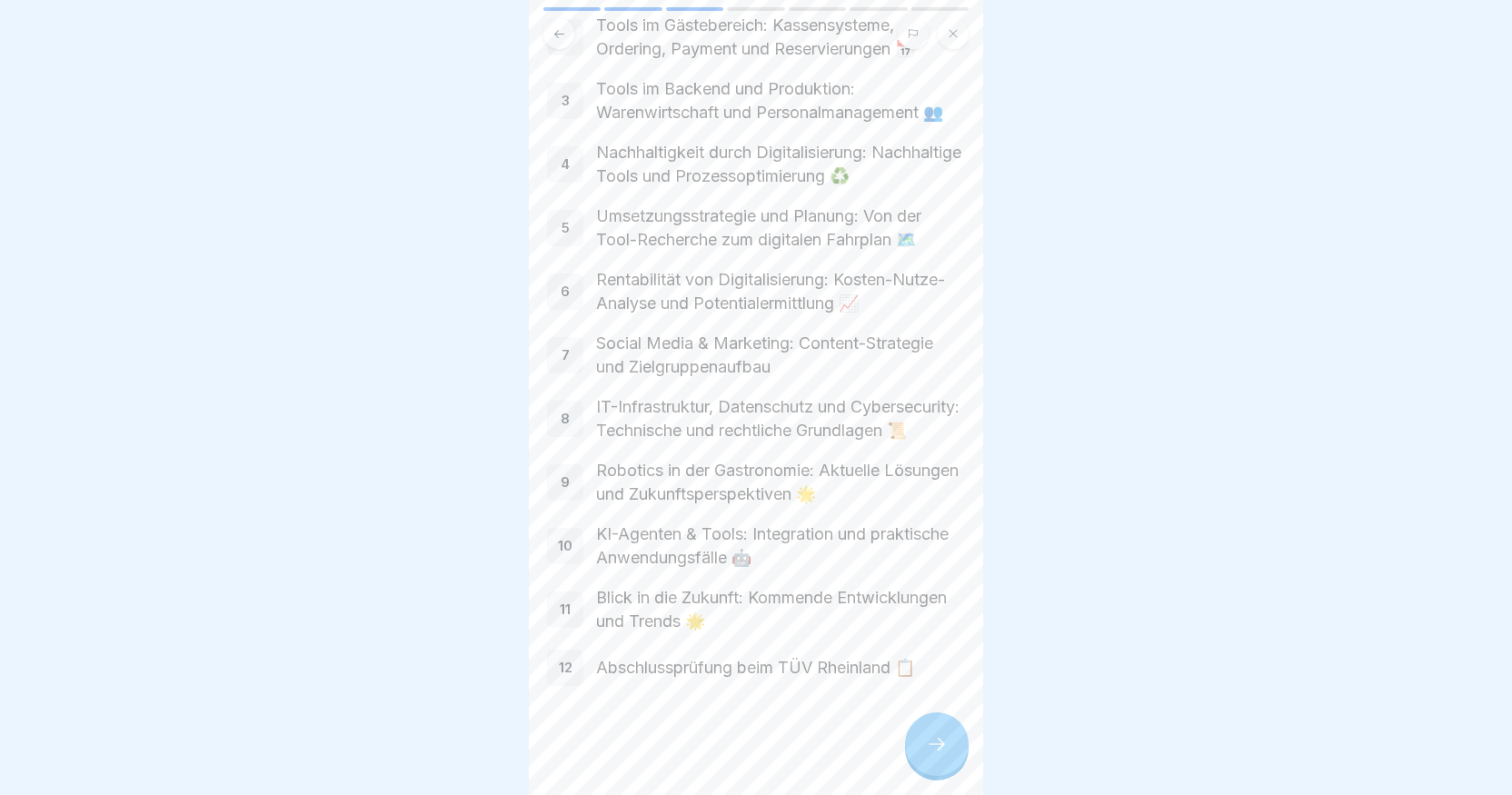
scroll to position [210, 0]
click at [923, 748] on div at bounding box center [937, 744] width 64 height 64
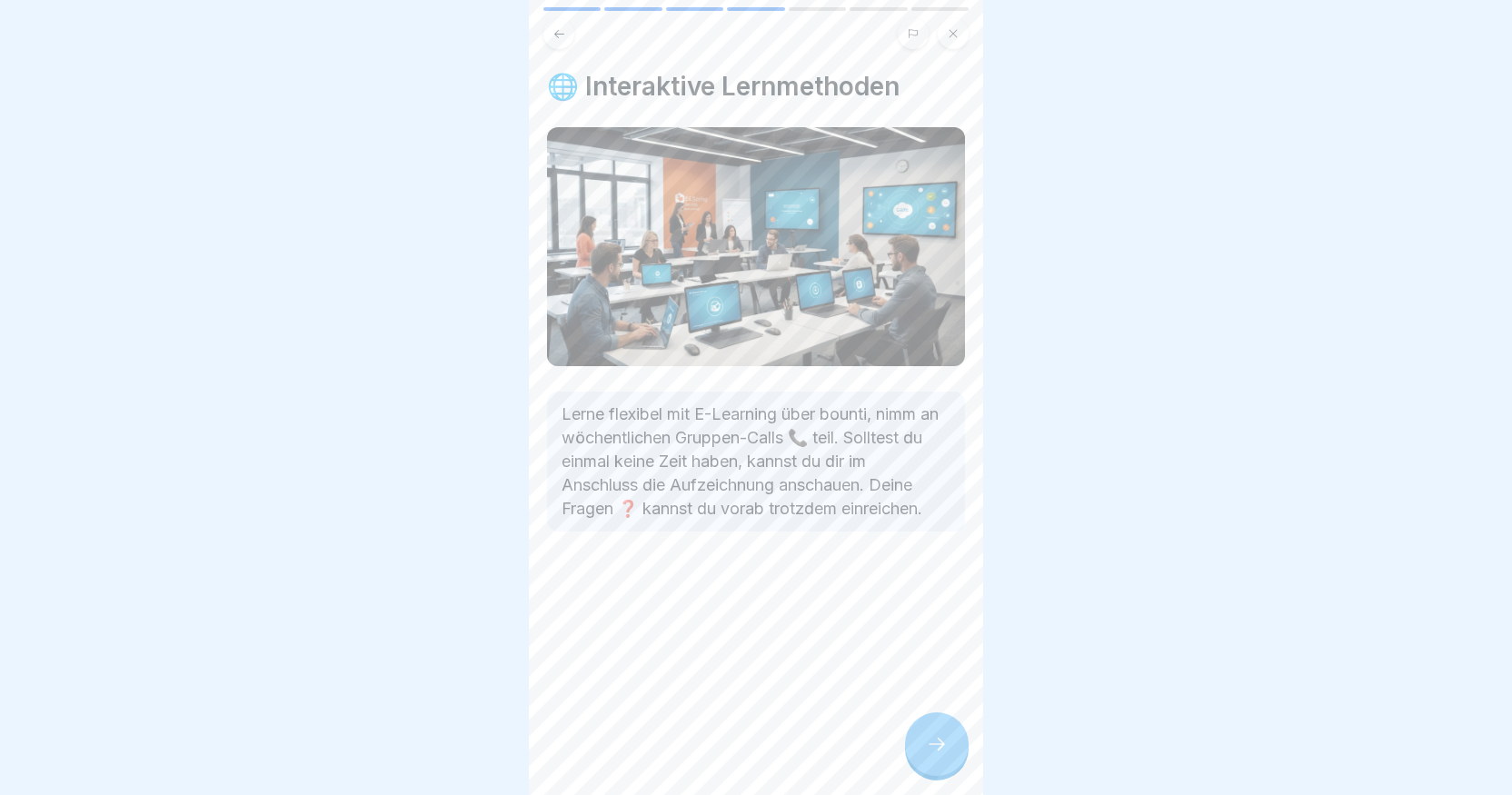
click at [923, 748] on div at bounding box center [937, 744] width 64 height 64
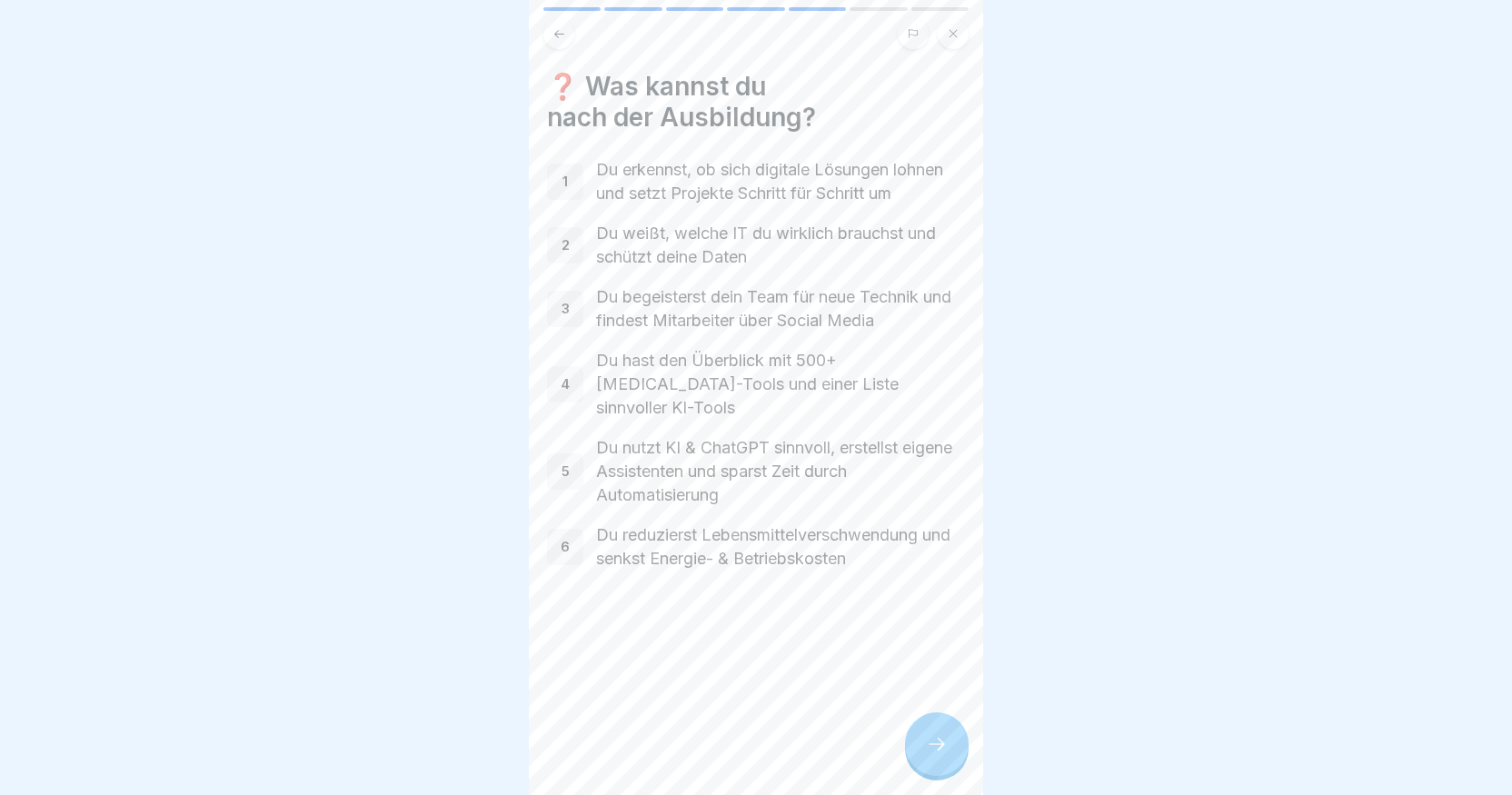
click at [923, 748] on div at bounding box center [937, 744] width 64 height 64
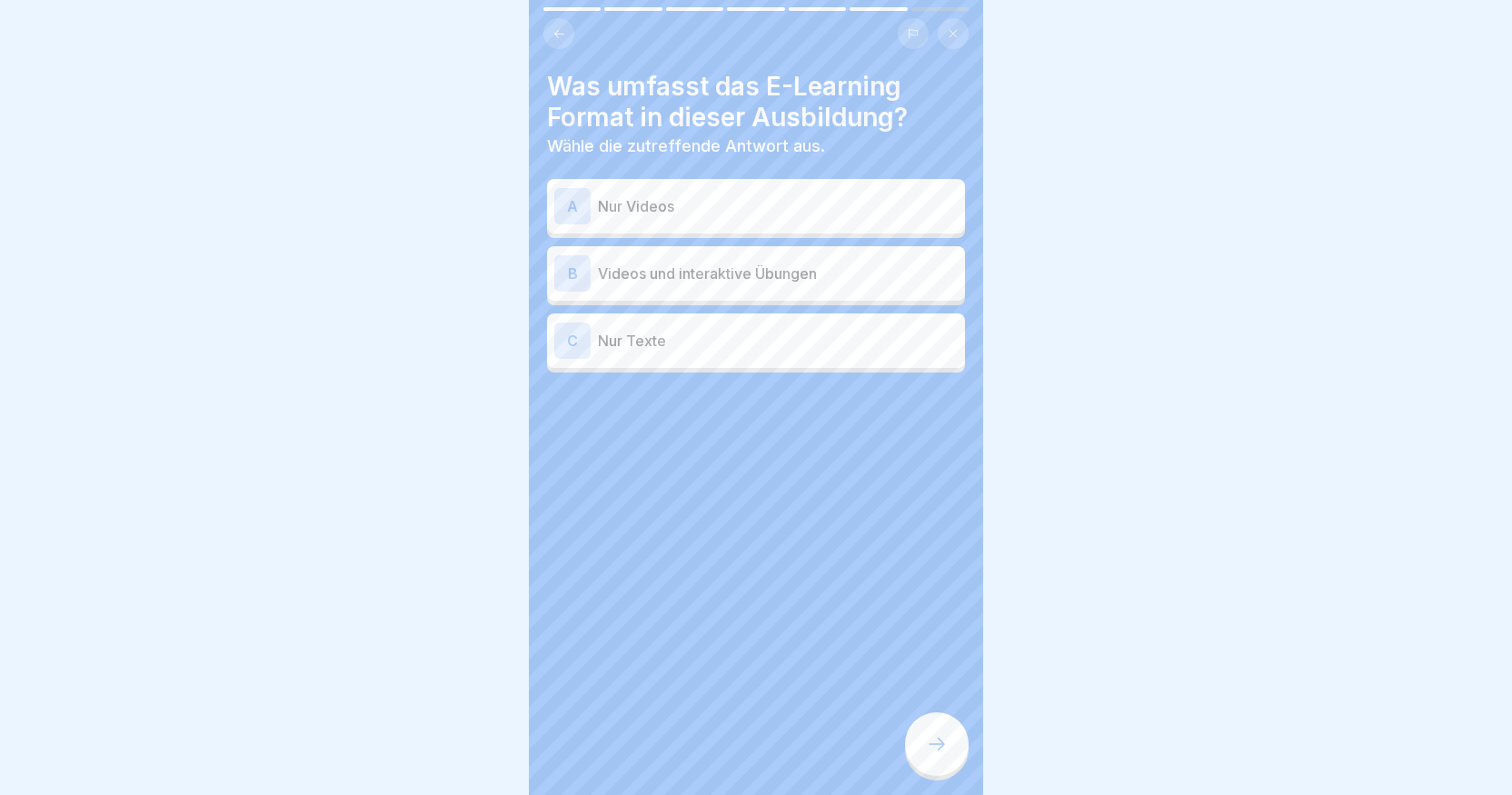
click at [744, 266] on p "Videos und interaktive Übungen" at bounding box center [778, 273] width 360 height 22
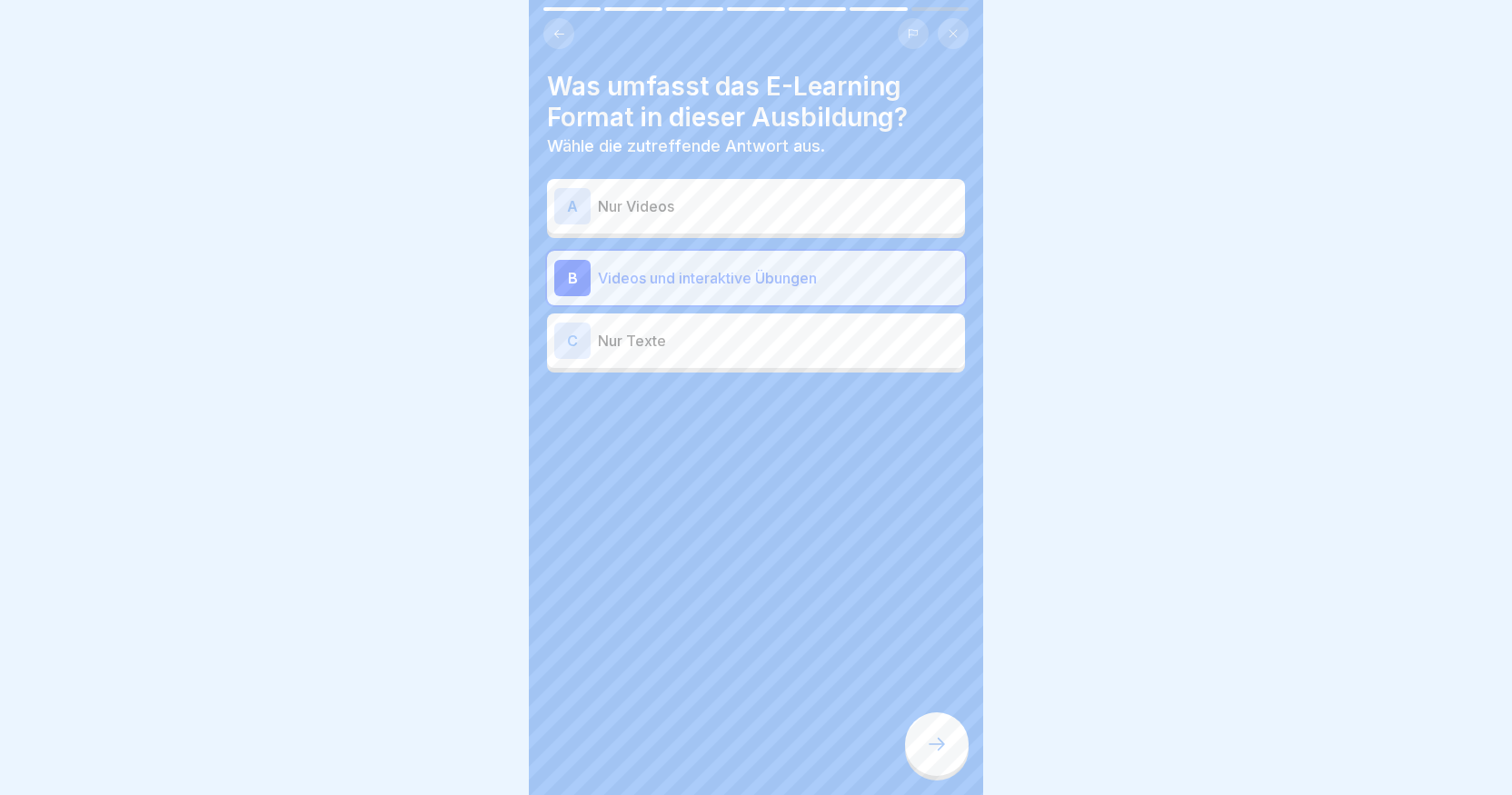
click at [957, 744] on div at bounding box center [937, 744] width 64 height 64
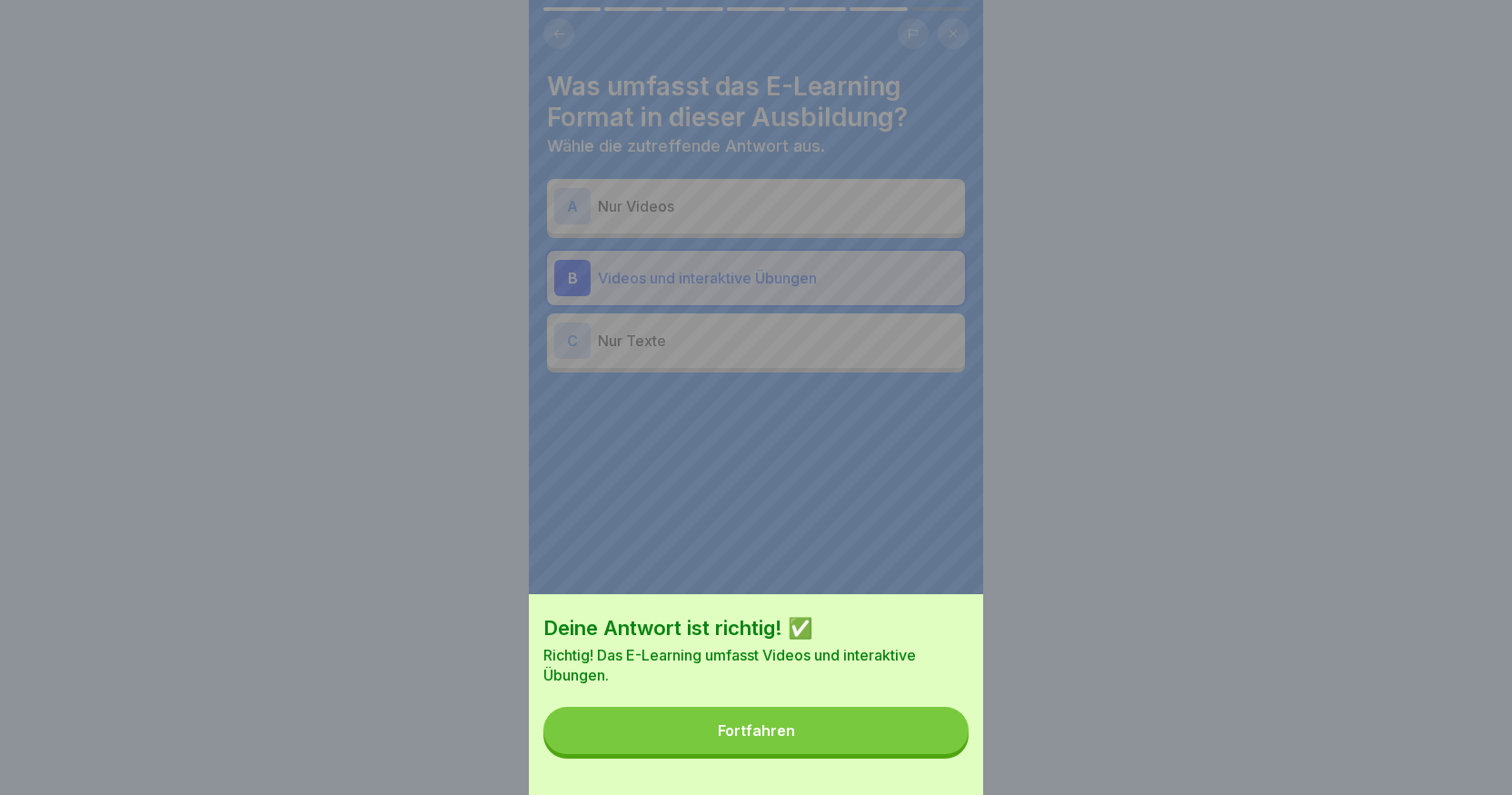
click at [852, 746] on button "Fortfahren" at bounding box center [756, 730] width 426 height 48
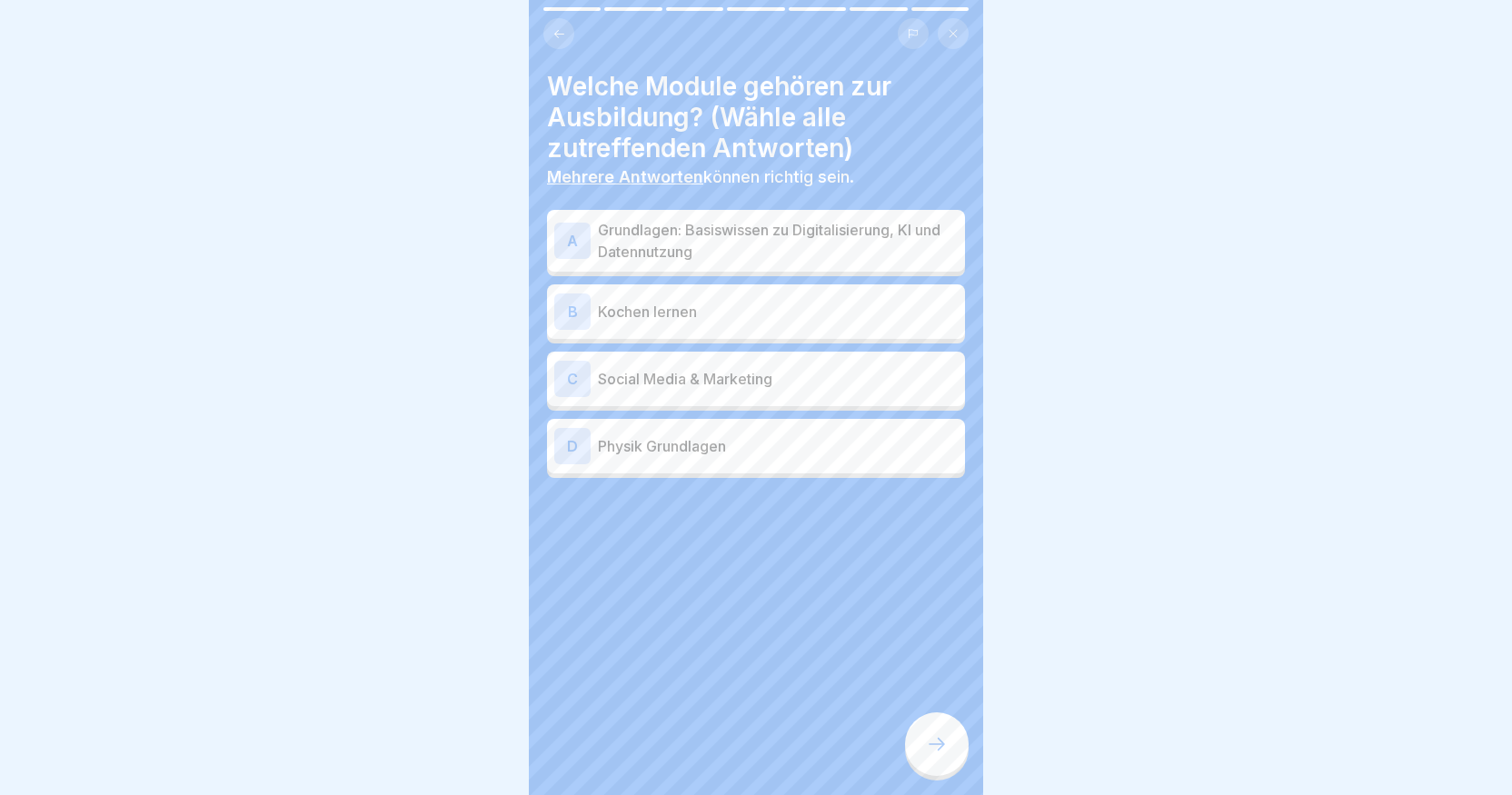
click at [758, 225] on p "Grundlagen: Basiswissen zu Digitalisierung, KI und Datennutzung" at bounding box center [778, 240] width 360 height 44
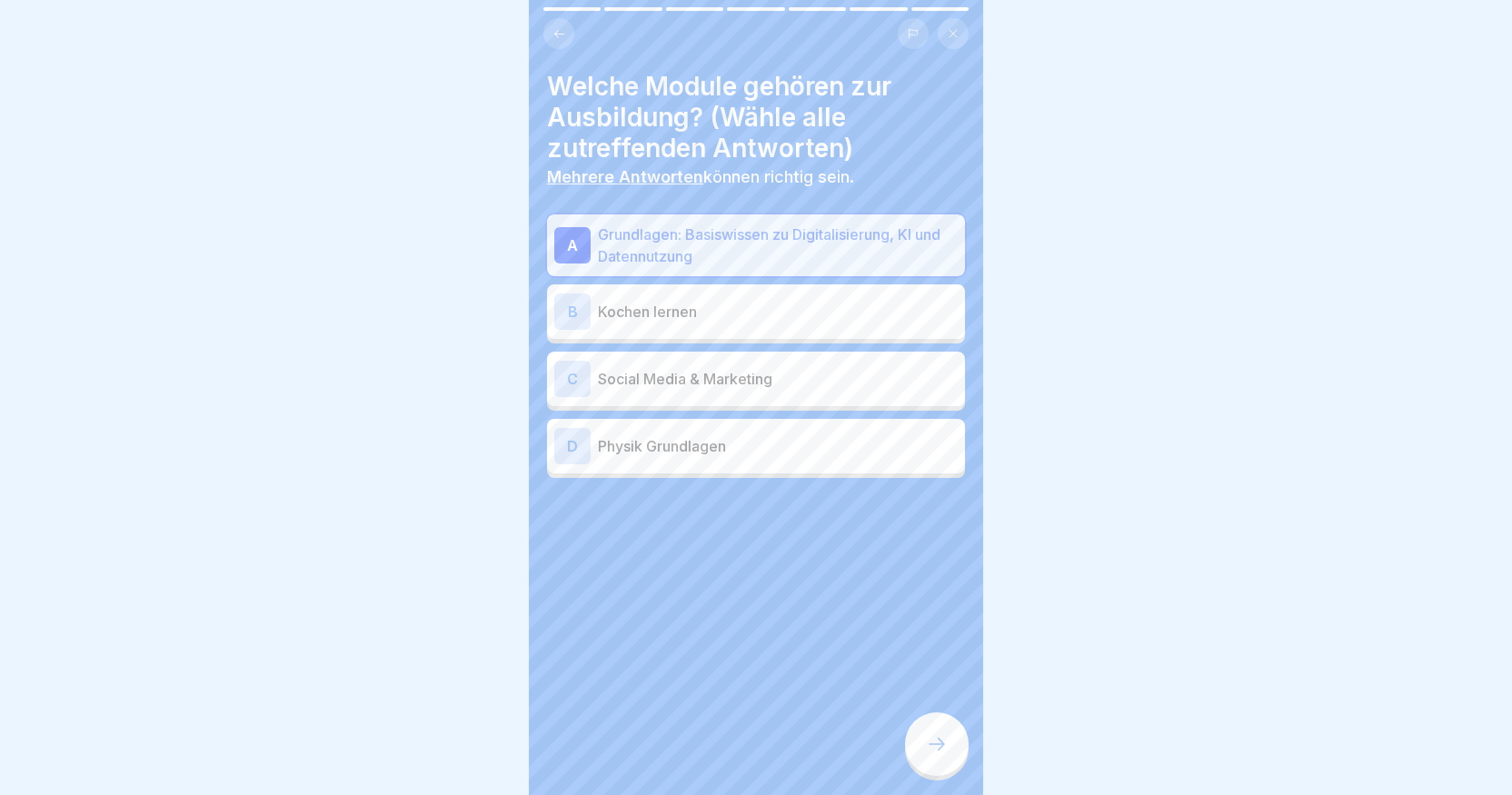
click at [732, 368] on p "Social Media & Marketing" at bounding box center [778, 378] width 360 height 22
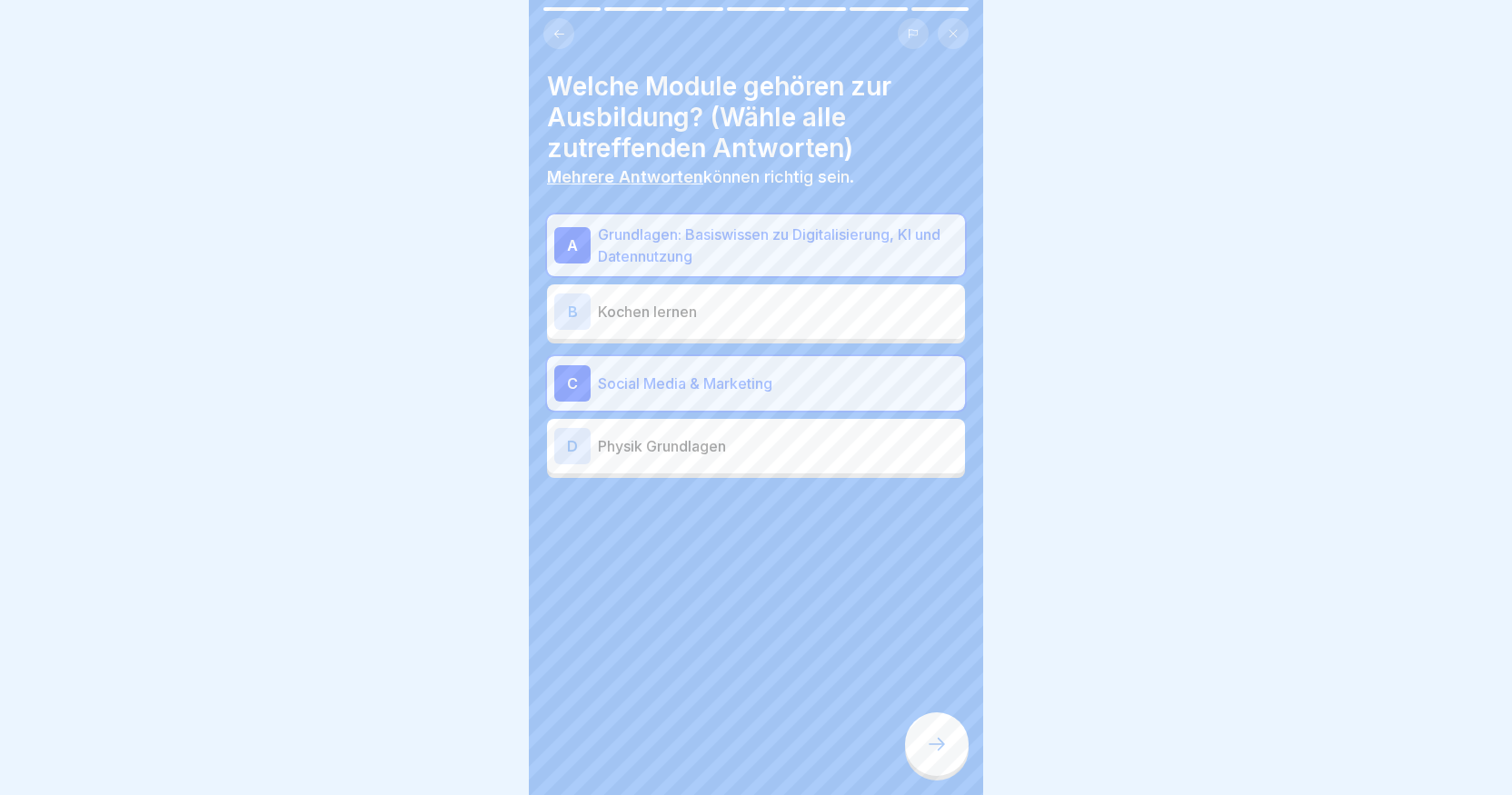
click at [933, 740] on icon at bounding box center [937, 744] width 22 height 22
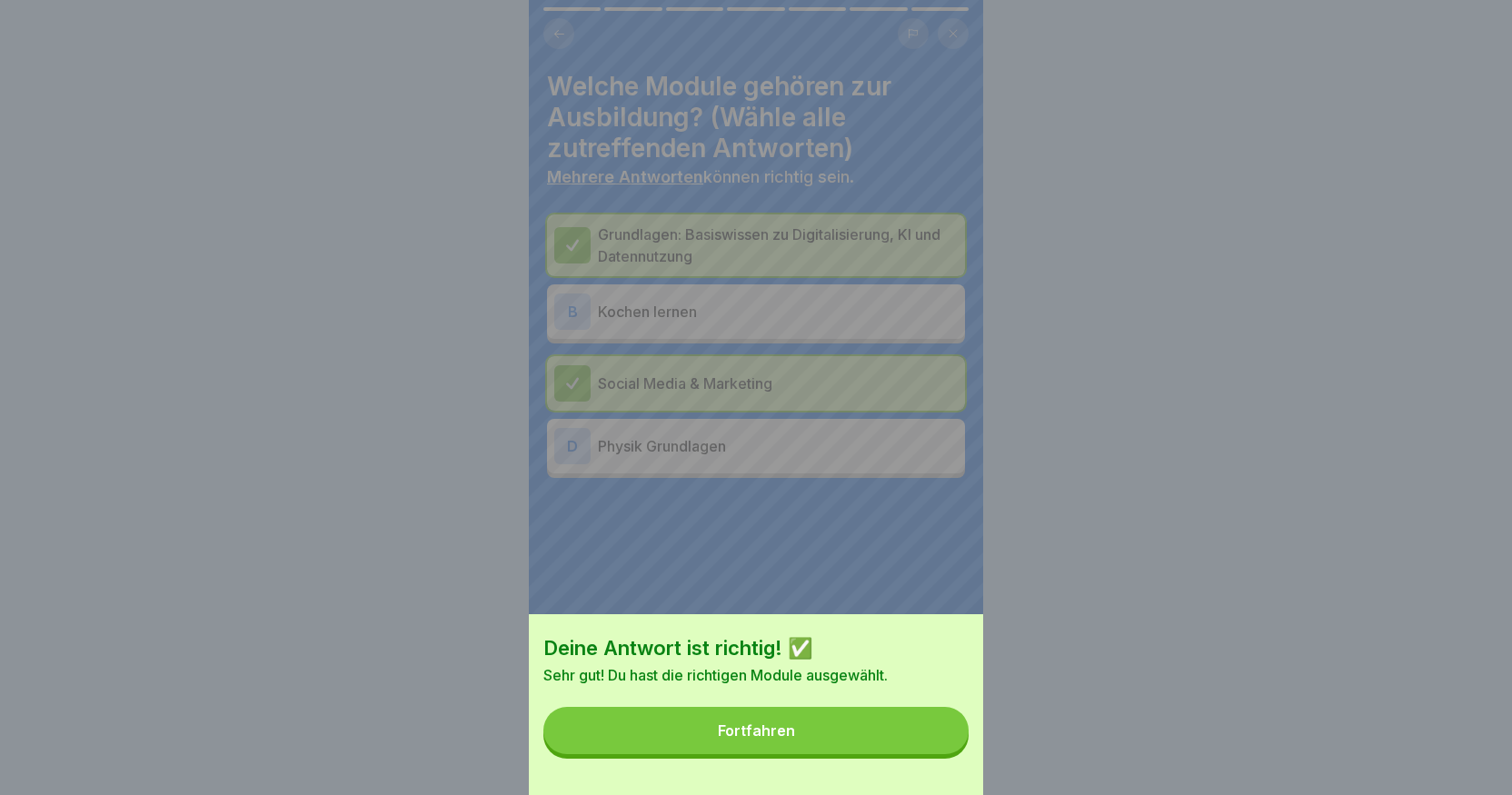
click at [908, 747] on button "Fortfahren" at bounding box center [756, 730] width 426 height 48
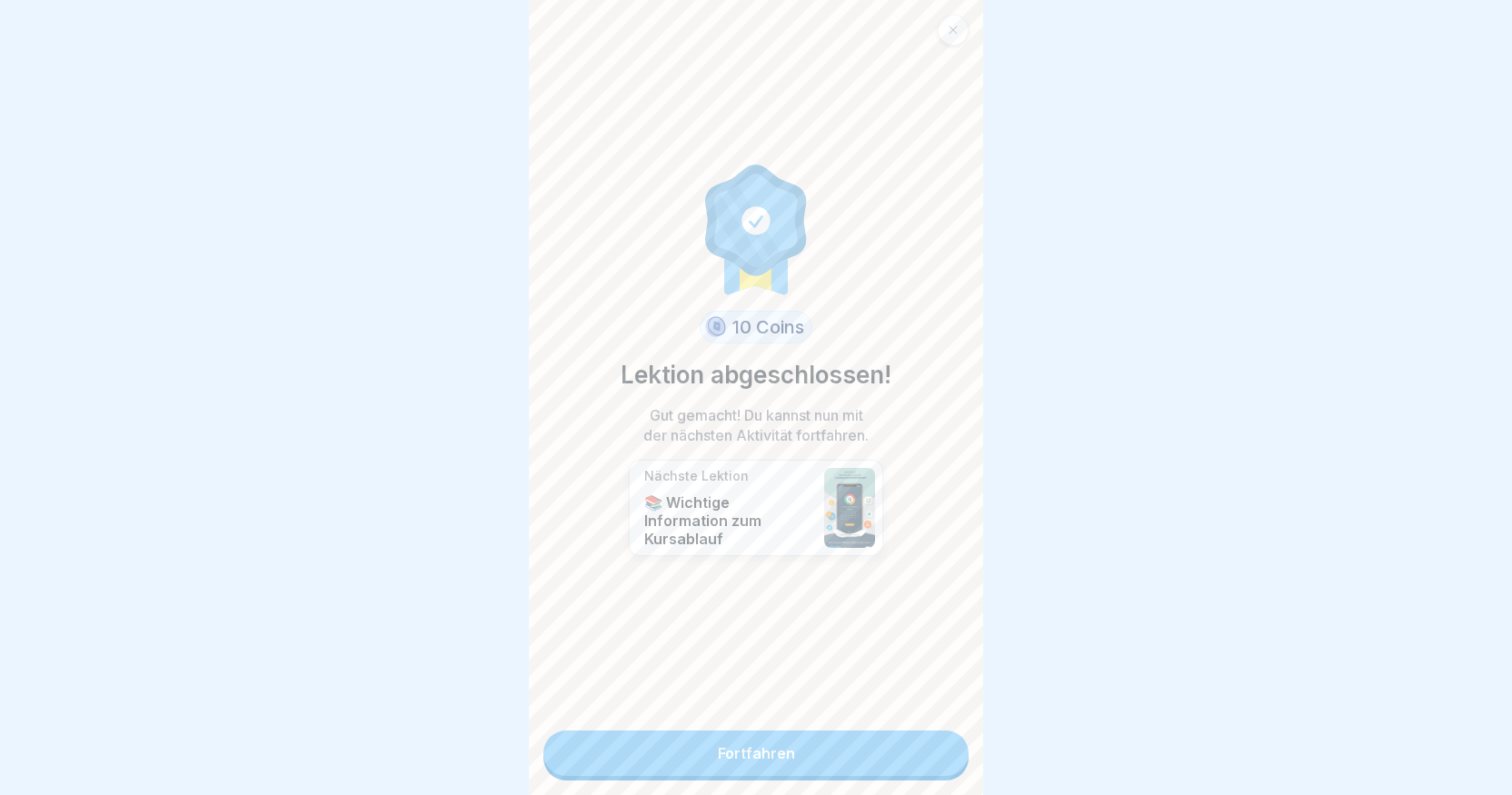
click at [920, 752] on link "Fortfahren" at bounding box center [756, 753] width 426 height 46
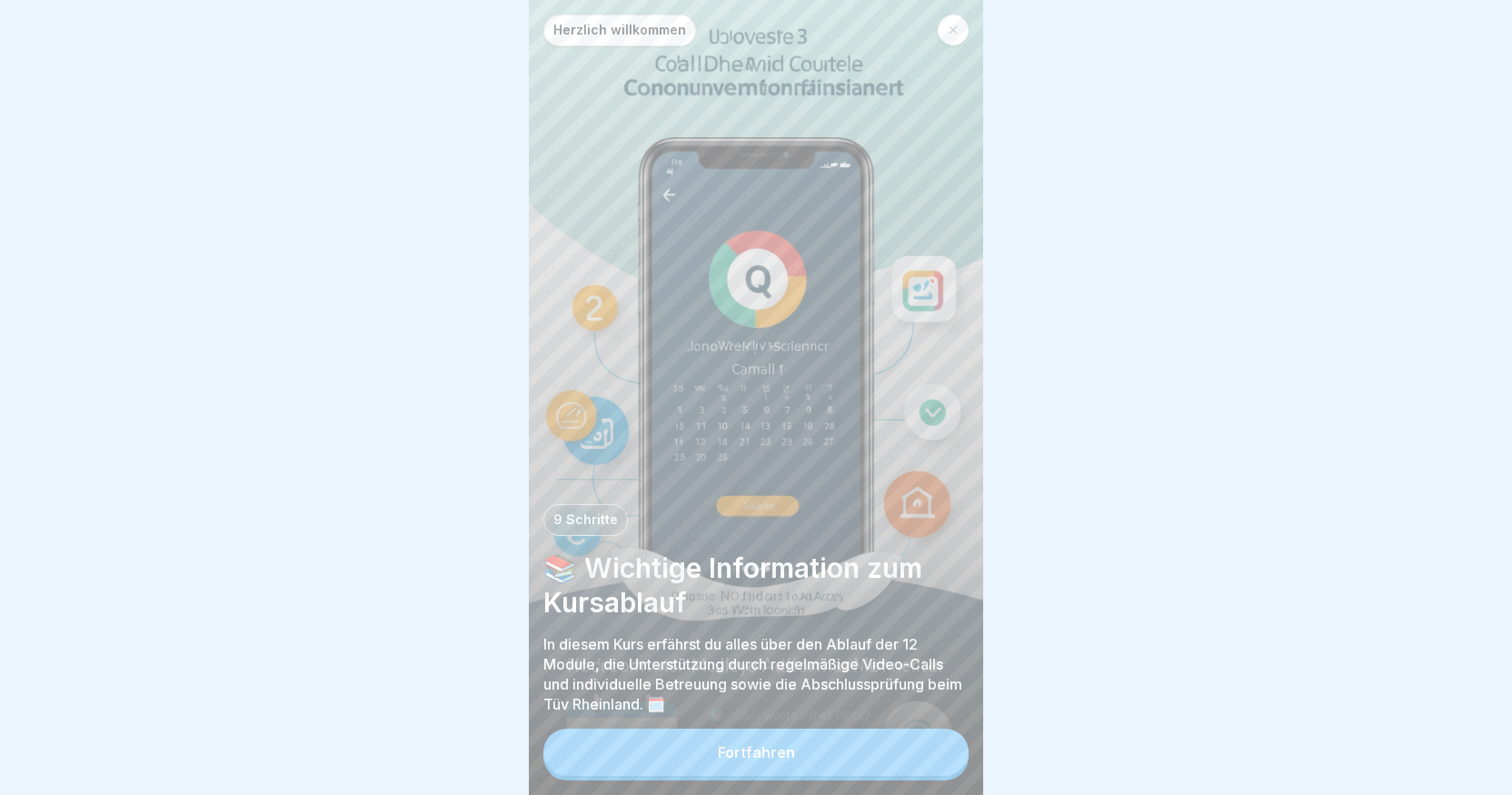
click at [920, 752] on button "Fortfahren" at bounding box center [756, 752] width 426 height 48
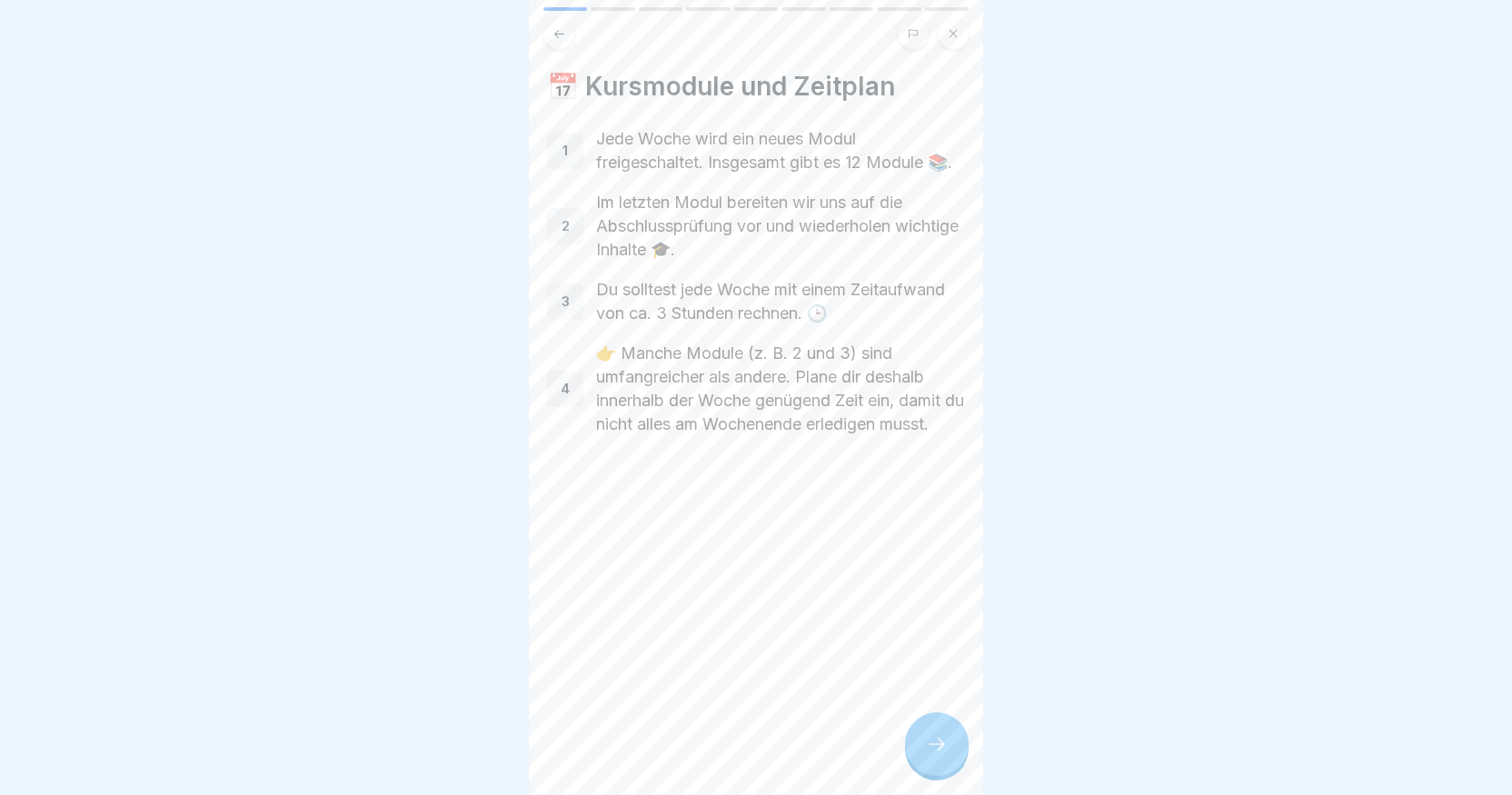
click at [939, 755] on icon at bounding box center [937, 744] width 22 height 22
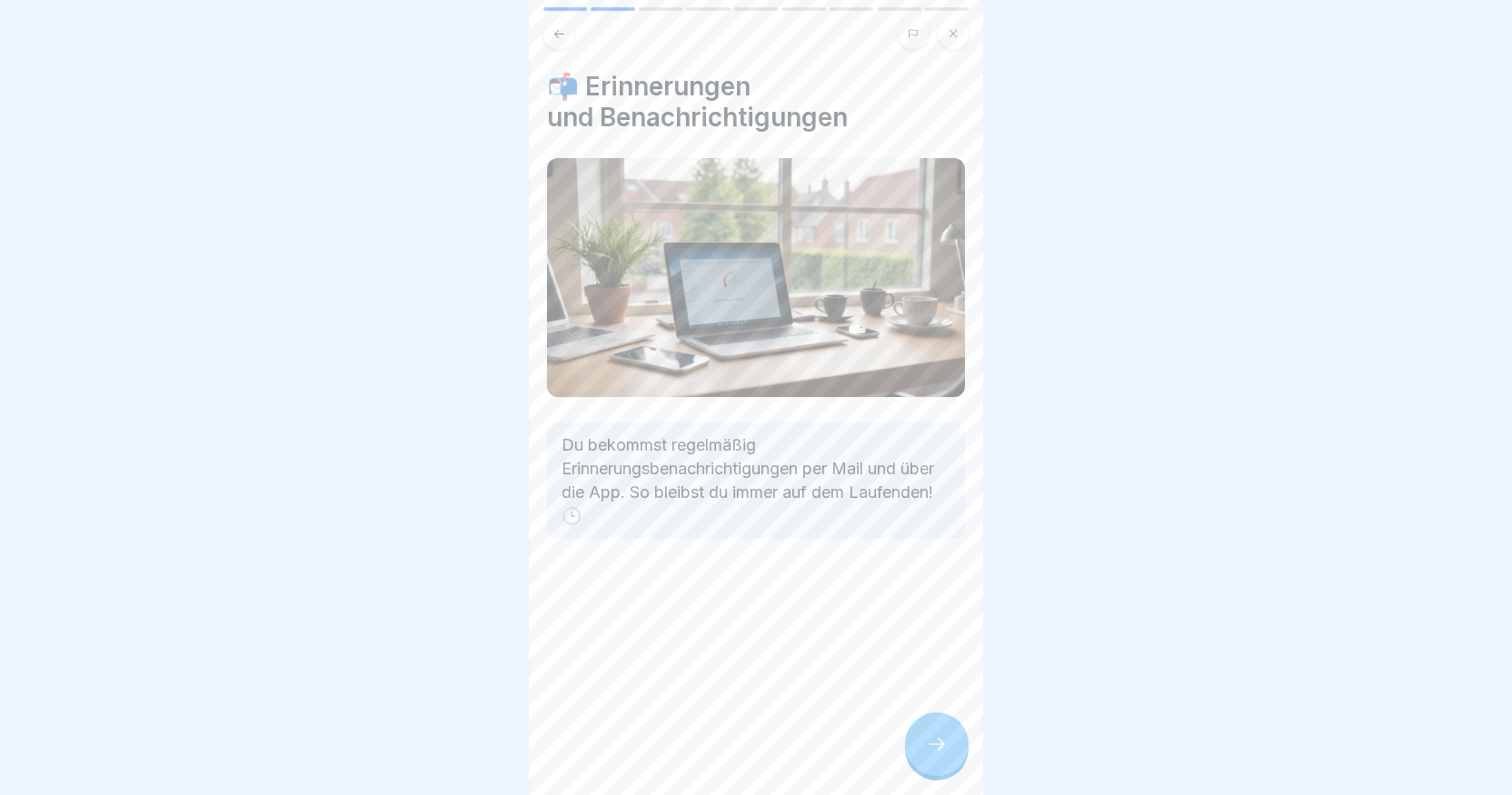
click at [939, 755] on icon at bounding box center [937, 744] width 22 height 22
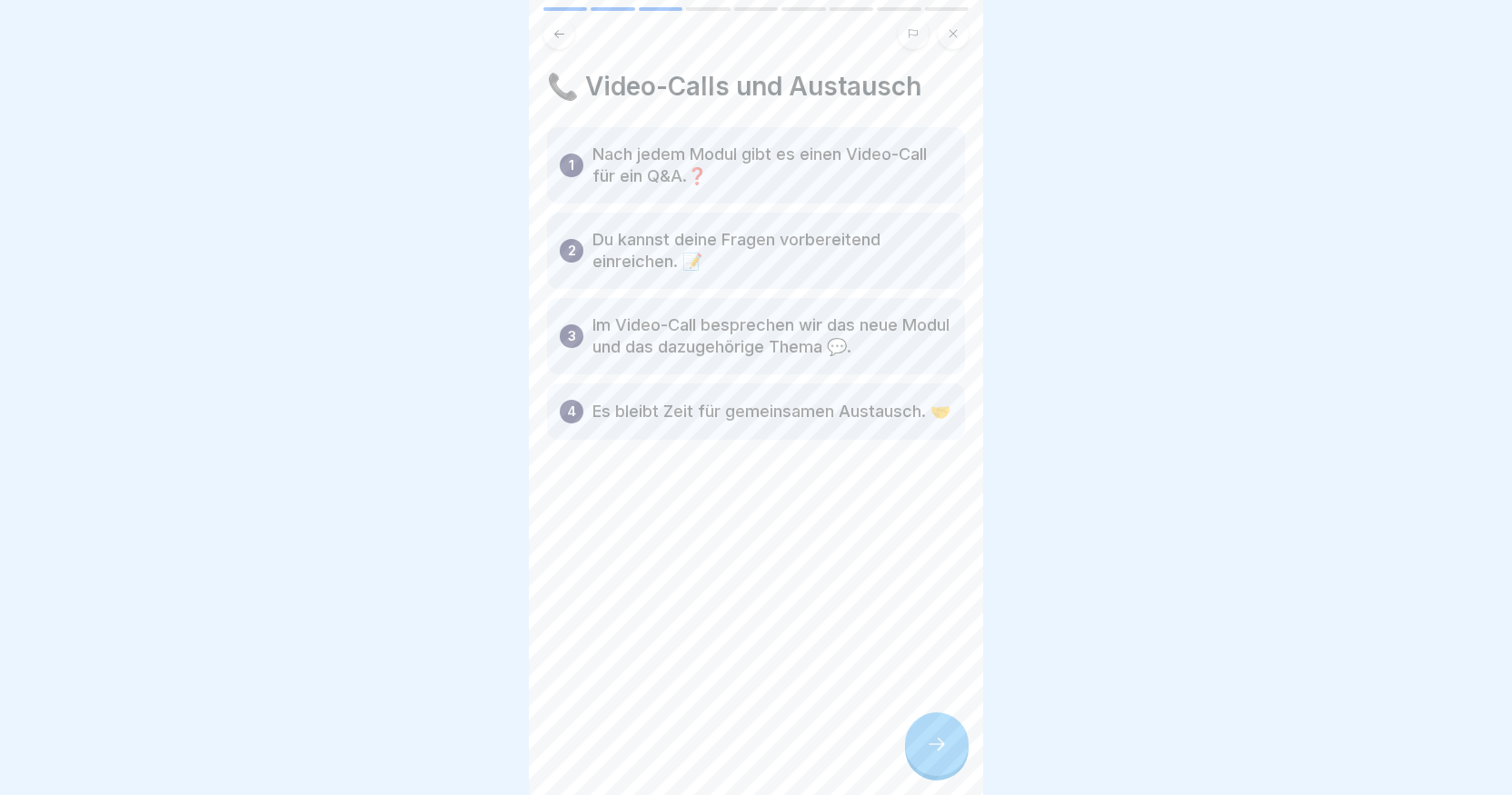
click at [939, 755] on icon at bounding box center [937, 744] width 22 height 22
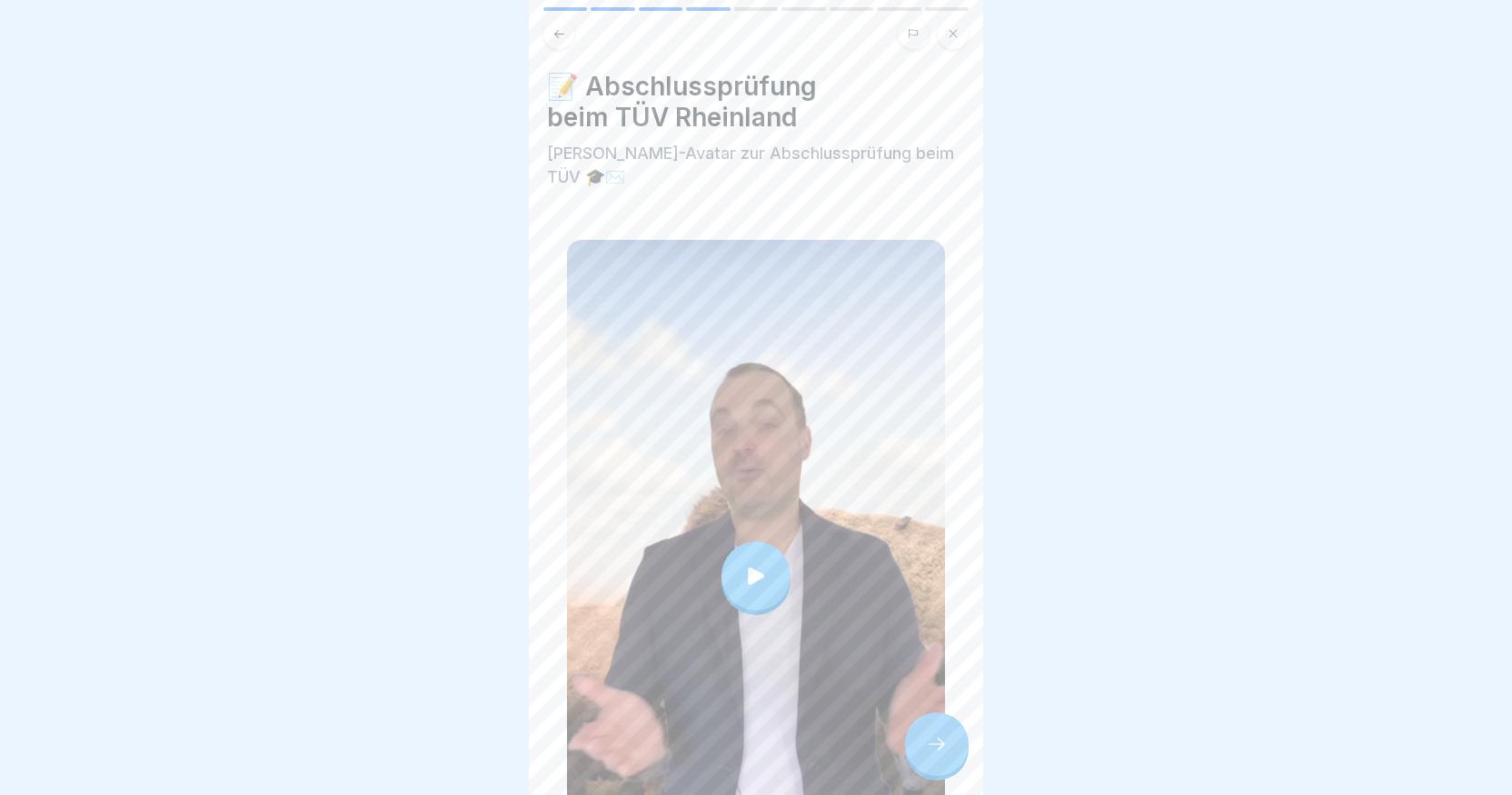
click at [748, 567] on icon at bounding box center [755, 575] width 16 height 17
click at [952, 756] on div at bounding box center [937, 744] width 64 height 64
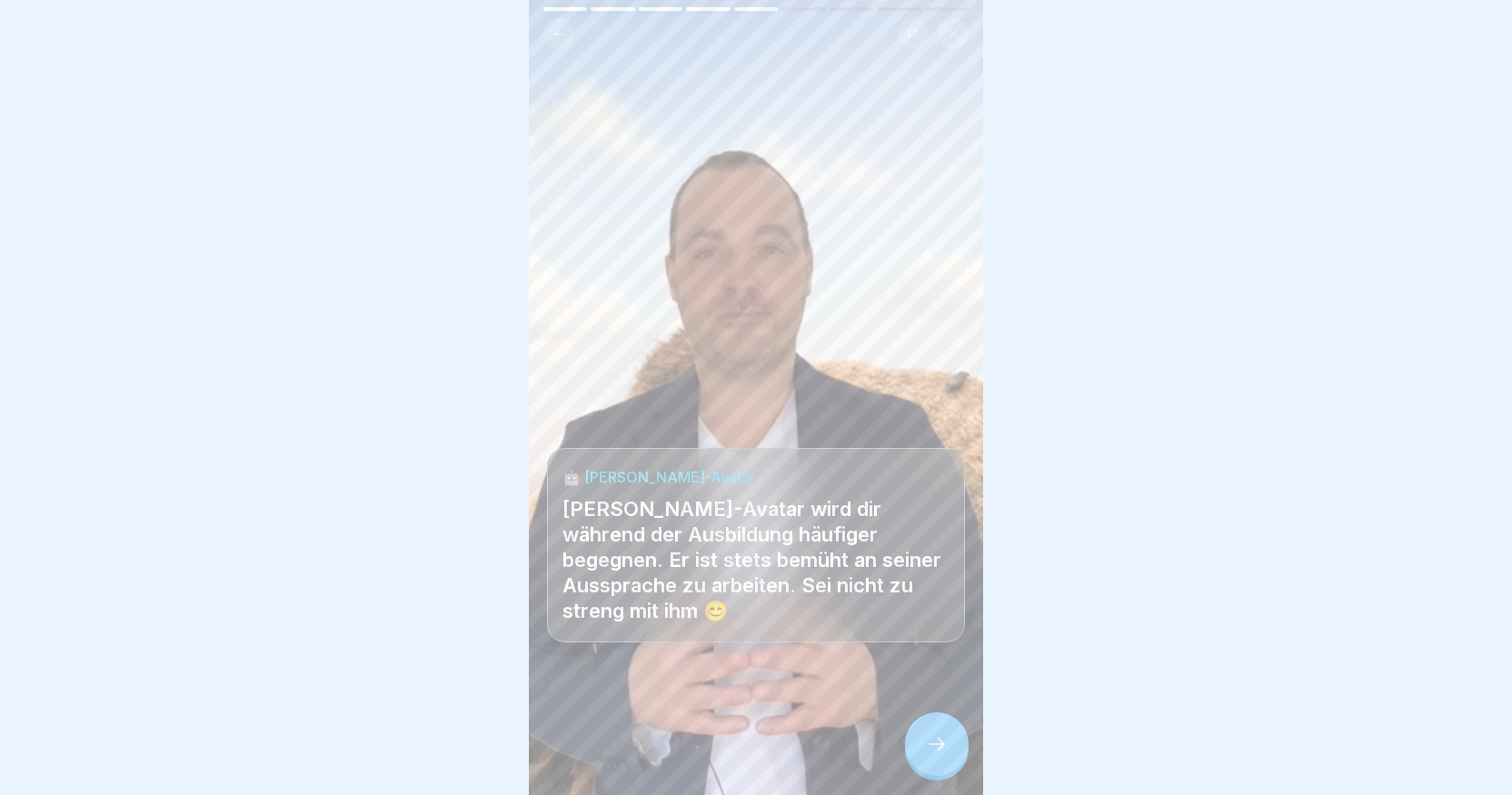
click at [569, 35] on button at bounding box center [559, 33] width 31 height 31
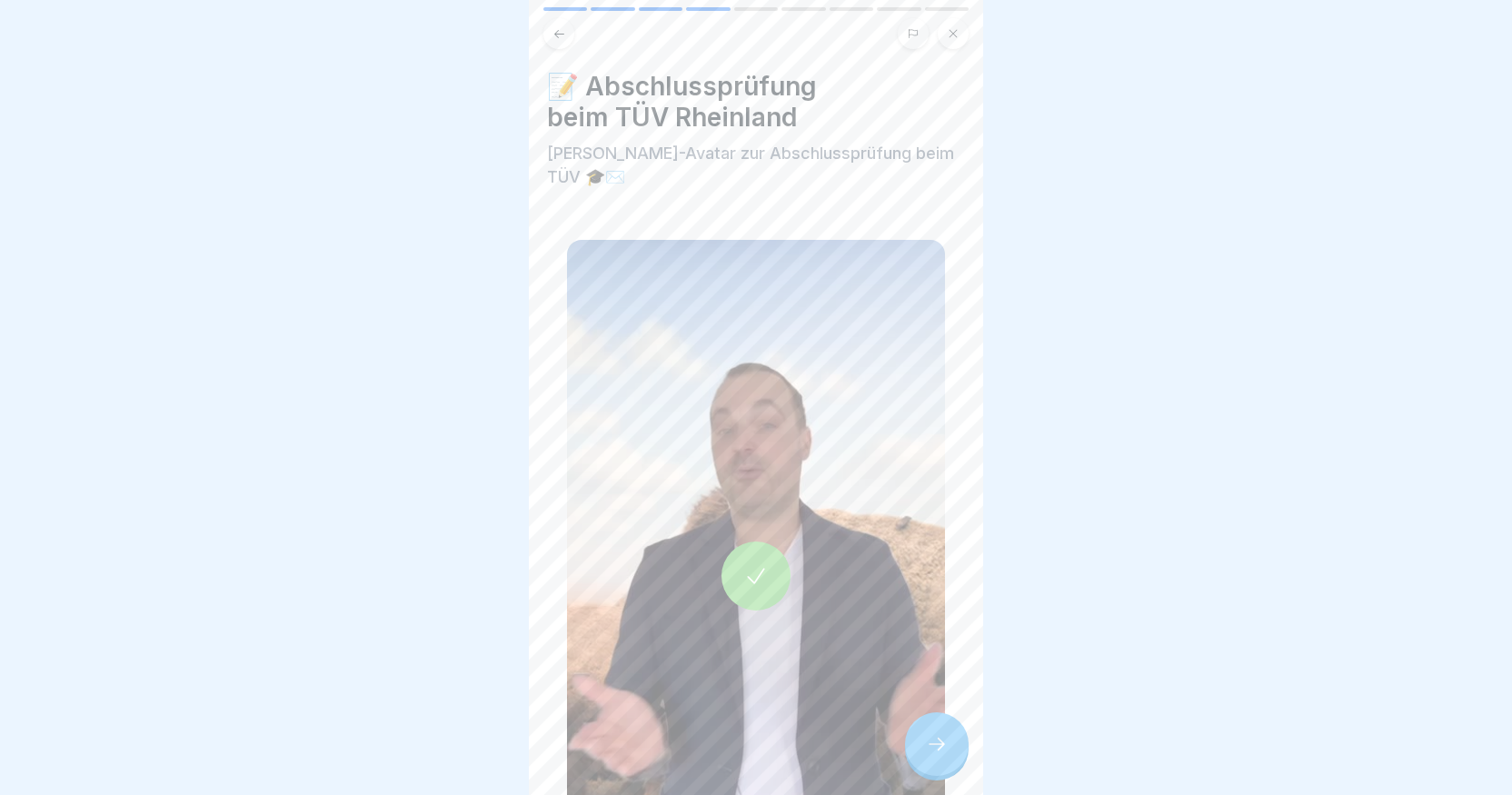
click at [765, 558] on div at bounding box center [756, 576] width 69 height 69
click at [940, 750] on icon at bounding box center [937, 744] width 16 height 13
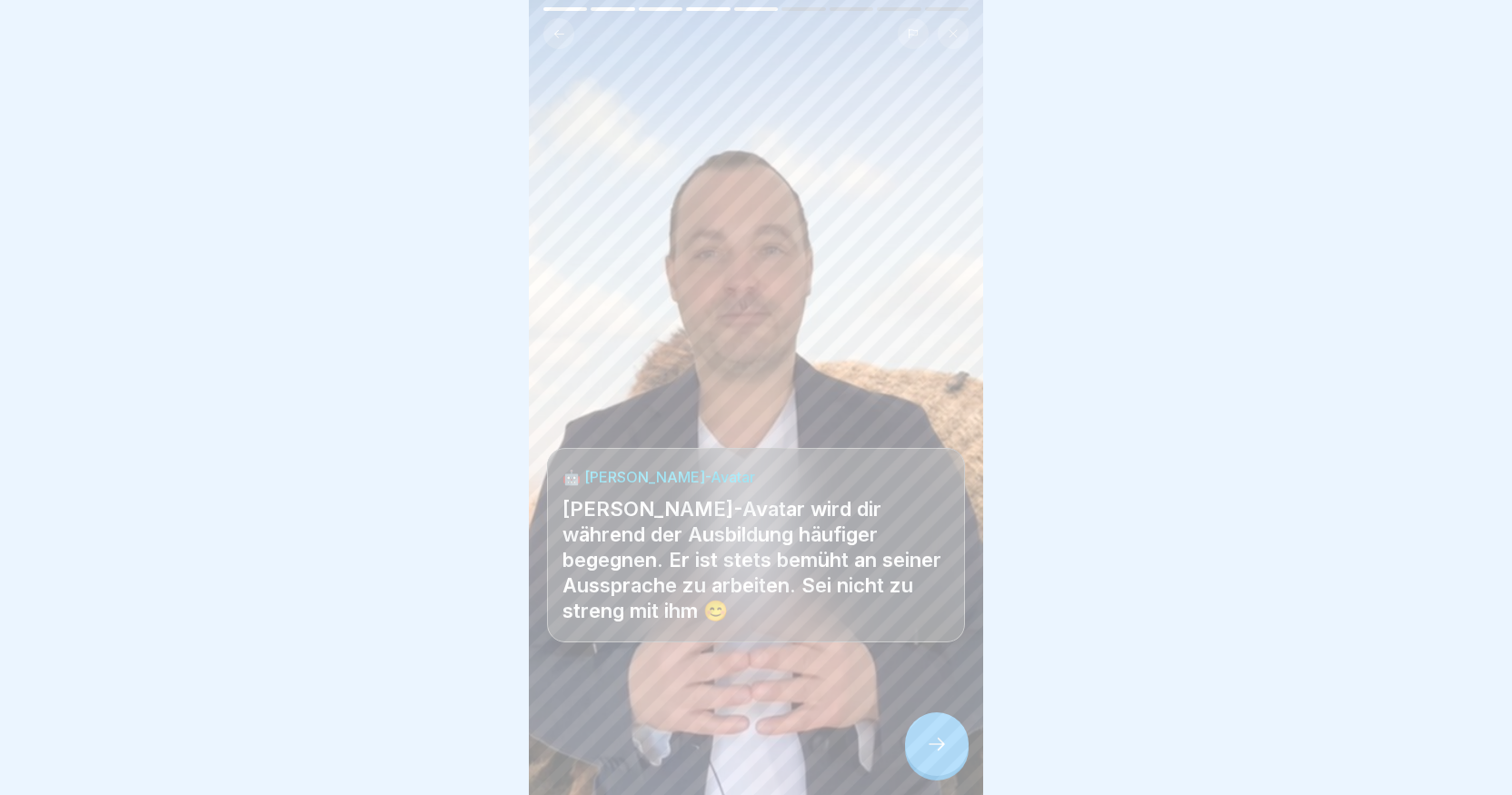
click at [940, 750] on icon at bounding box center [937, 744] width 16 height 13
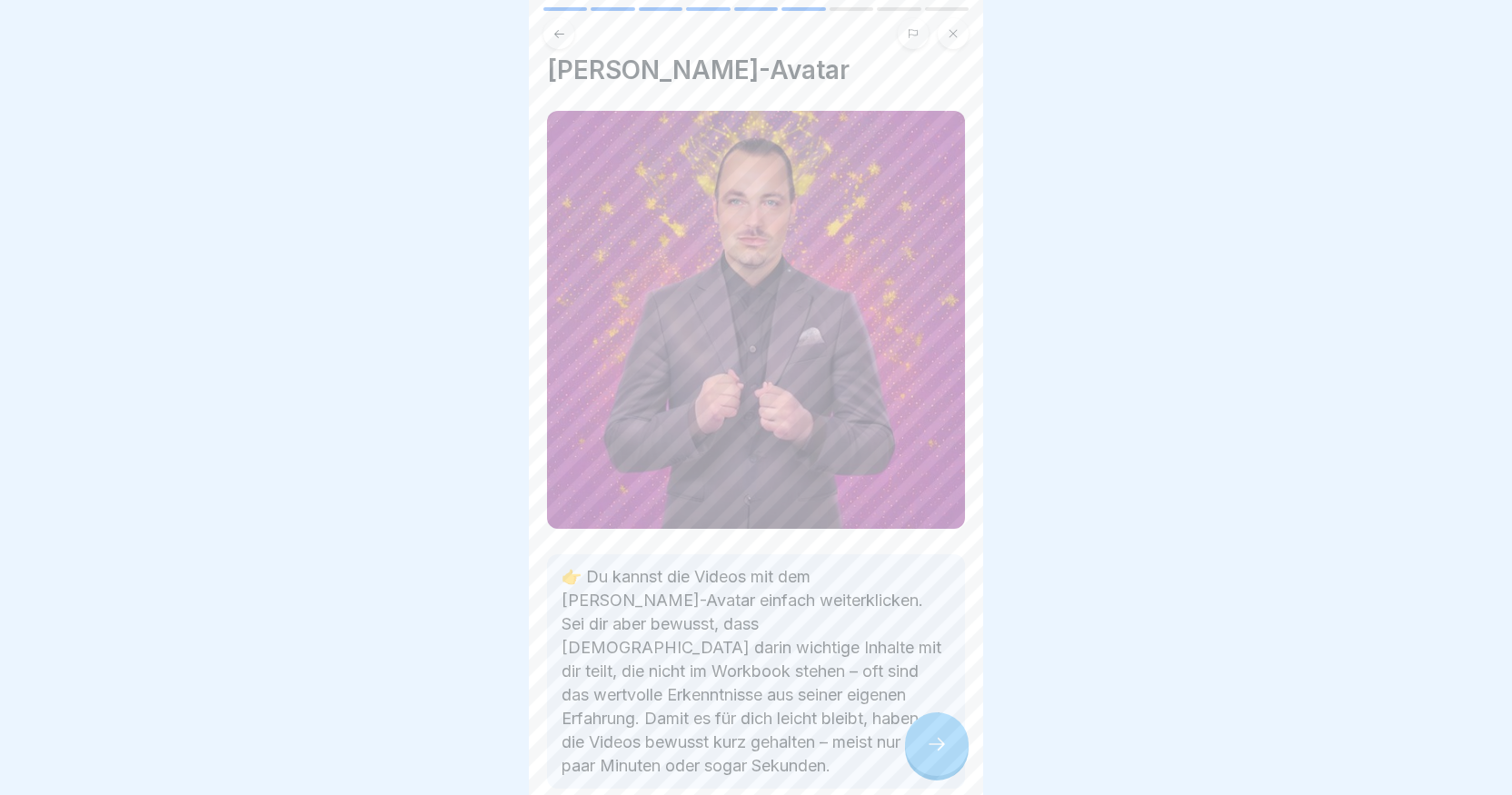
scroll to position [20, 0]
click at [936, 755] on icon at bounding box center [937, 744] width 22 height 22
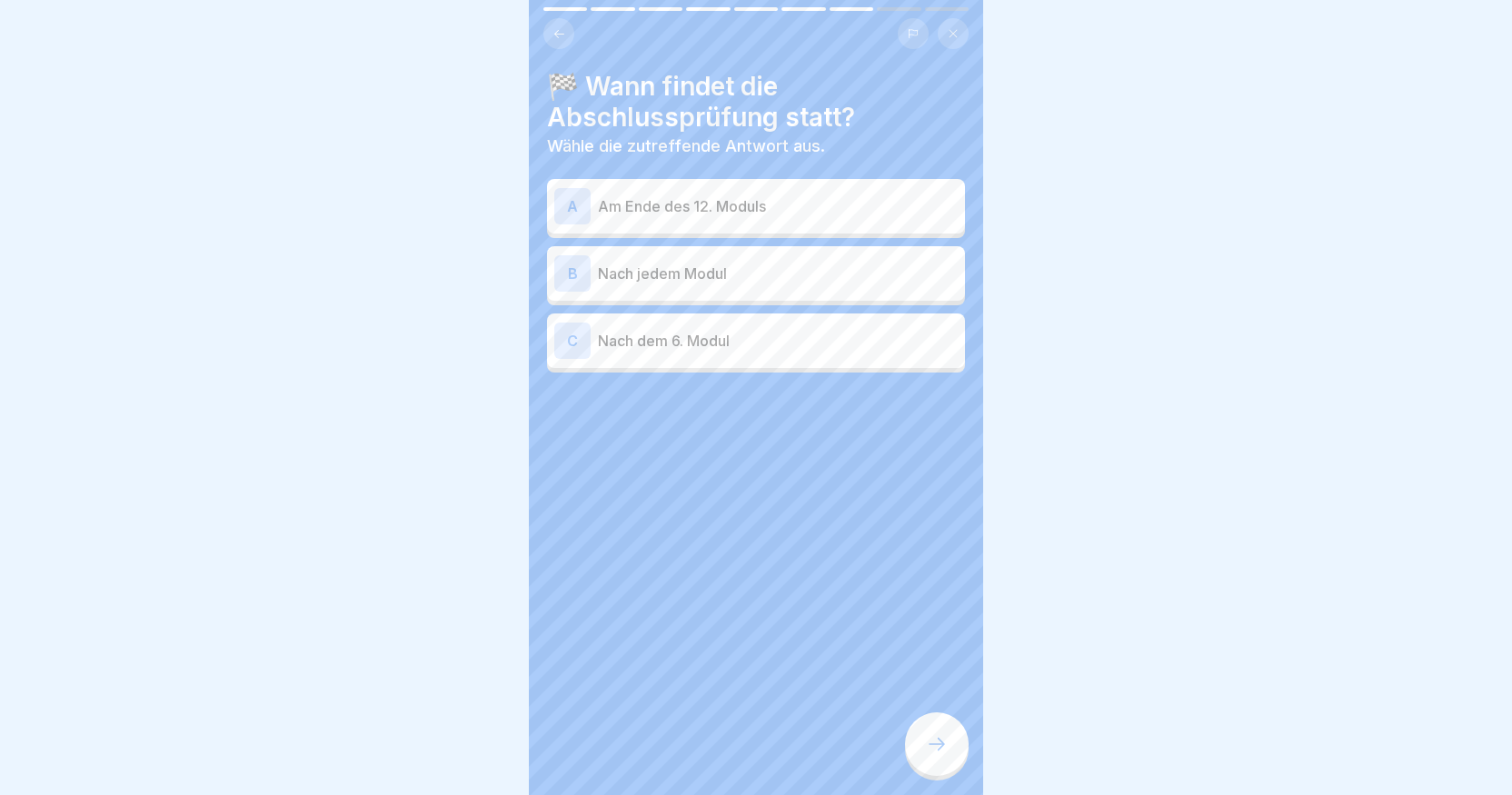
click at [780, 209] on p "Am Ende des 12. Moduls" at bounding box center [778, 206] width 360 height 22
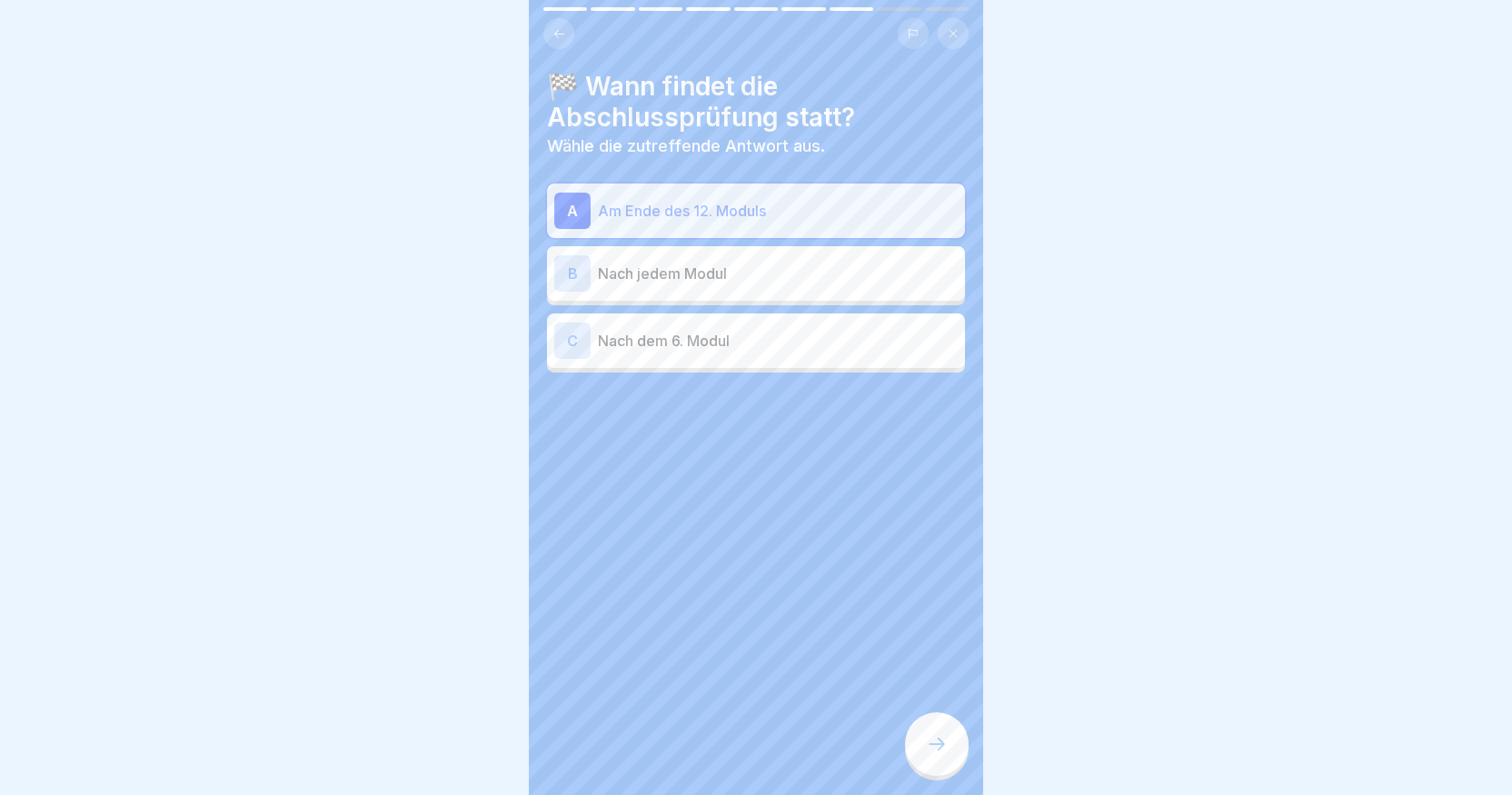
click at [940, 755] on icon at bounding box center [937, 744] width 22 height 22
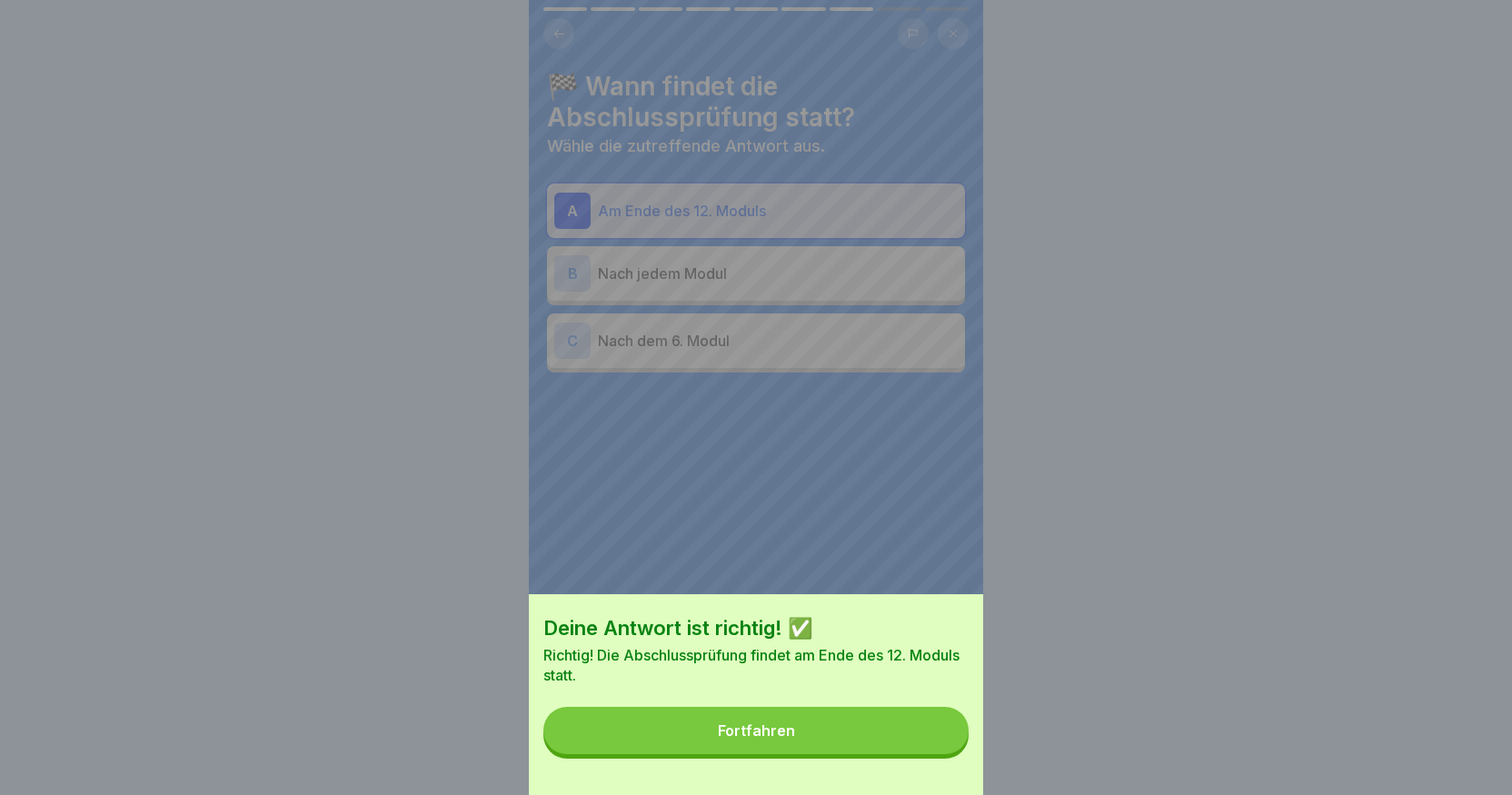
click at [833, 740] on button "Fortfahren" at bounding box center [756, 730] width 426 height 48
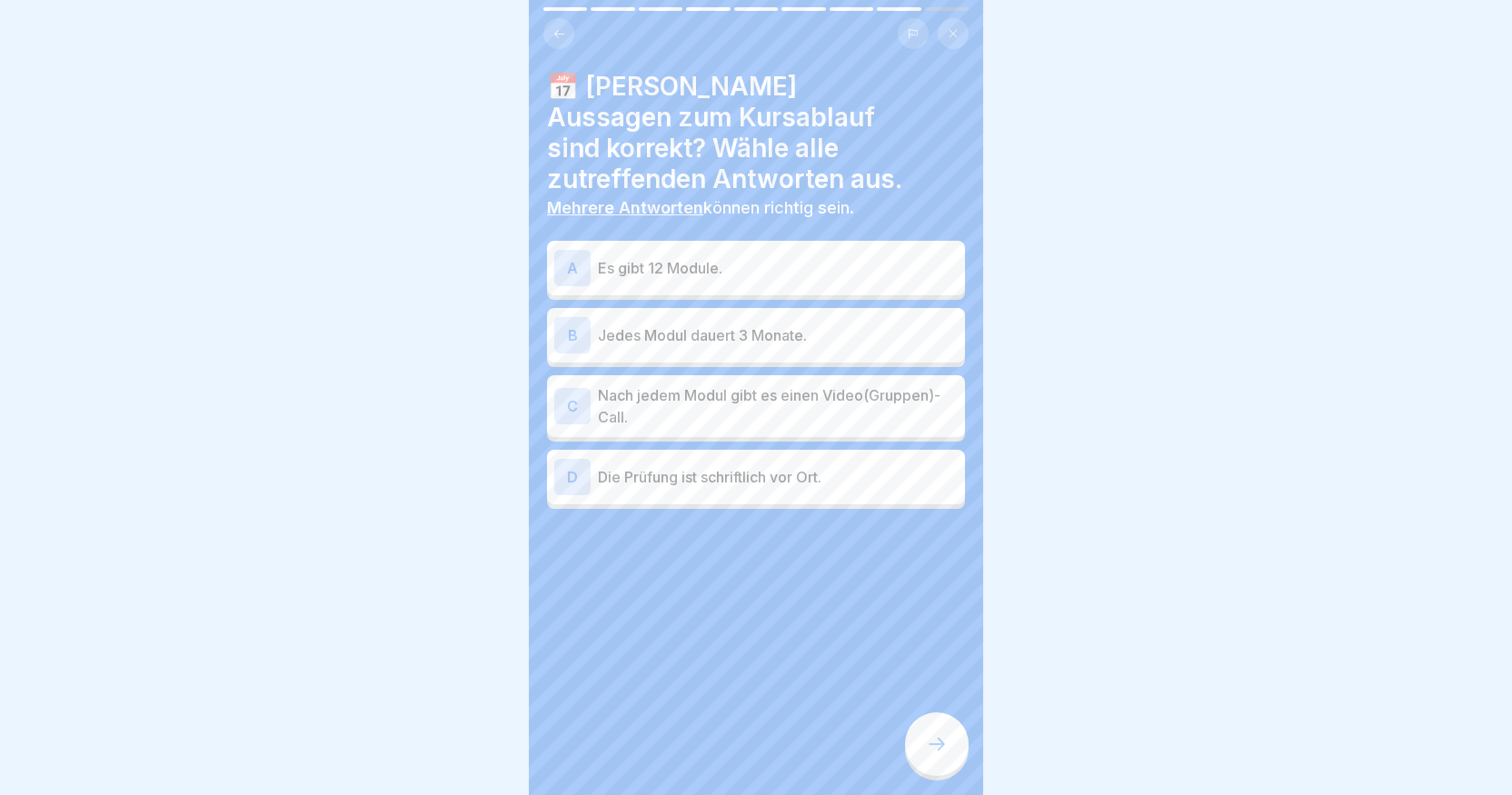
click at [771, 257] on p "Es gibt 12 Module." at bounding box center [778, 267] width 360 height 22
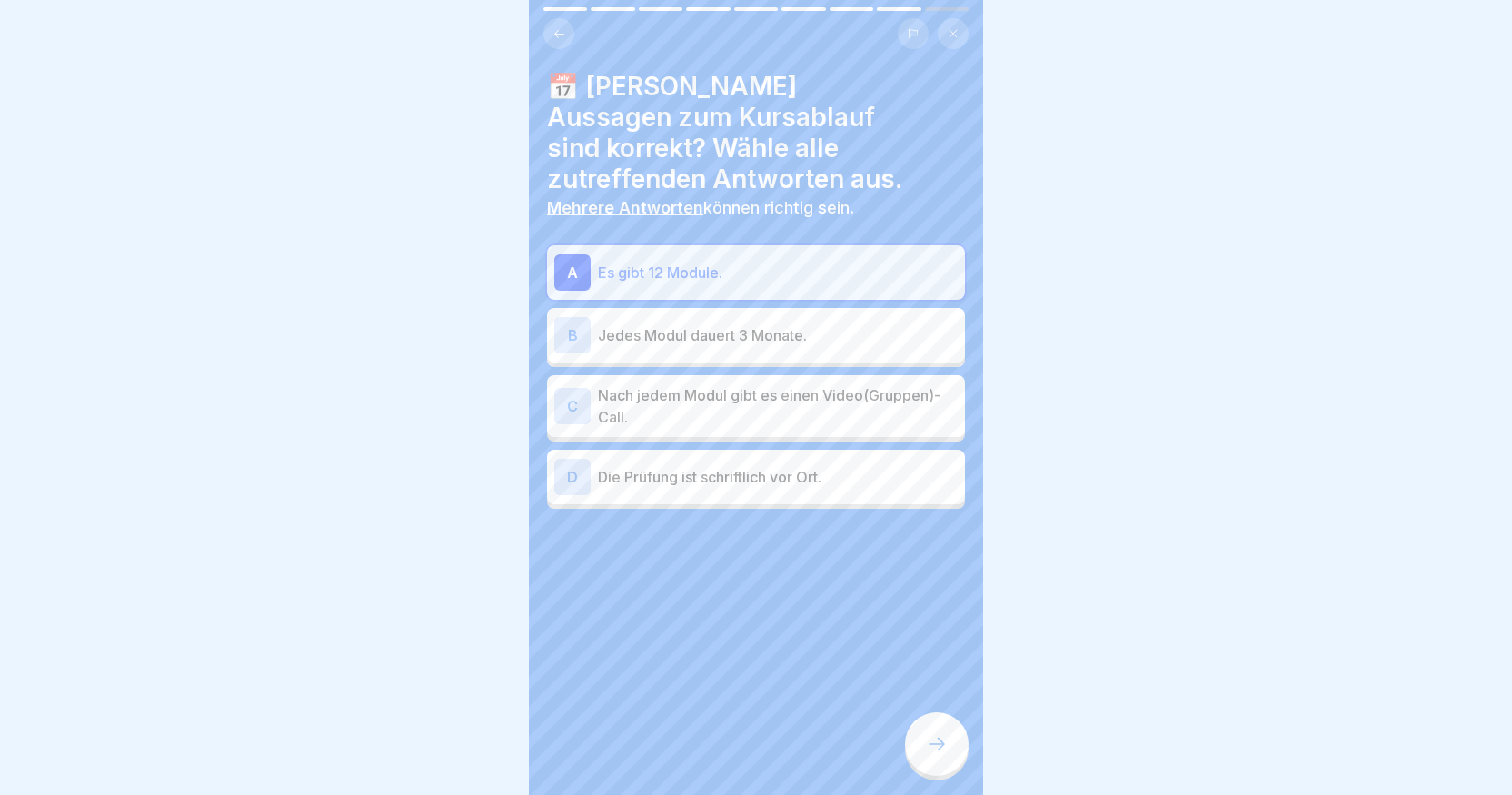
click at [745, 384] on p "Nach jedem Modul gibt es einen Video(Gruppen)-Call." at bounding box center [778, 406] width 360 height 44
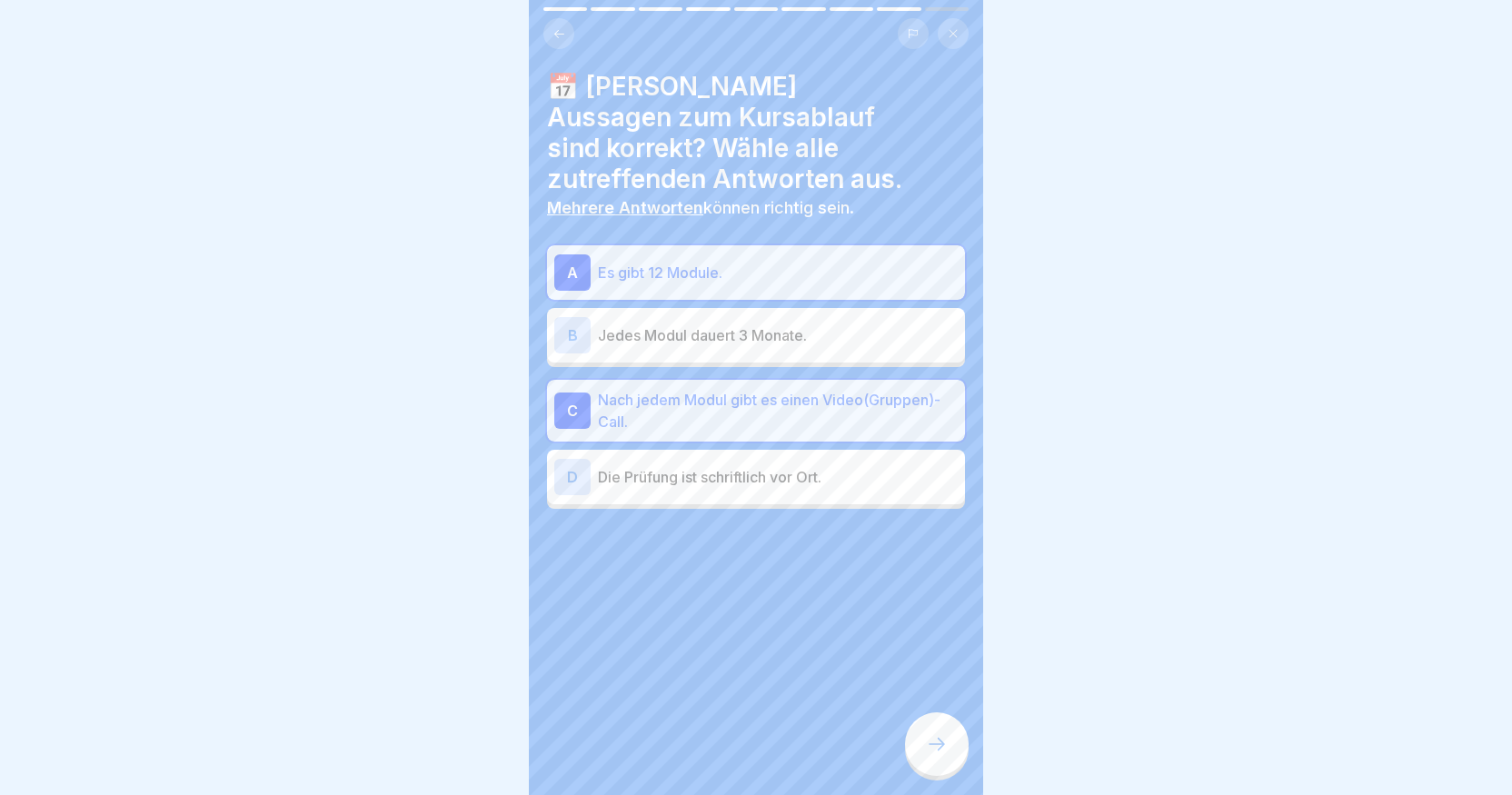
click at [923, 755] on div at bounding box center [937, 744] width 64 height 64
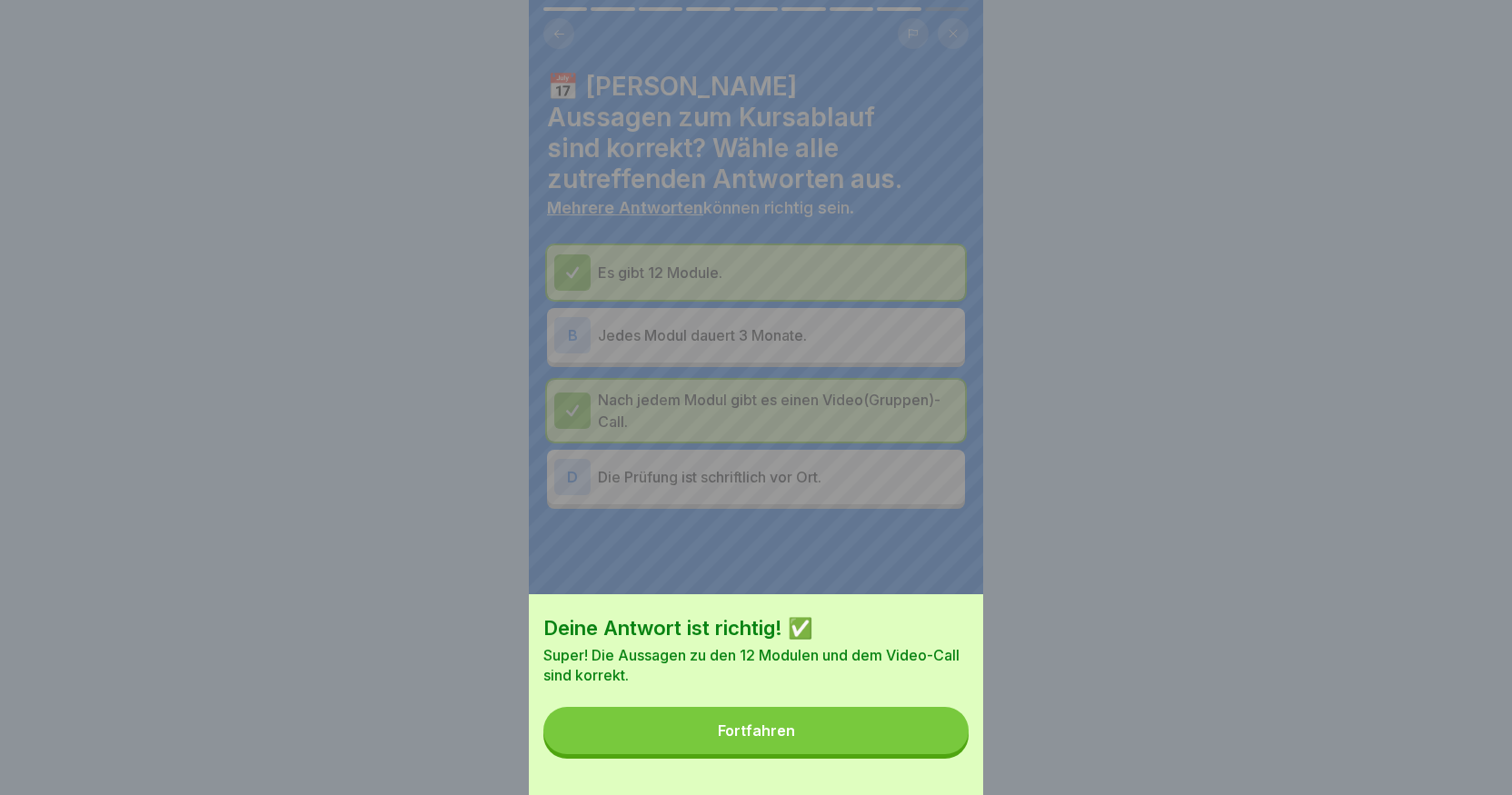
click at [873, 744] on button "Fortfahren" at bounding box center [756, 730] width 426 height 48
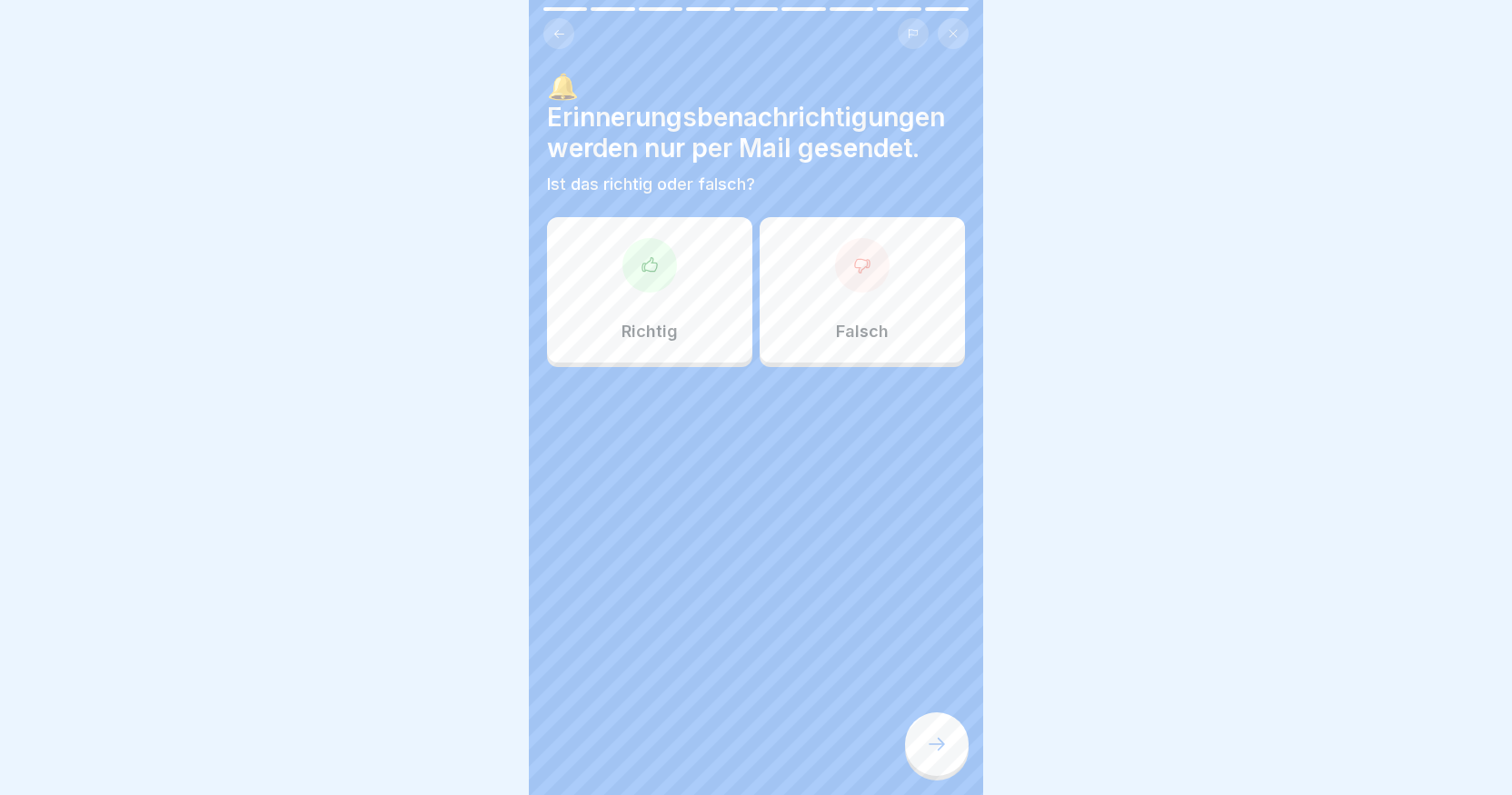
click at [810, 290] on div "Falsch" at bounding box center [863, 289] width 206 height 145
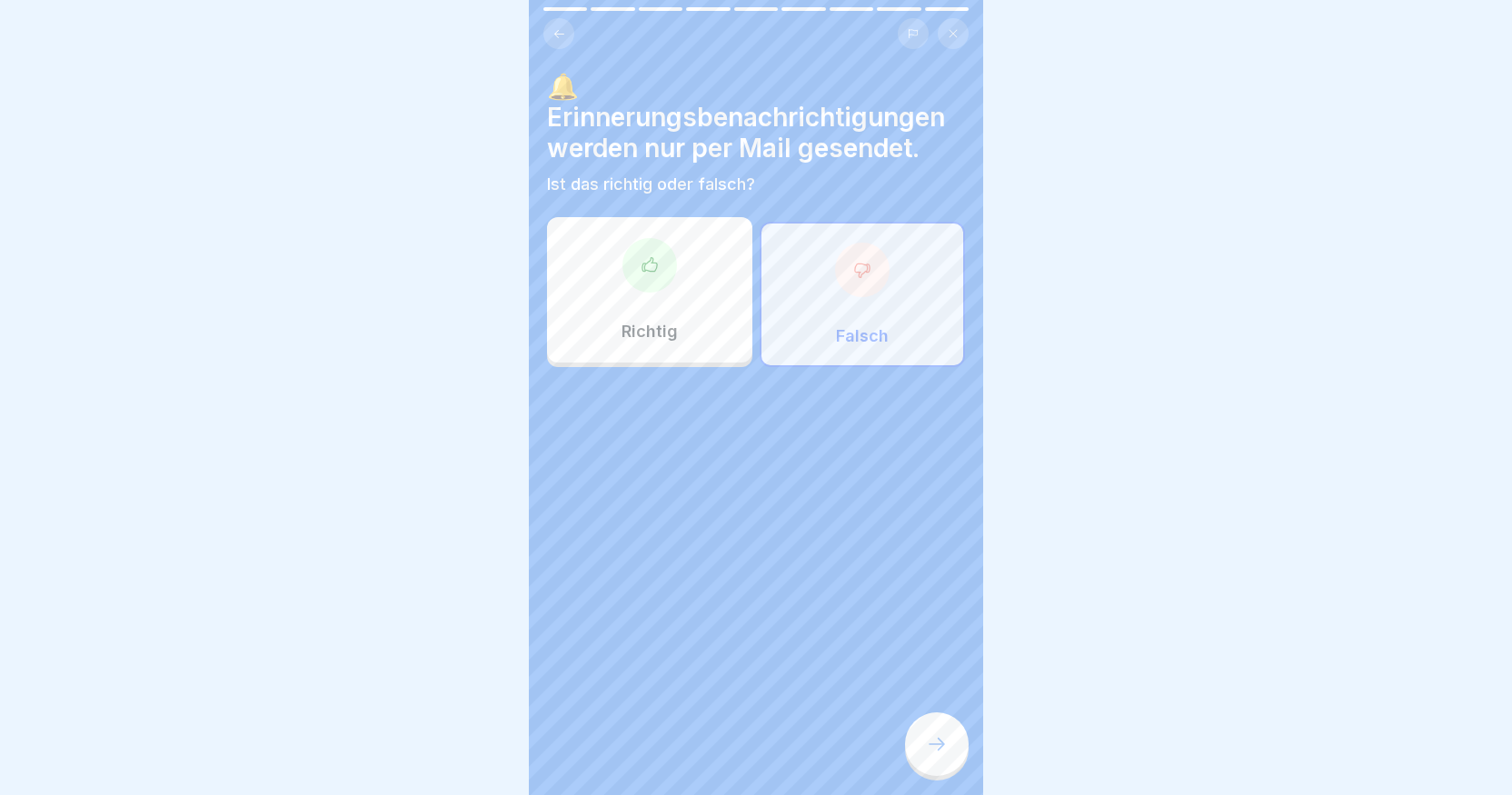
click at [929, 747] on div at bounding box center [937, 744] width 64 height 64
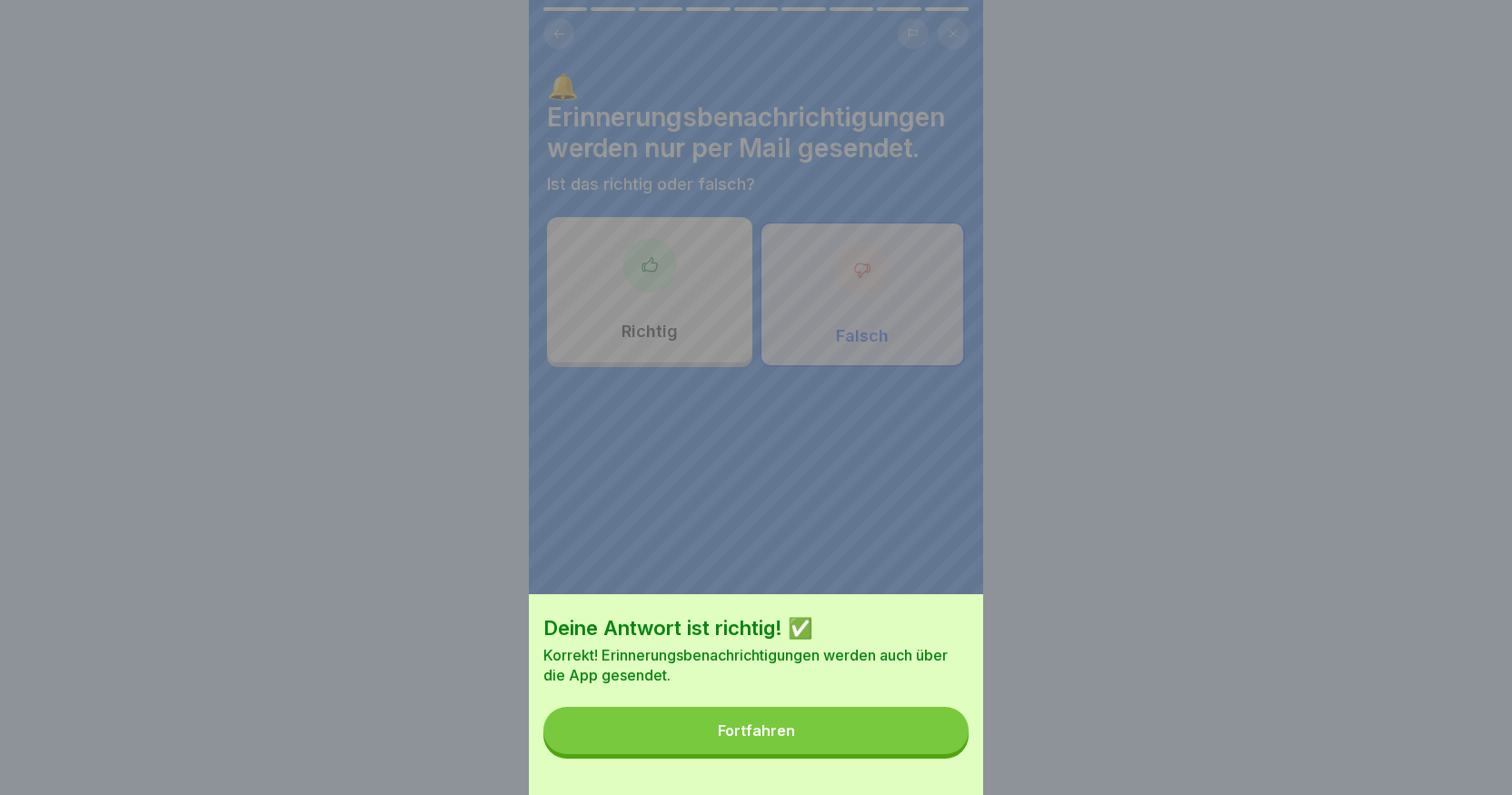
click at [884, 754] on button "Fortfahren" at bounding box center [756, 730] width 426 height 48
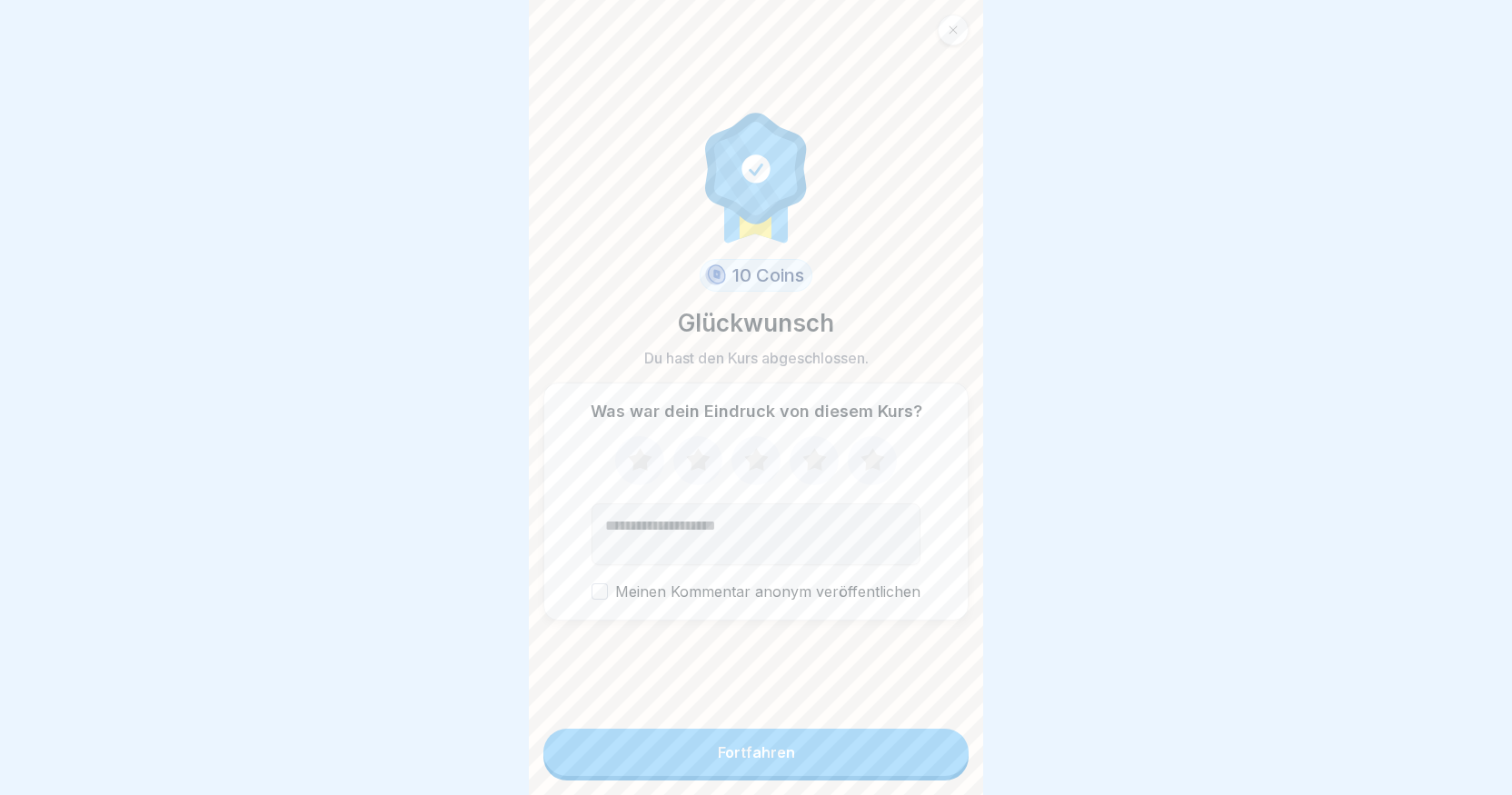
click at [883, 476] on icon at bounding box center [872, 460] width 48 height 48
click at [806, 761] on button "Fortfahren" at bounding box center [756, 752] width 426 height 48
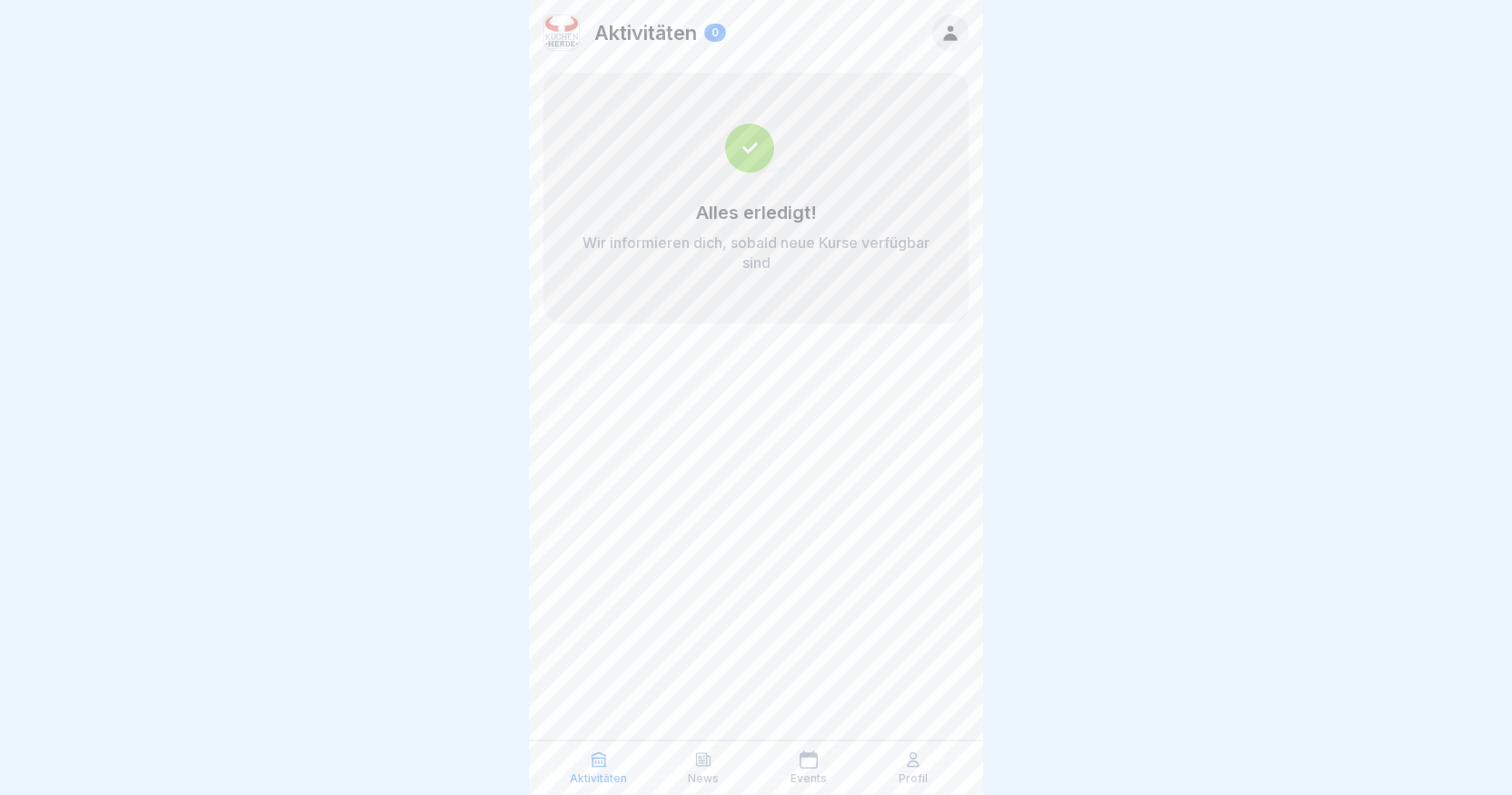
scroll to position [14, 0]
click at [930, 772] on div "Profil" at bounding box center [914, 767] width 96 height 35
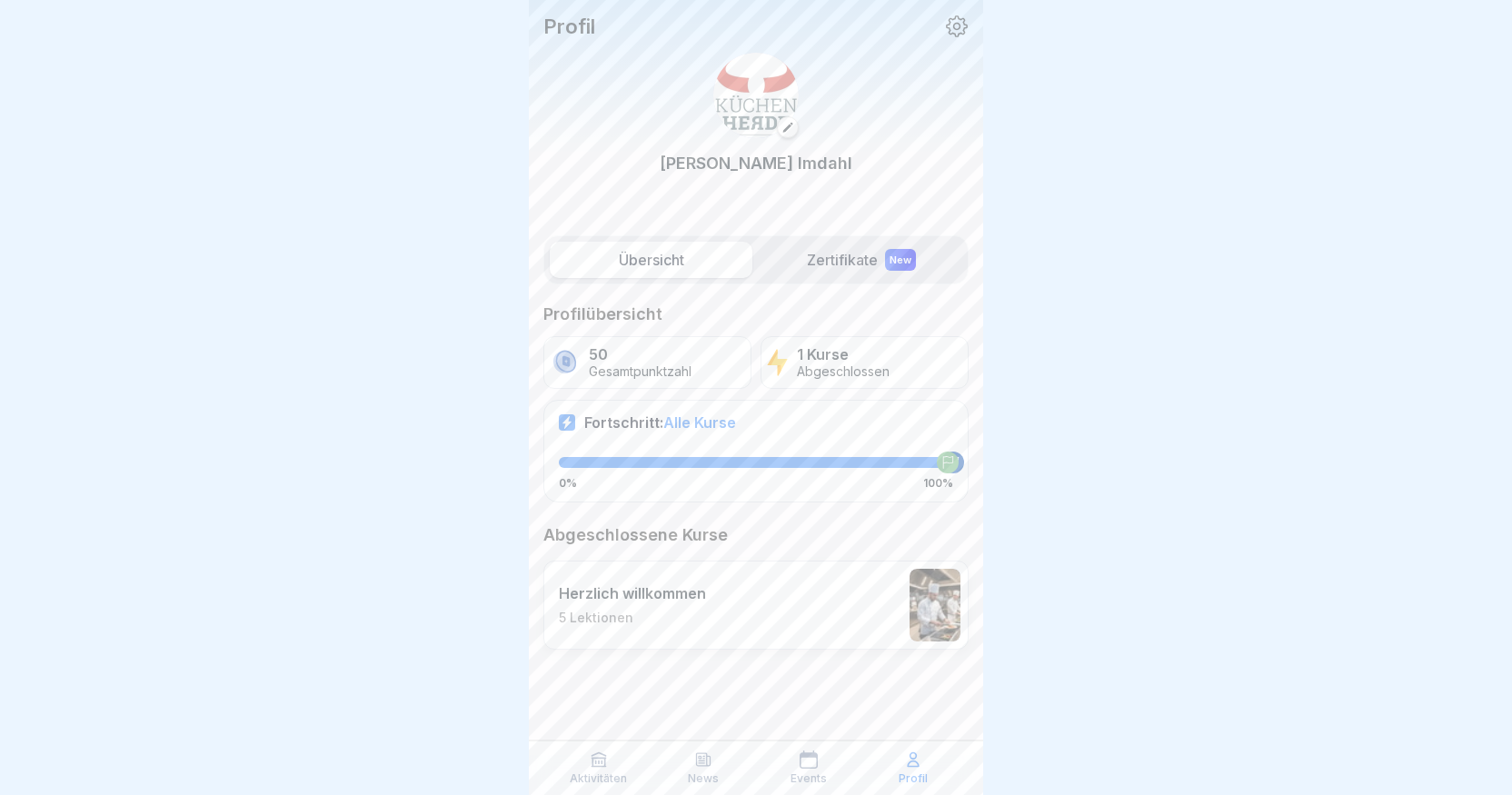
click at [959, 32] on icon at bounding box center [956, 26] width 23 height 23
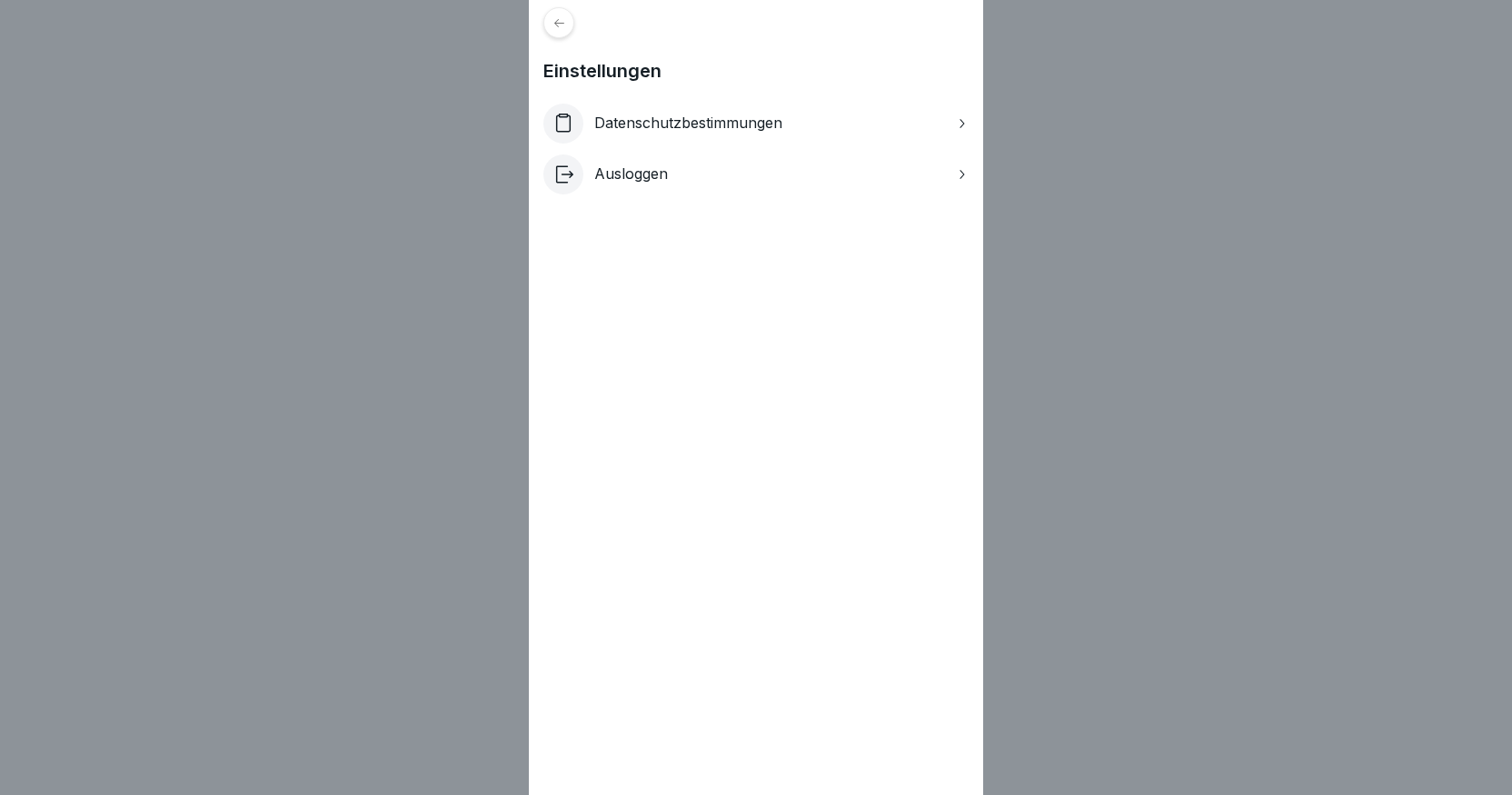
click at [453, 132] on div "Einstellungen Datenschutzbestimmungen Ausloggen" at bounding box center [756, 398] width 1512 height 795
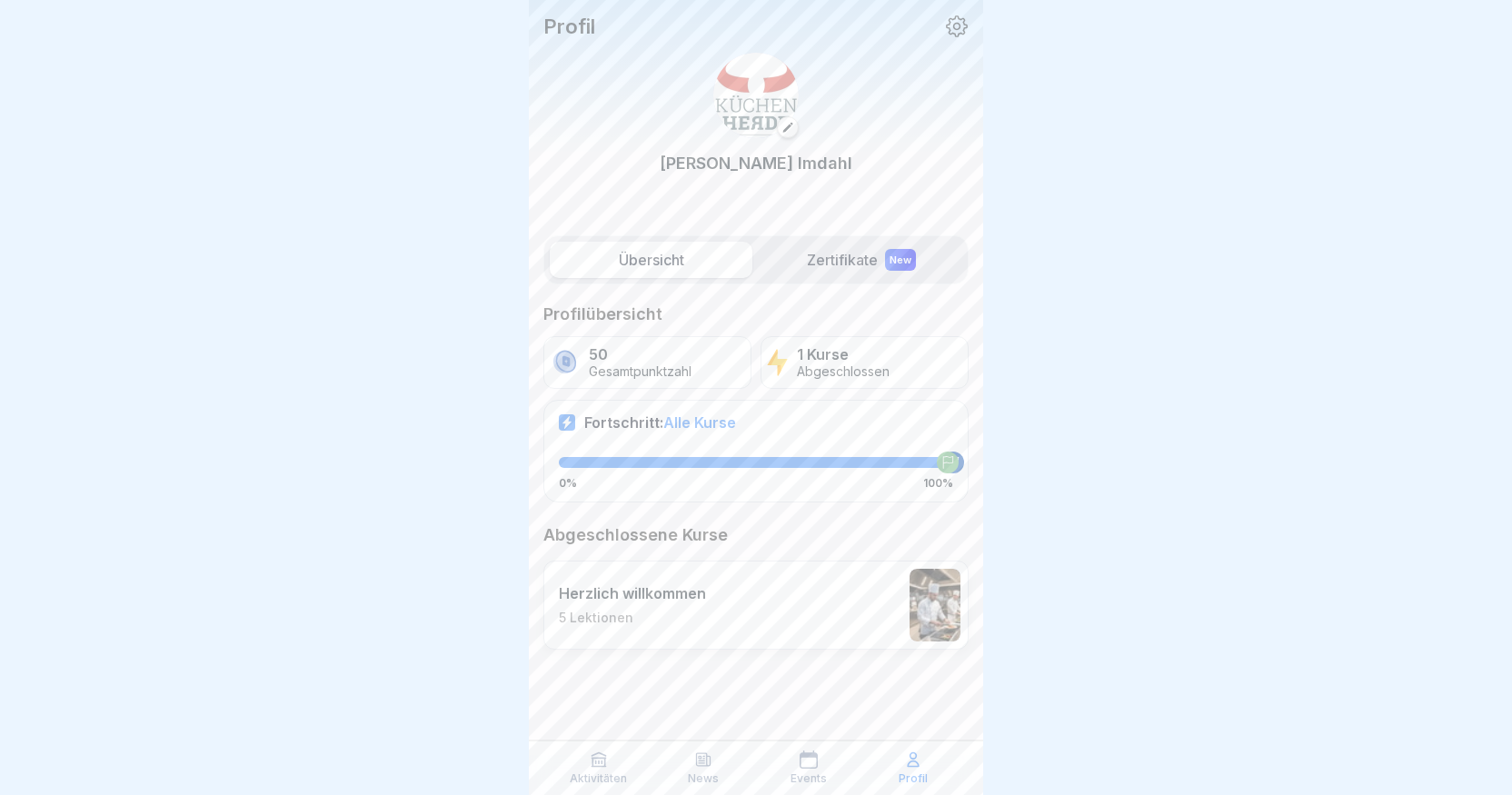
scroll to position [14, 0]
click at [531, 430] on div "Übersicht Zertifikate New Profilübersicht 50 Gesamtpunktzahl 1 Kurse Abgeschlos…" at bounding box center [756, 490] width 455 height 528
click at [817, 766] on icon at bounding box center [808, 759] width 18 height 18
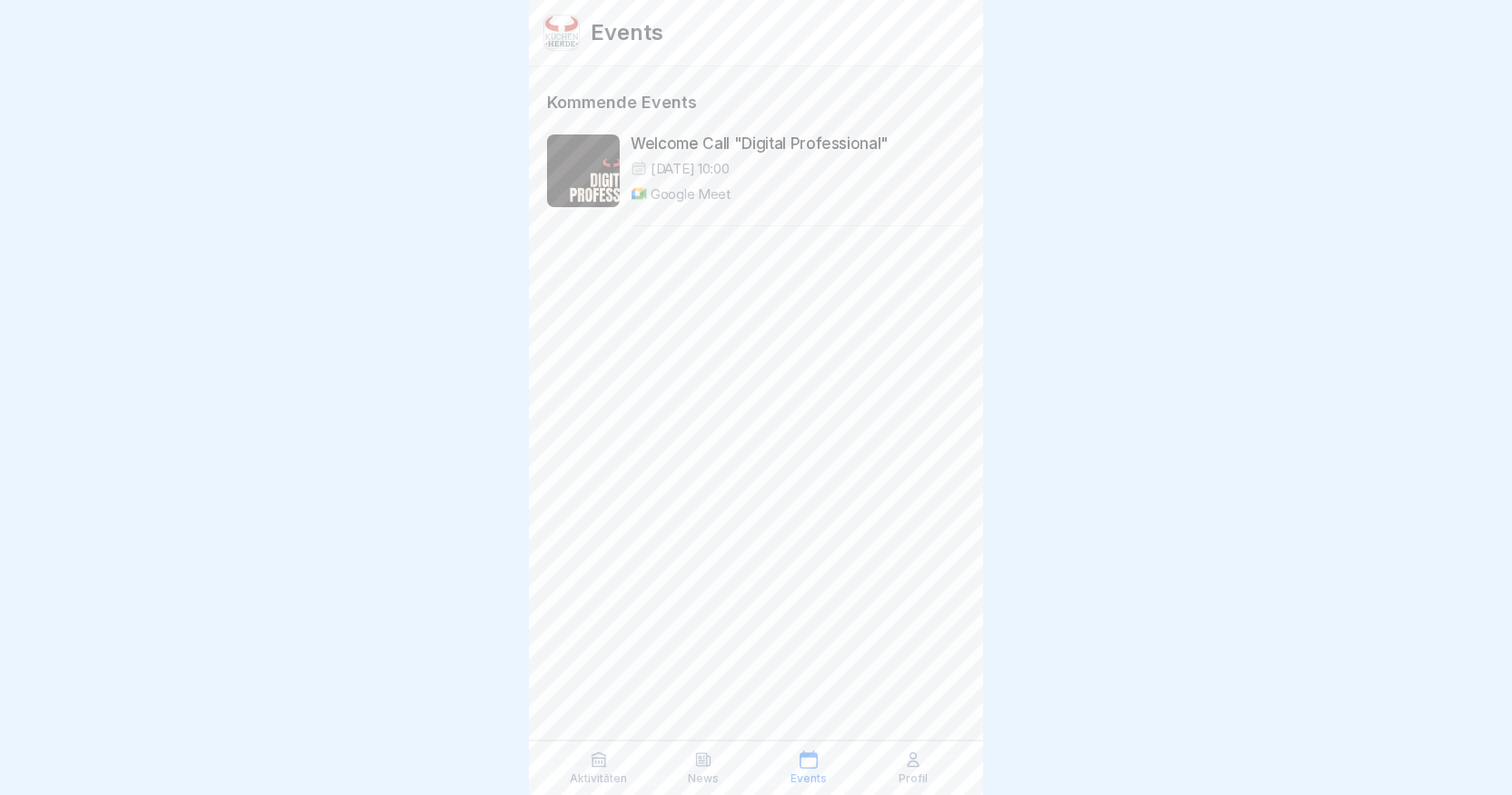
click at [813, 739] on div "Events Kommende Events Welcome Call "Digital Professional" [DATE] 10:00 Google …" at bounding box center [756, 398] width 455 height 795
click at [619, 764] on div "Aktivitäten" at bounding box center [599, 767] width 96 height 35
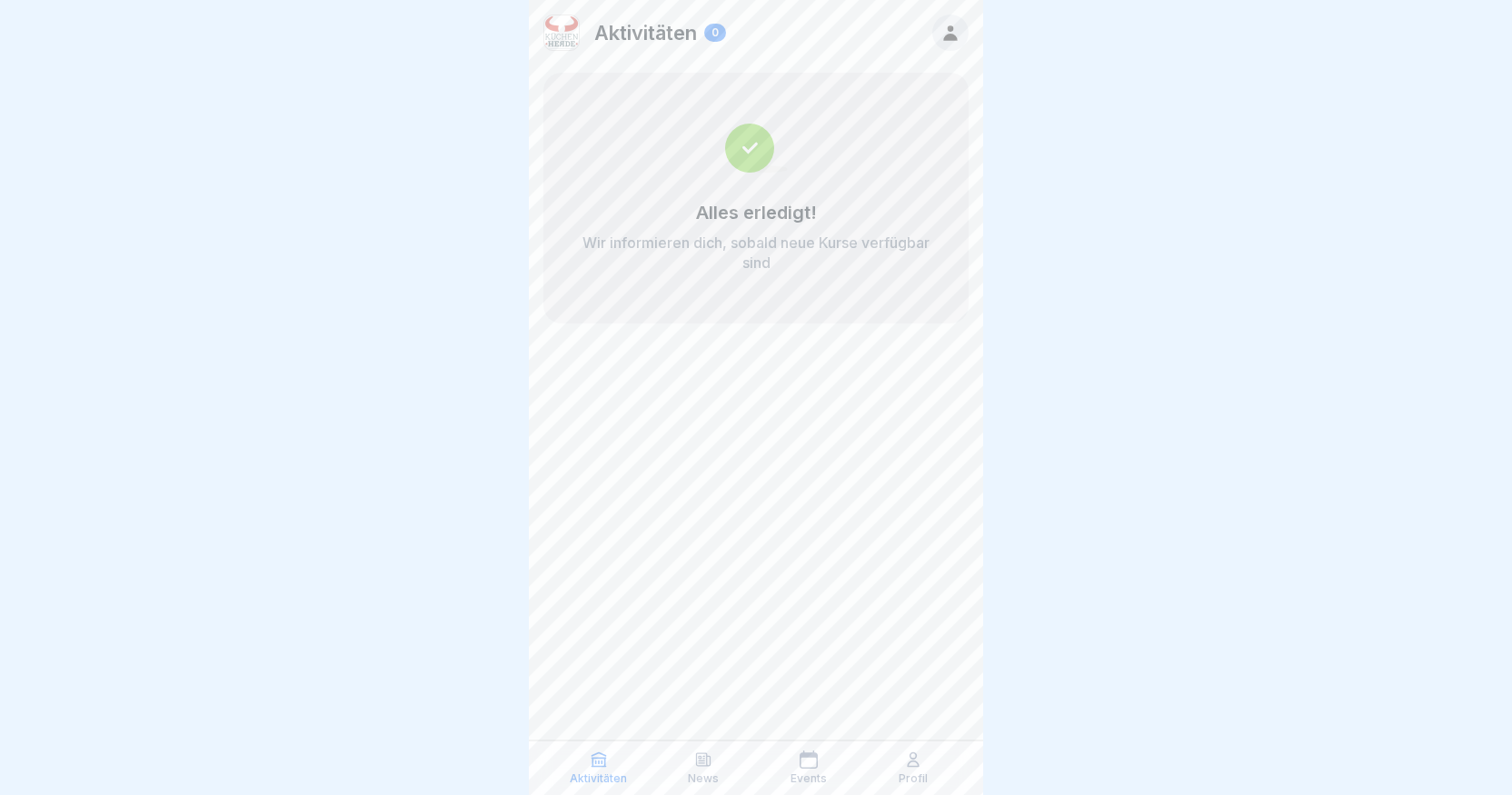
click at [713, 759] on div "News" at bounding box center [704, 767] width 96 height 35
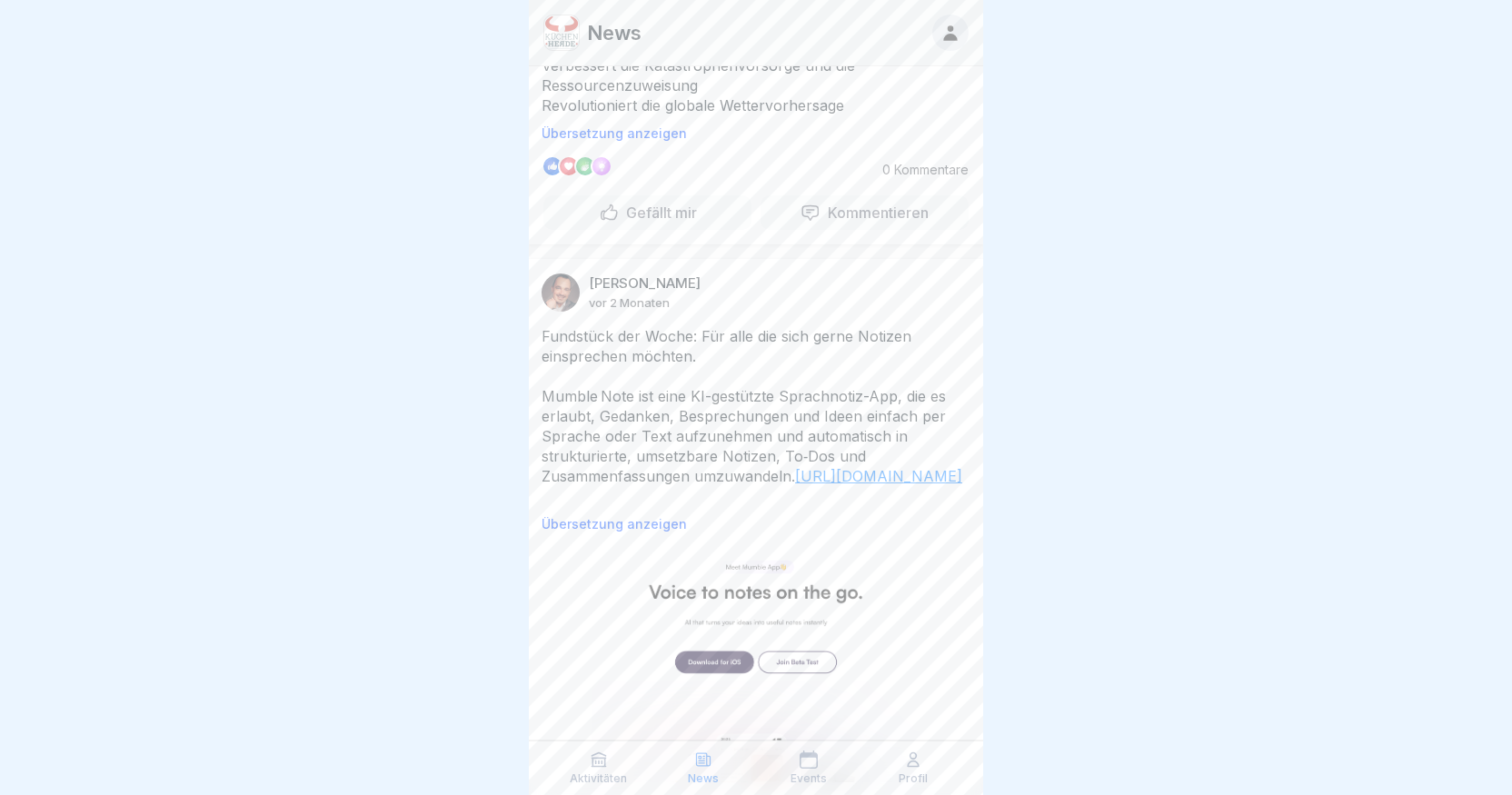
scroll to position [512, 0]
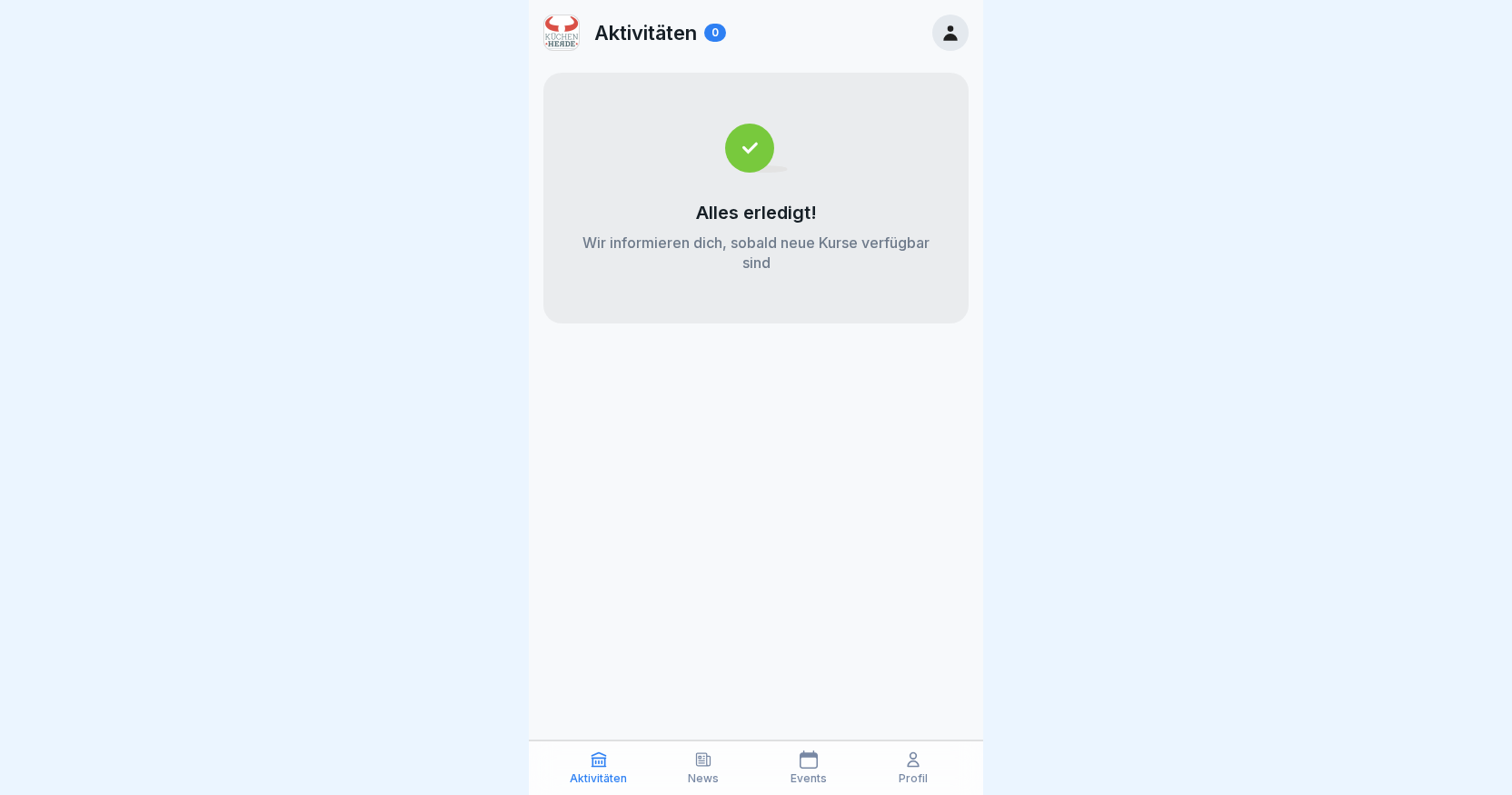
click at [938, 420] on div "Aktivitäten 0 Alles erledigt! Wir informieren dich, sobald neue Kurse verfügbar…" at bounding box center [756, 398] width 455 height 795
